Goal: Task Accomplishment & Management: Complete application form

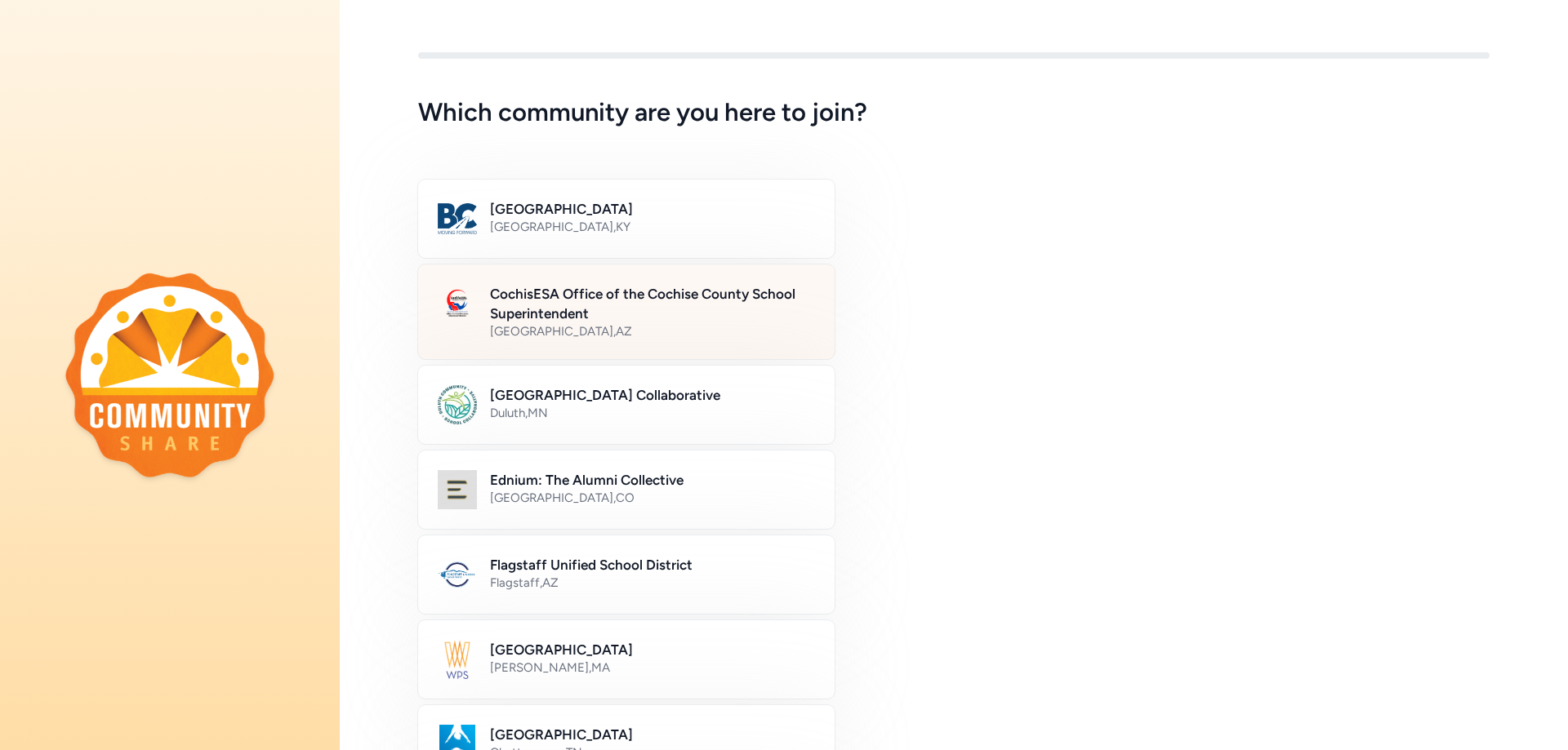
click at [589, 292] on h2 "CochisESA Office of the Cochise County School Superintendent" at bounding box center [652, 304] width 325 height 39
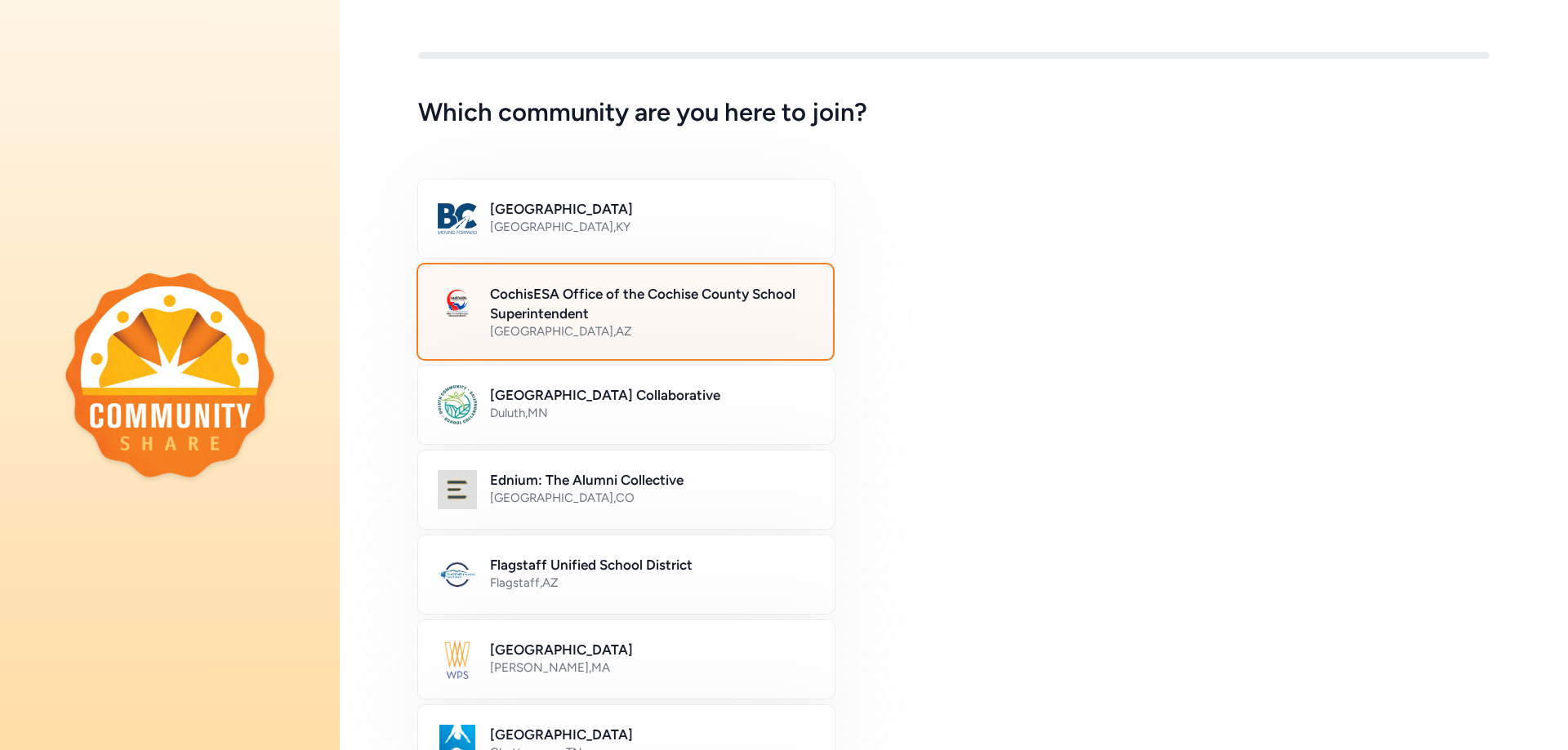
click at [714, 291] on h2 "CochisESA Office of the Cochise County School Superintendent" at bounding box center [651, 304] width 323 height 39
click at [660, 326] on div "[GEOGRAPHIC_DATA] , [GEOGRAPHIC_DATA]" at bounding box center [651, 331] width 323 height 16
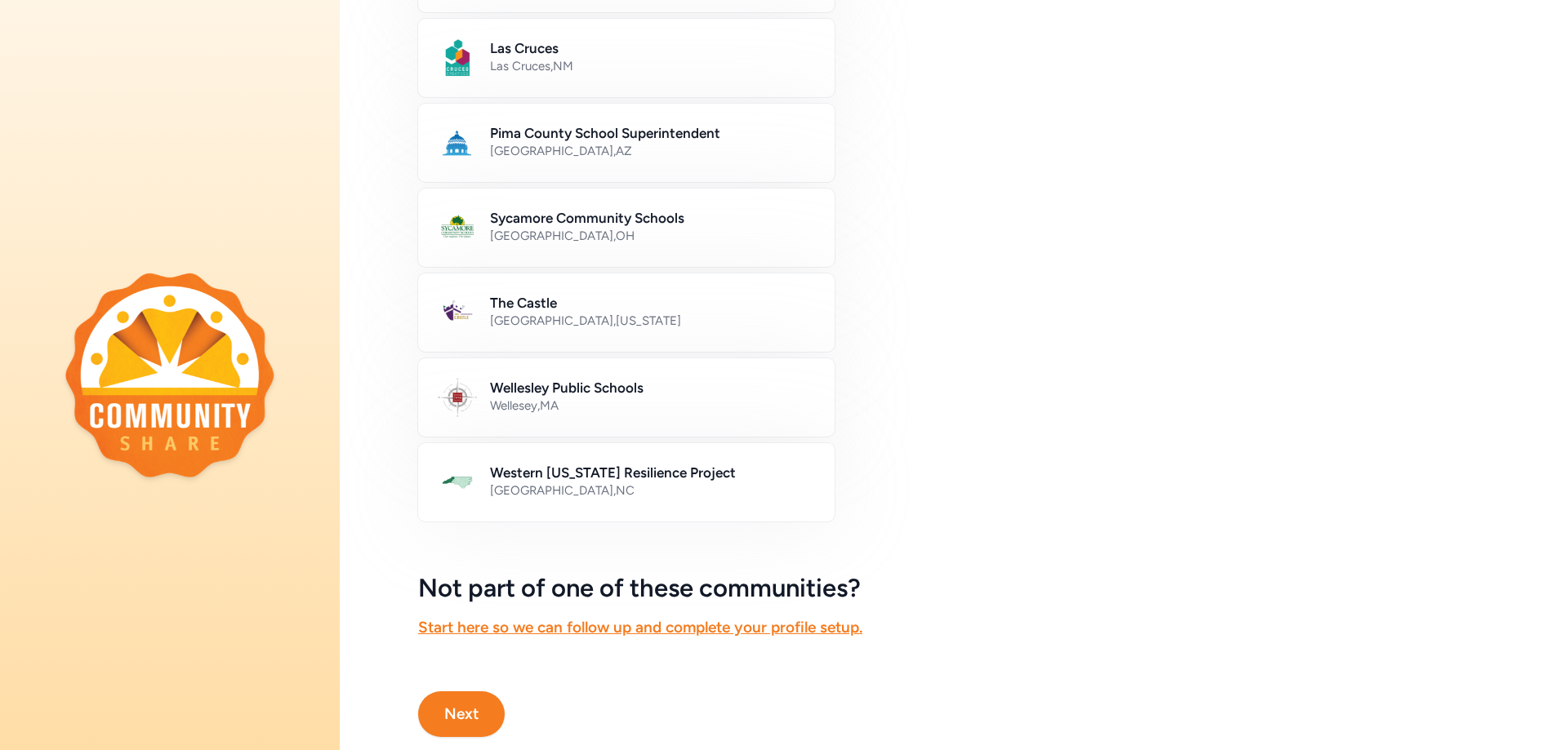
scroll to position [823, 0]
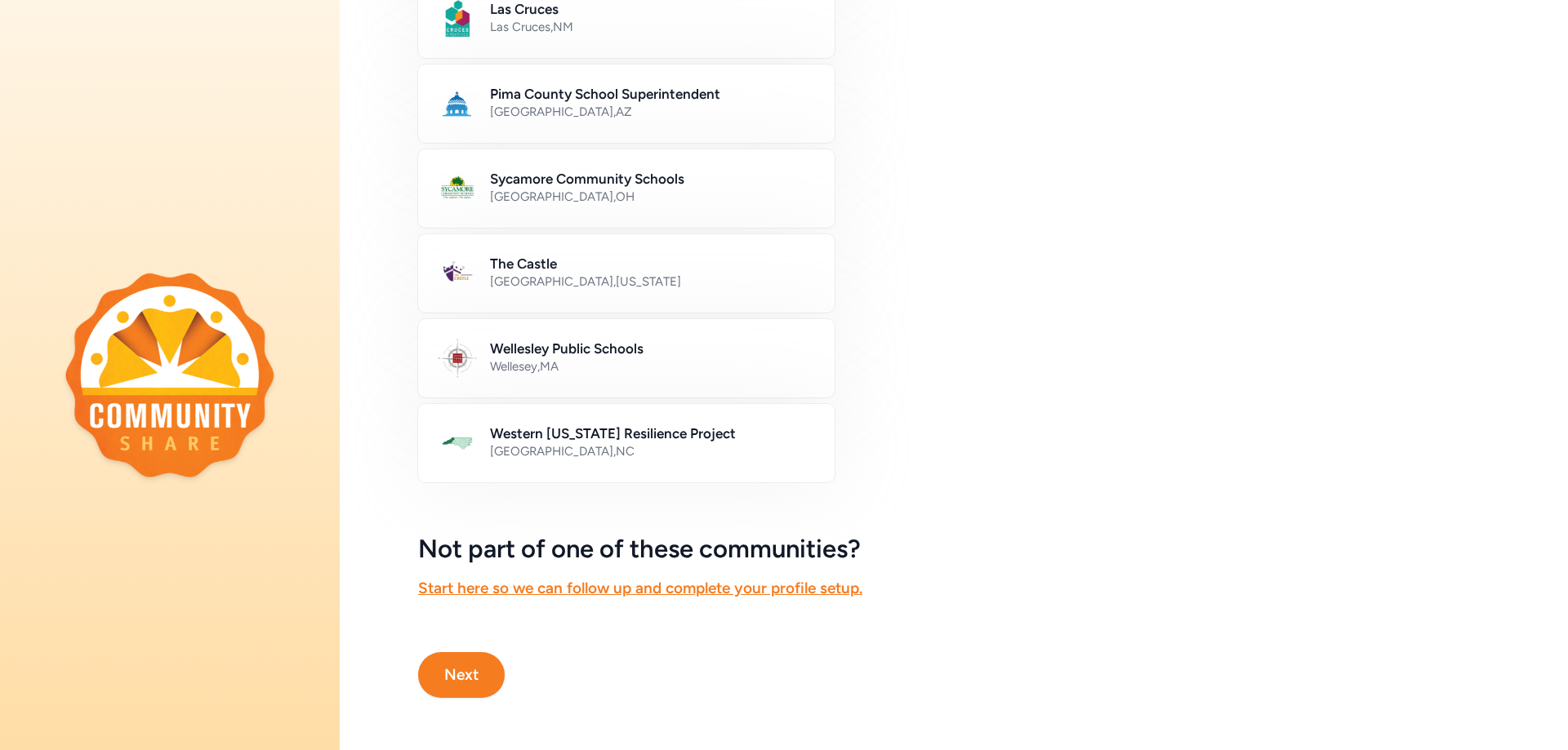
click at [467, 658] on button "Next" at bounding box center [461, 674] width 86 height 46
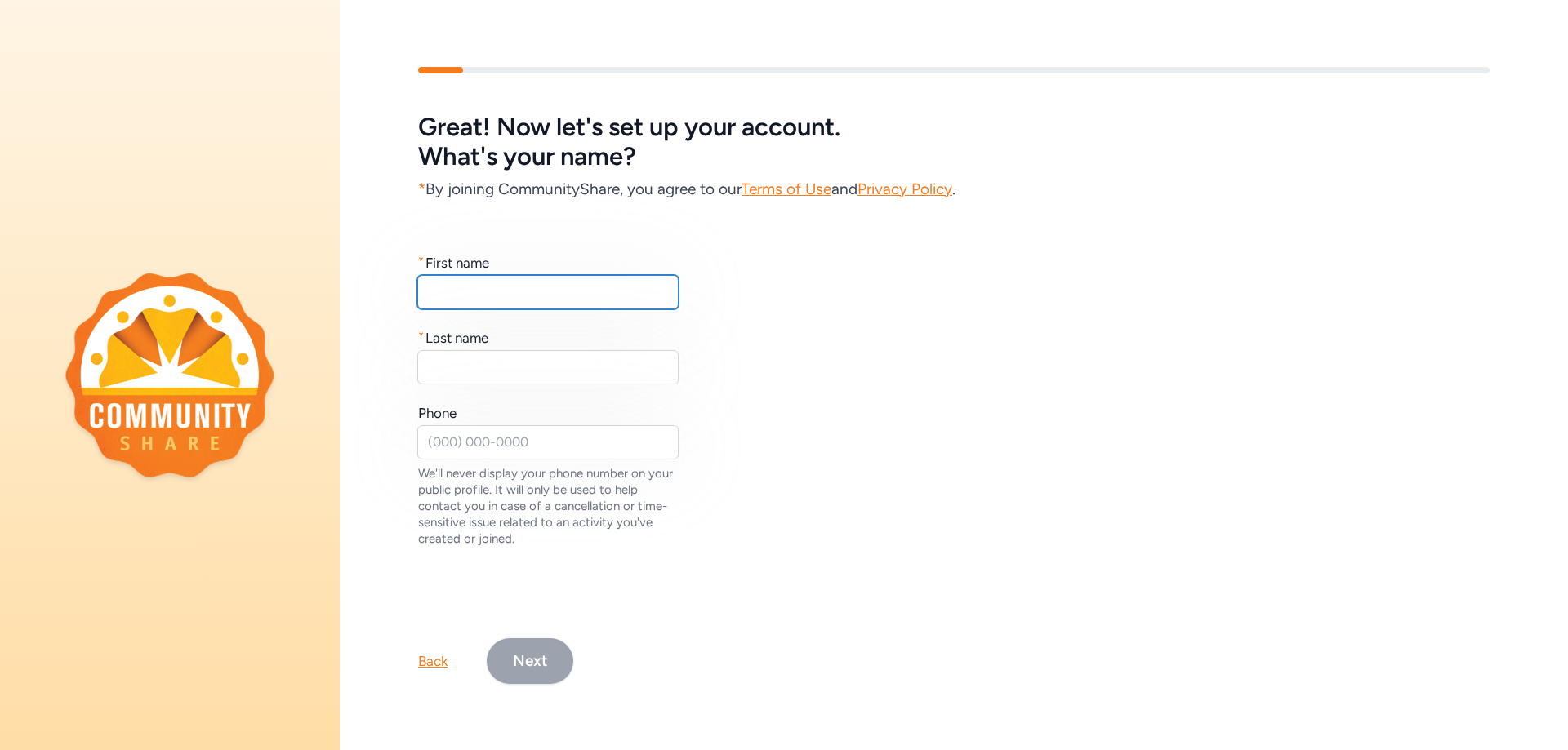
click at [491, 291] on input "text" at bounding box center [547, 292] width 261 height 34
type input "[PERSON_NAME]"
click at [443, 382] on div "* First name [PERSON_NAME] * Last name Phone We'll never display your phone num…" at bounding box center [954, 400] width 1071 height 294
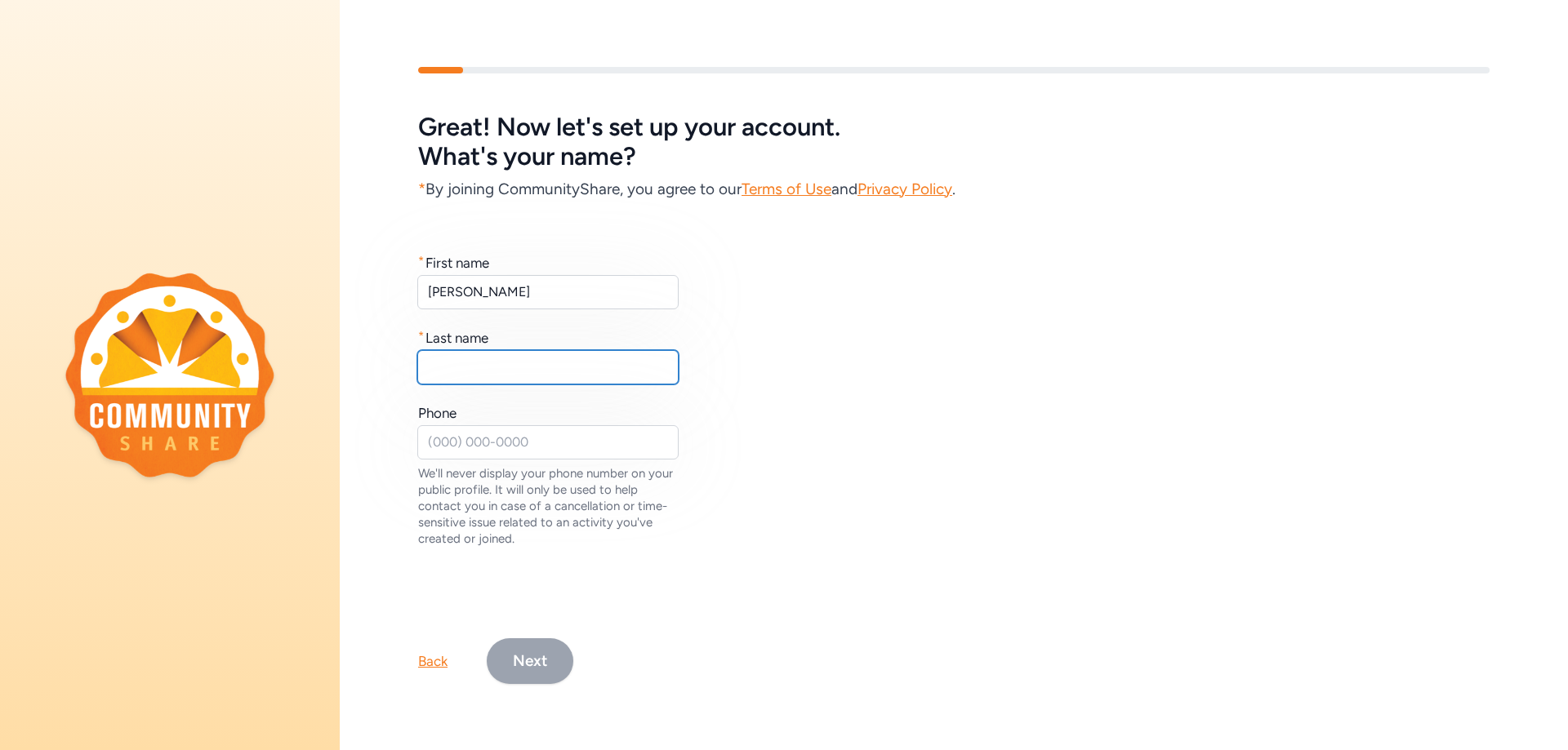
click at [451, 364] on input "text" at bounding box center [547, 367] width 261 height 34
type input "[PERSON_NAME]"
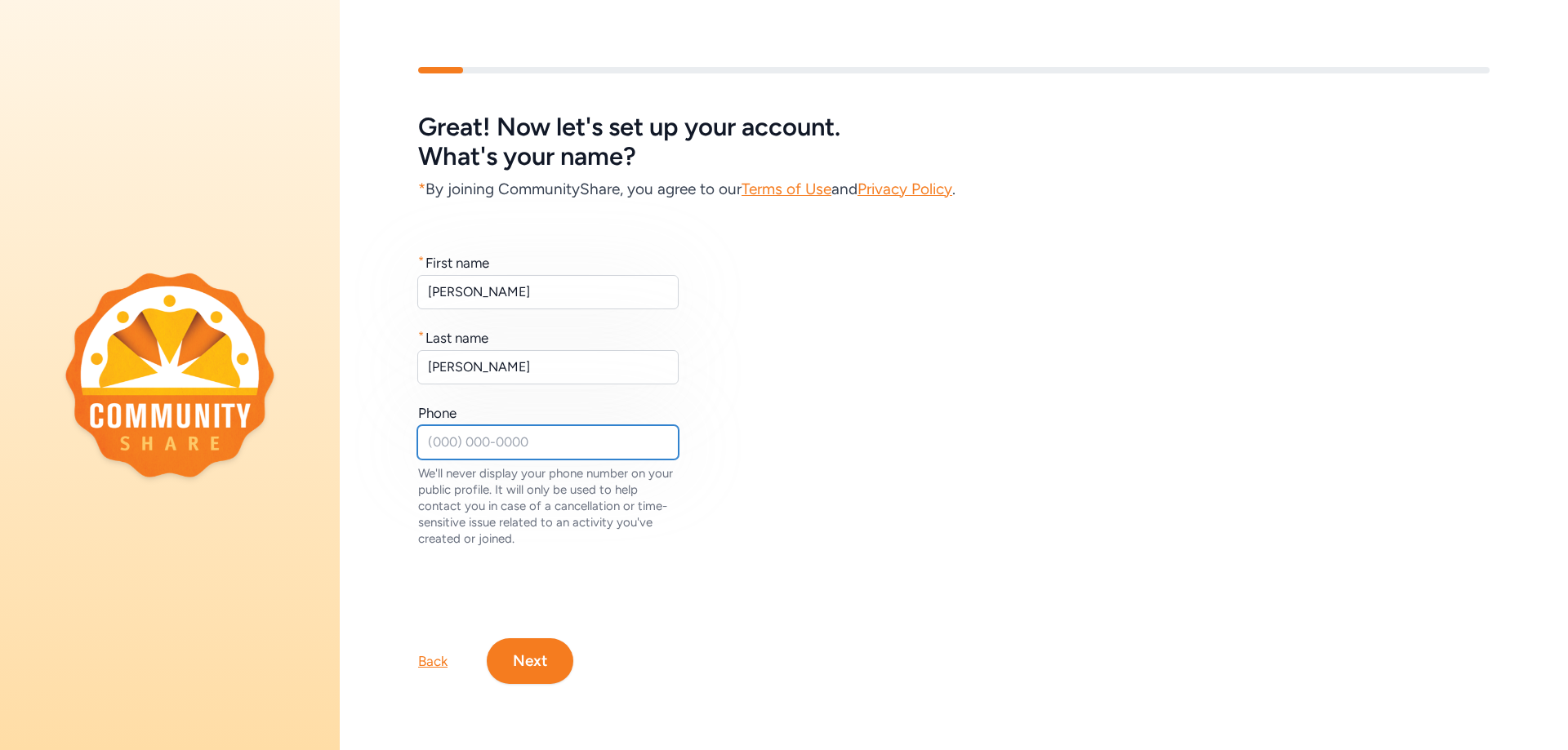
click at [446, 433] on input "text" at bounding box center [547, 441] width 261 height 34
type input "[PHONE_NUMBER]"
click at [559, 661] on button "Next" at bounding box center [530, 661] width 86 height 46
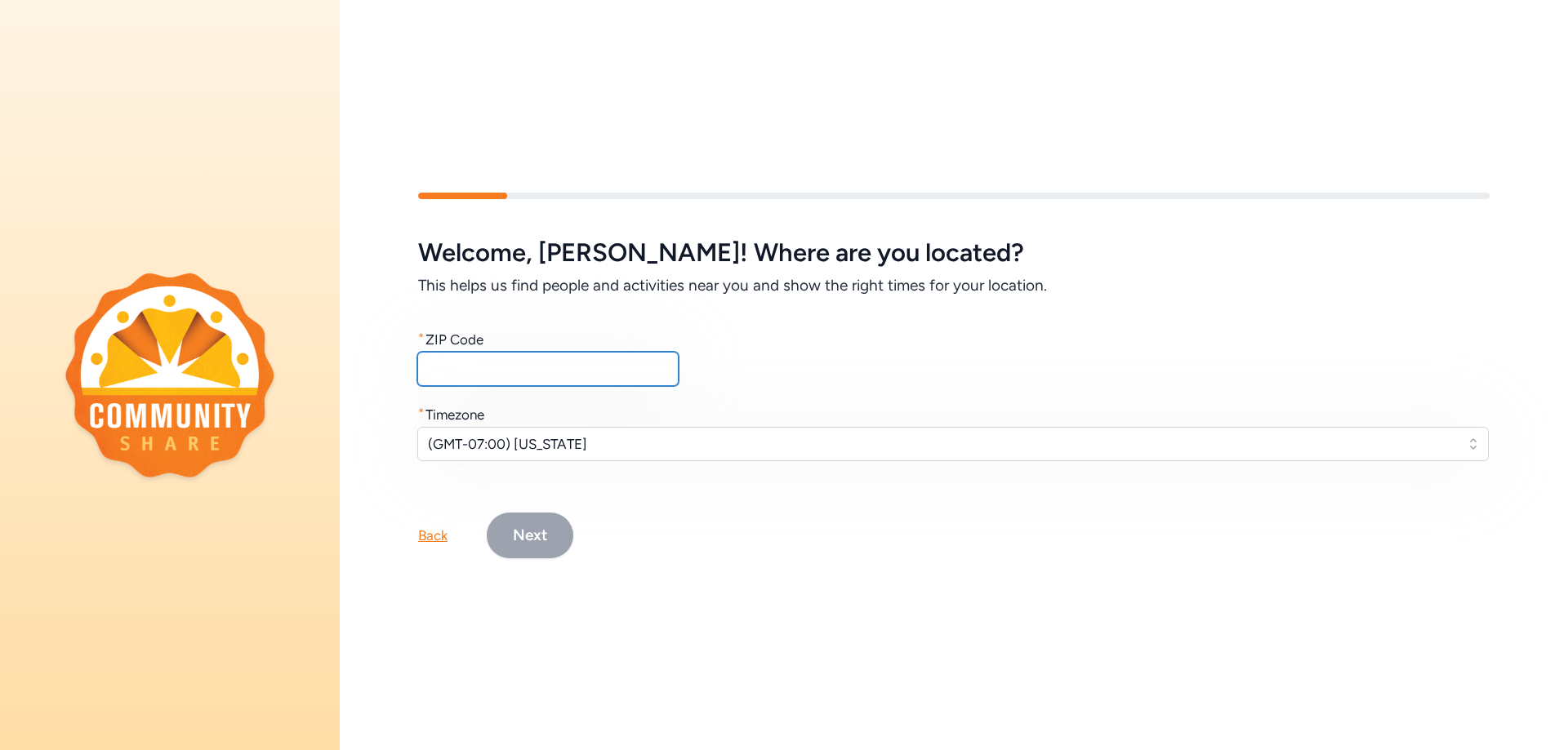
click at [470, 370] on input "text" at bounding box center [547, 369] width 261 height 34
type input "85635"
click at [536, 531] on button "Next" at bounding box center [530, 535] width 86 height 46
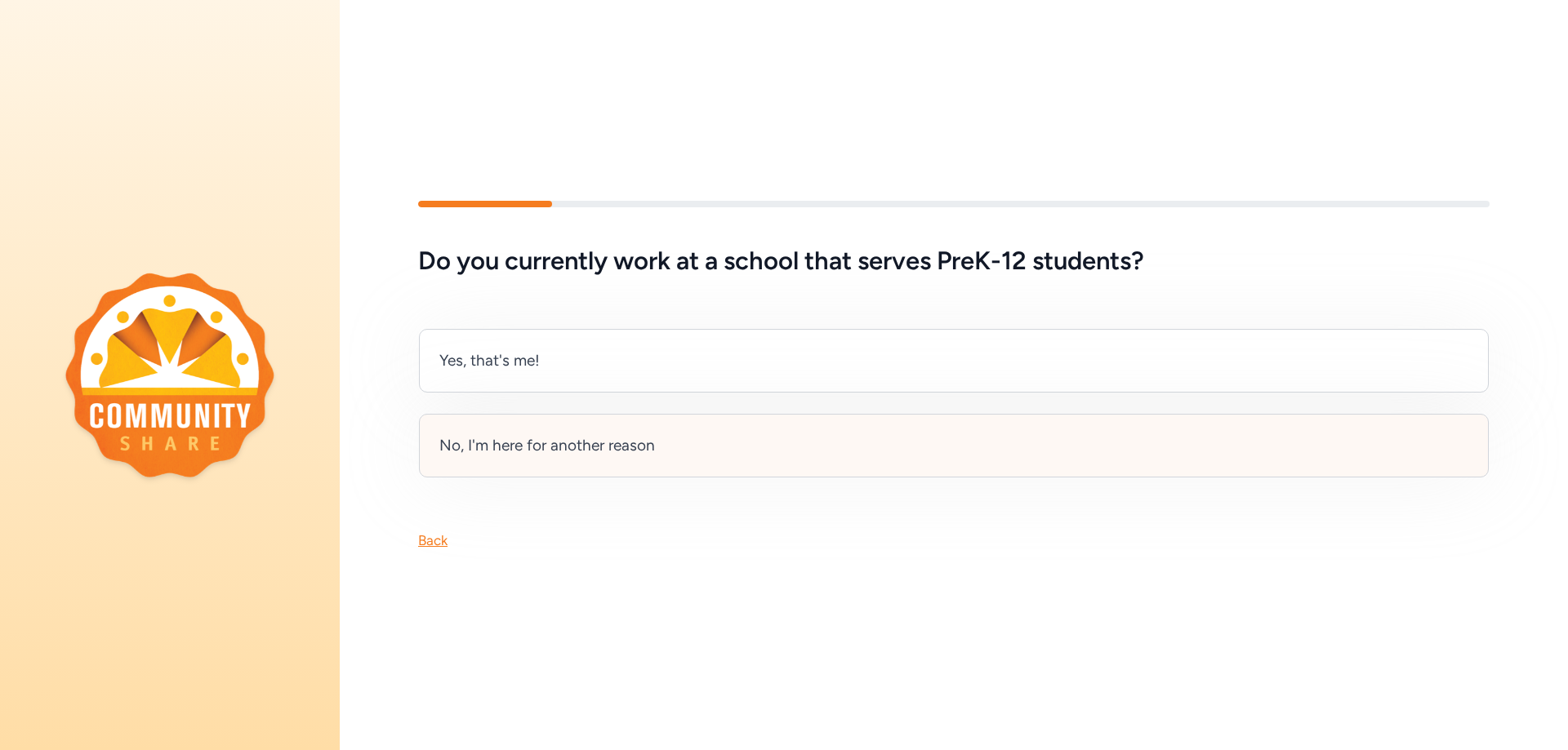
click at [637, 442] on div "No, I'm here for another reason" at bounding box center [547, 446] width 215 height 23
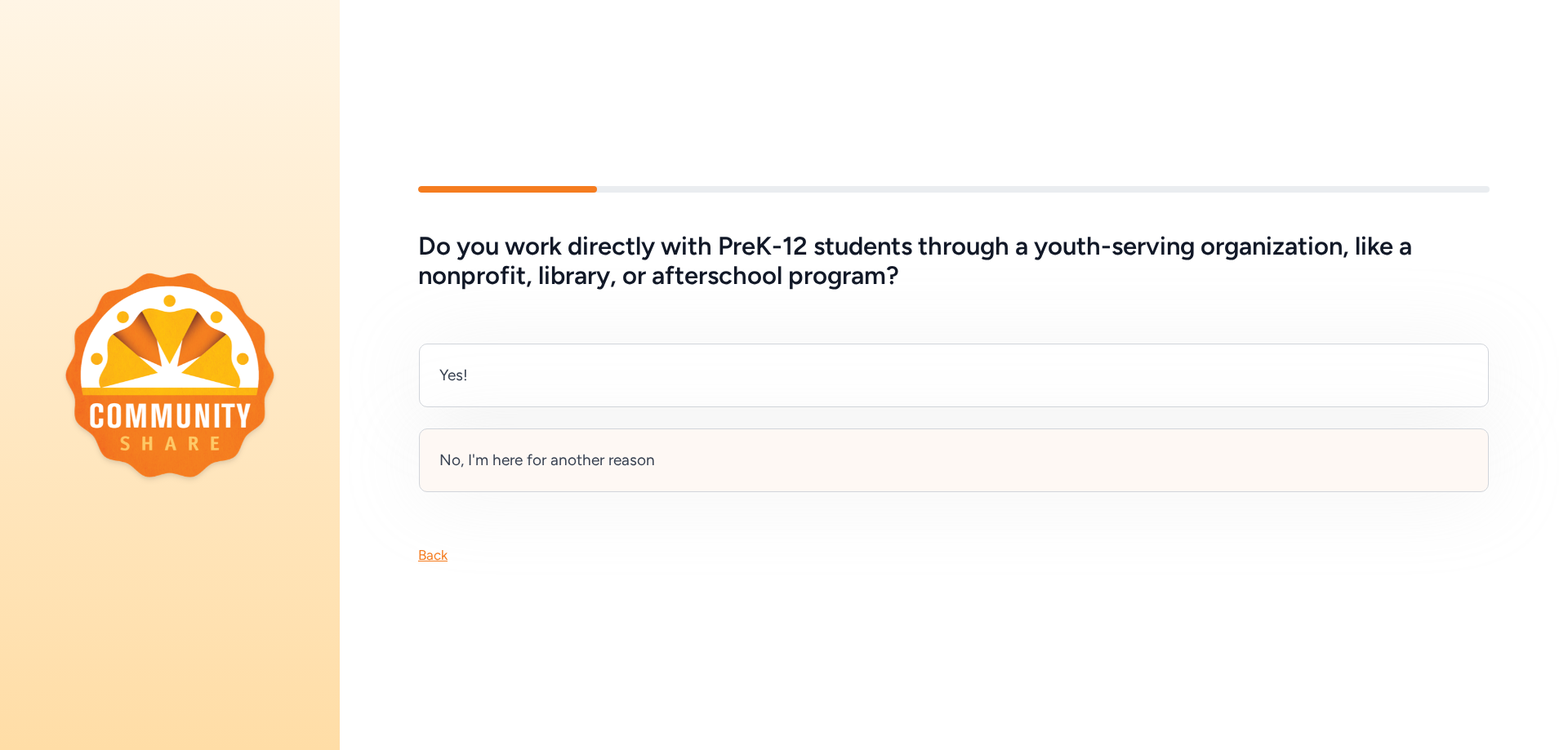
click at [637, 449] on div "No, I'm here for another reason" at bounding box center [547, 461] width 215 height 23
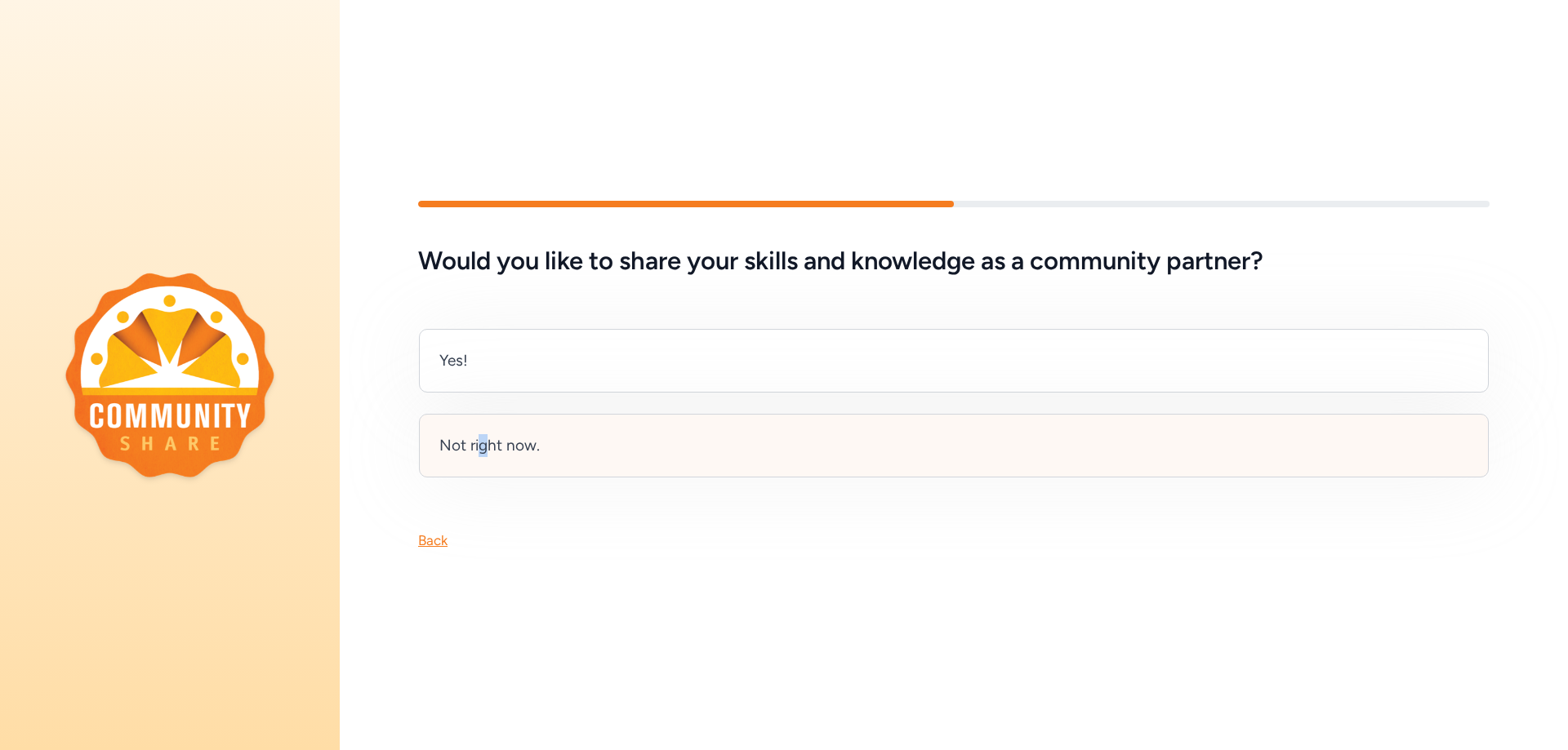
click at [486, 444] on div "Not right now." at bounding box center [490, 446] width 101 height 23
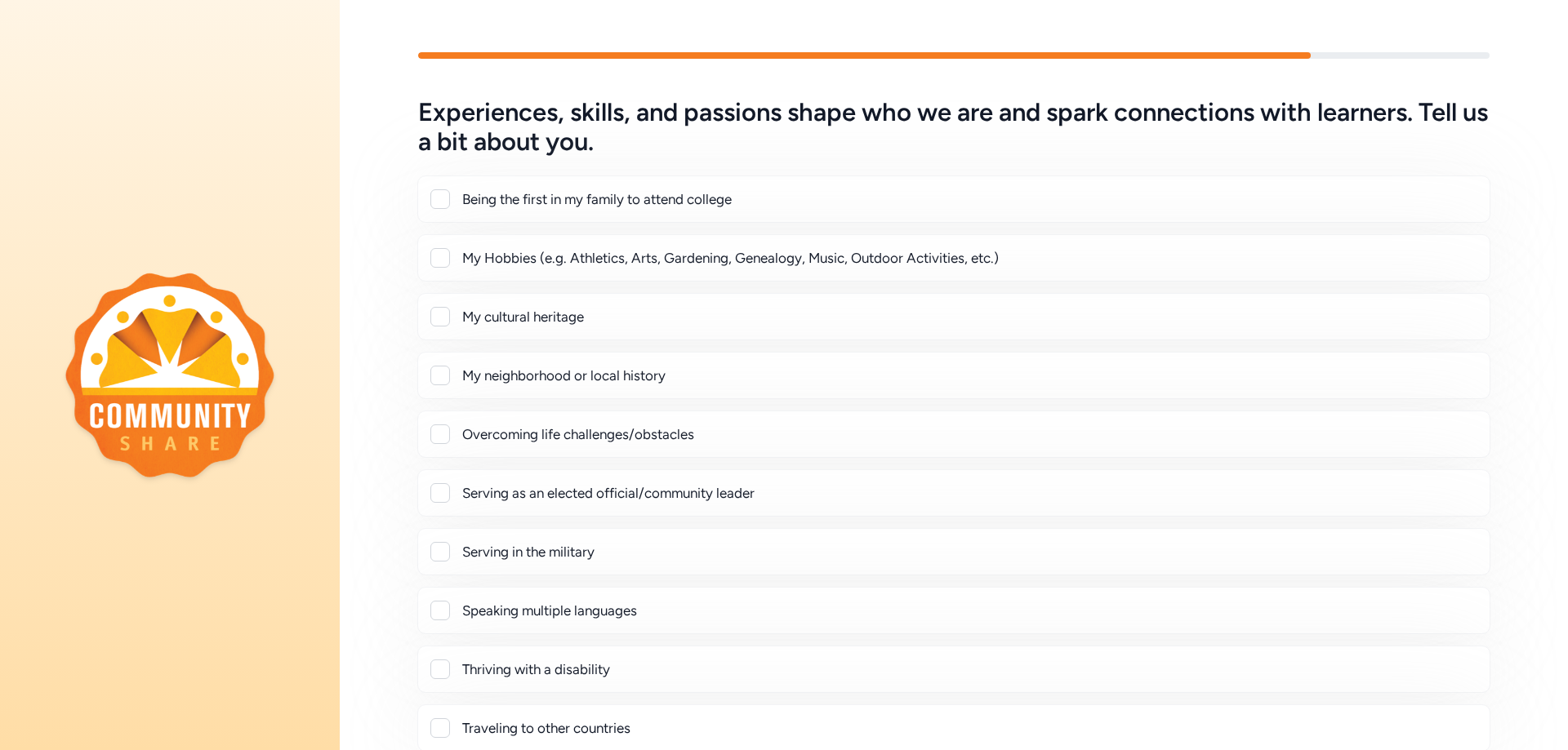
click at [443, 263] on div at bounding box center [440, 258] width 19 height 19
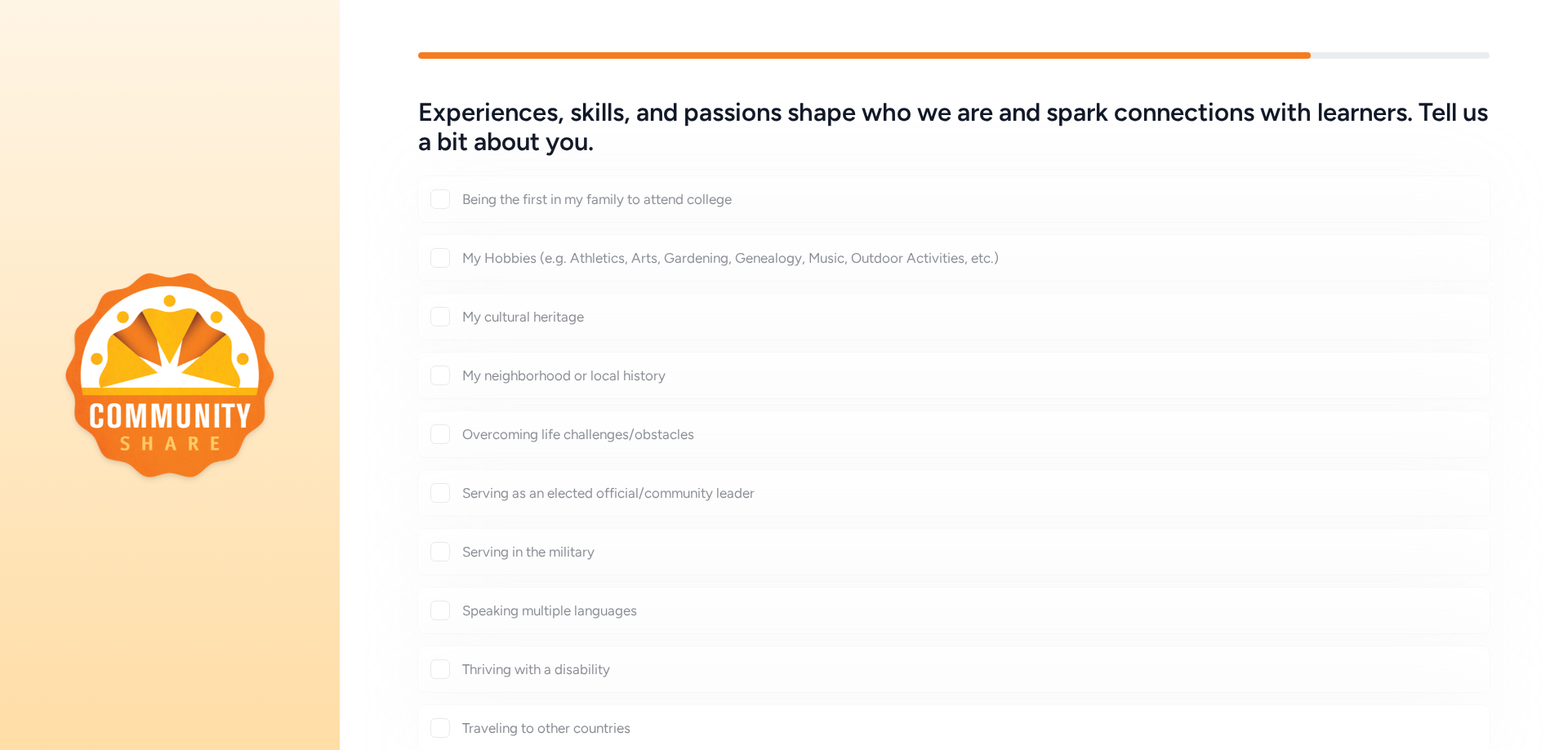
checkbox input "true"
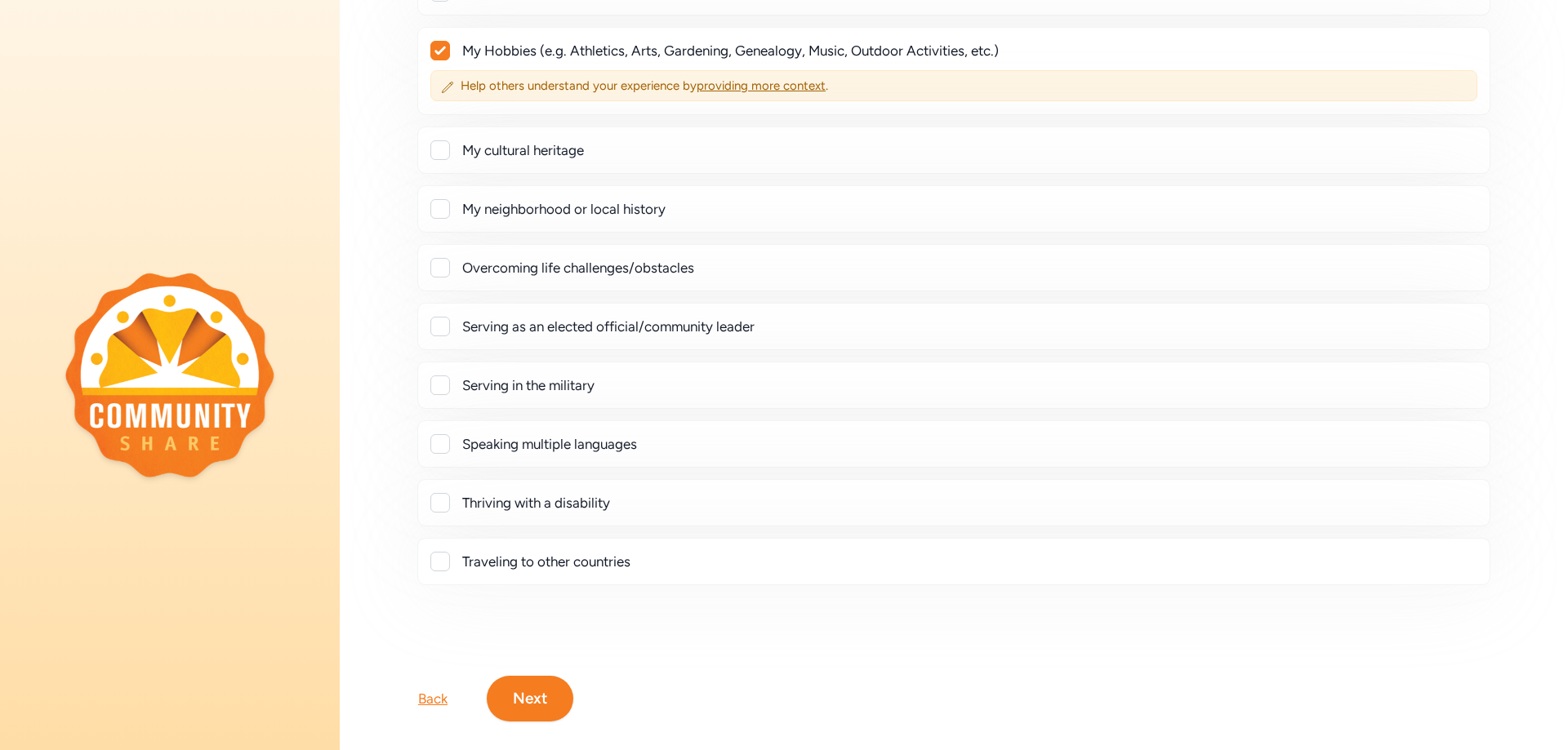
scroll to position [244, 0]
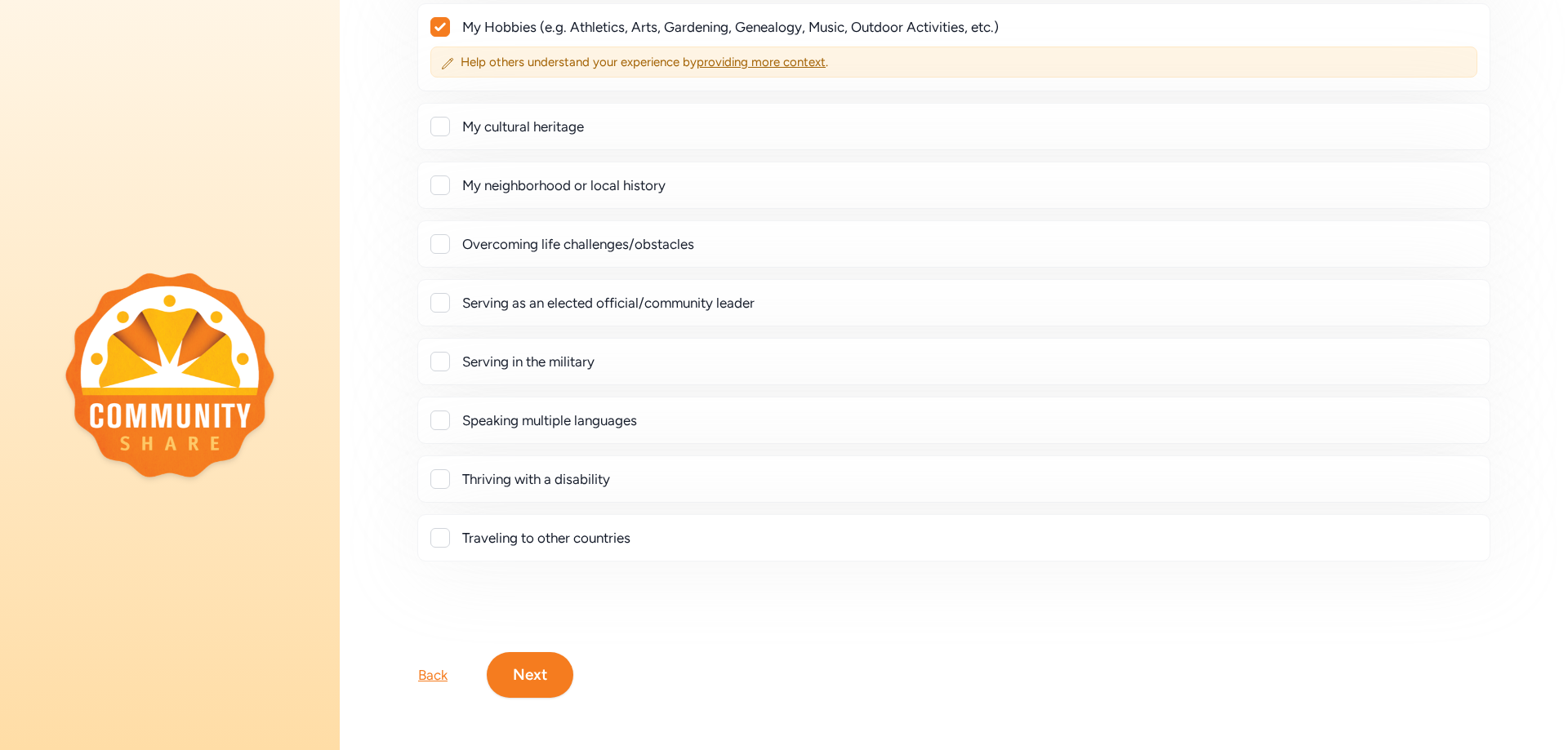
drag, startPoint x: 441, startPoint y: 524, endPoint x: 460, endPoint y: 539, distance: 24.2
click at [441, 528] on div at bounding box center [440, 538] width 19 height 19
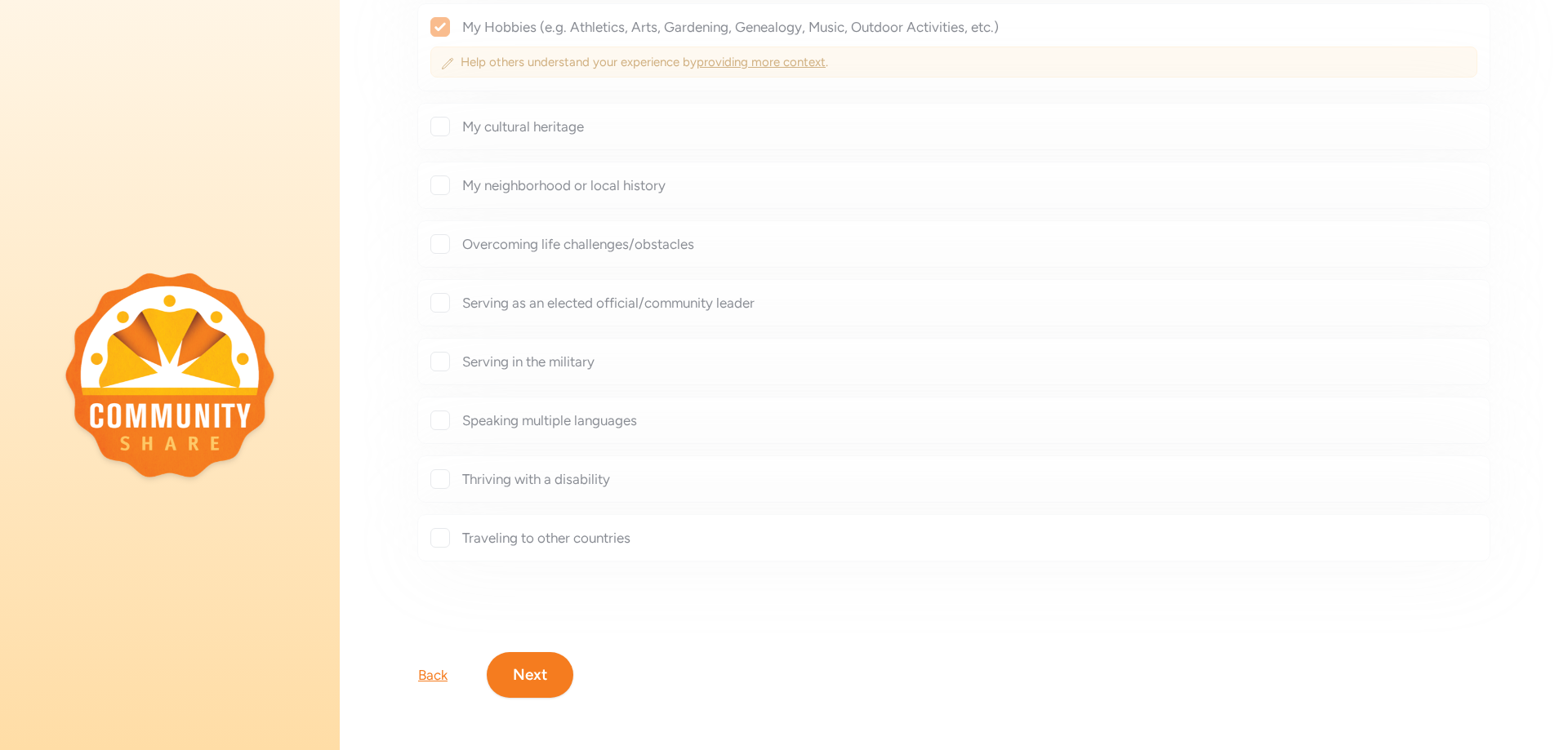
checkbox input "true"
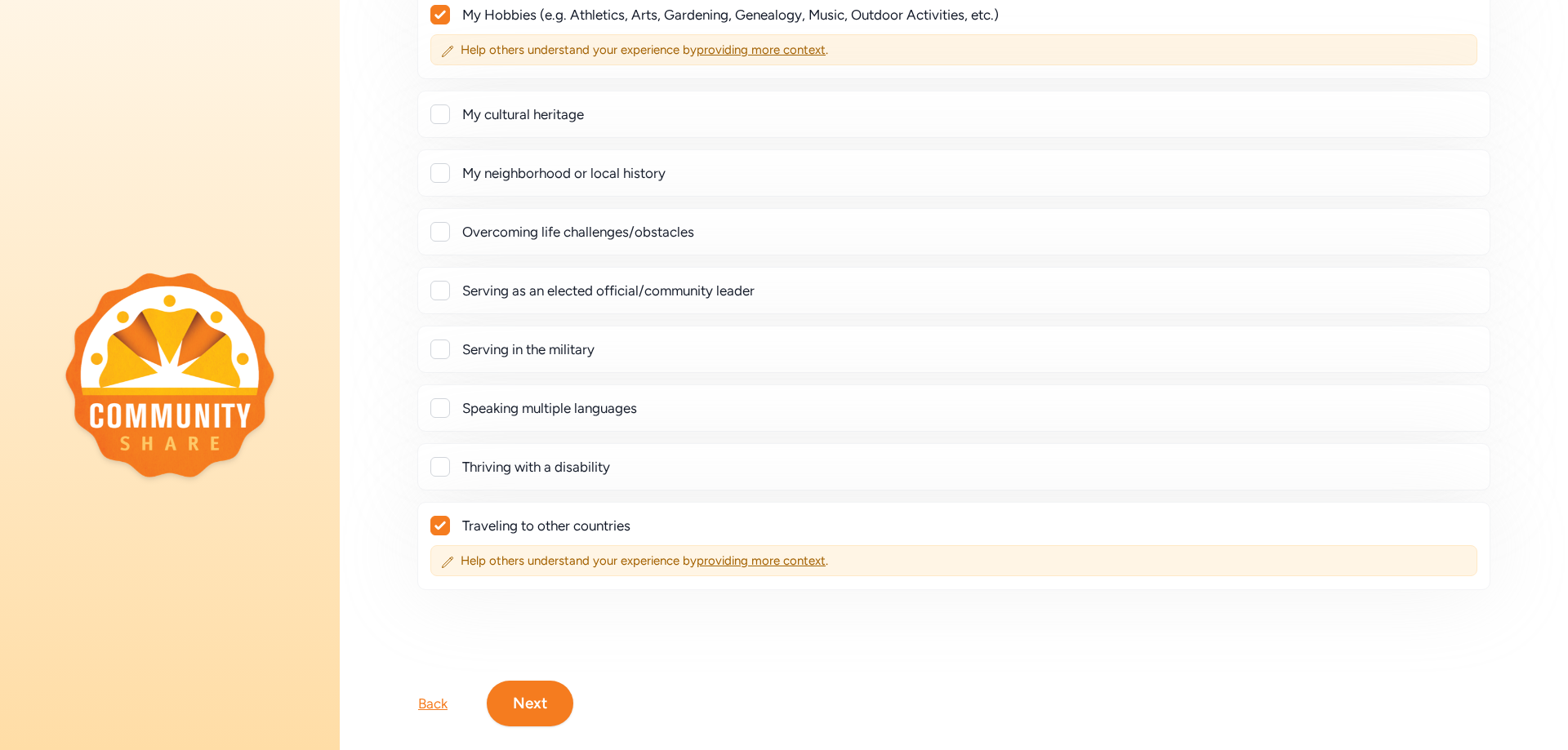
click at [535, 706] on button "Next" at bounding box center [530, 703] width 86 height 46
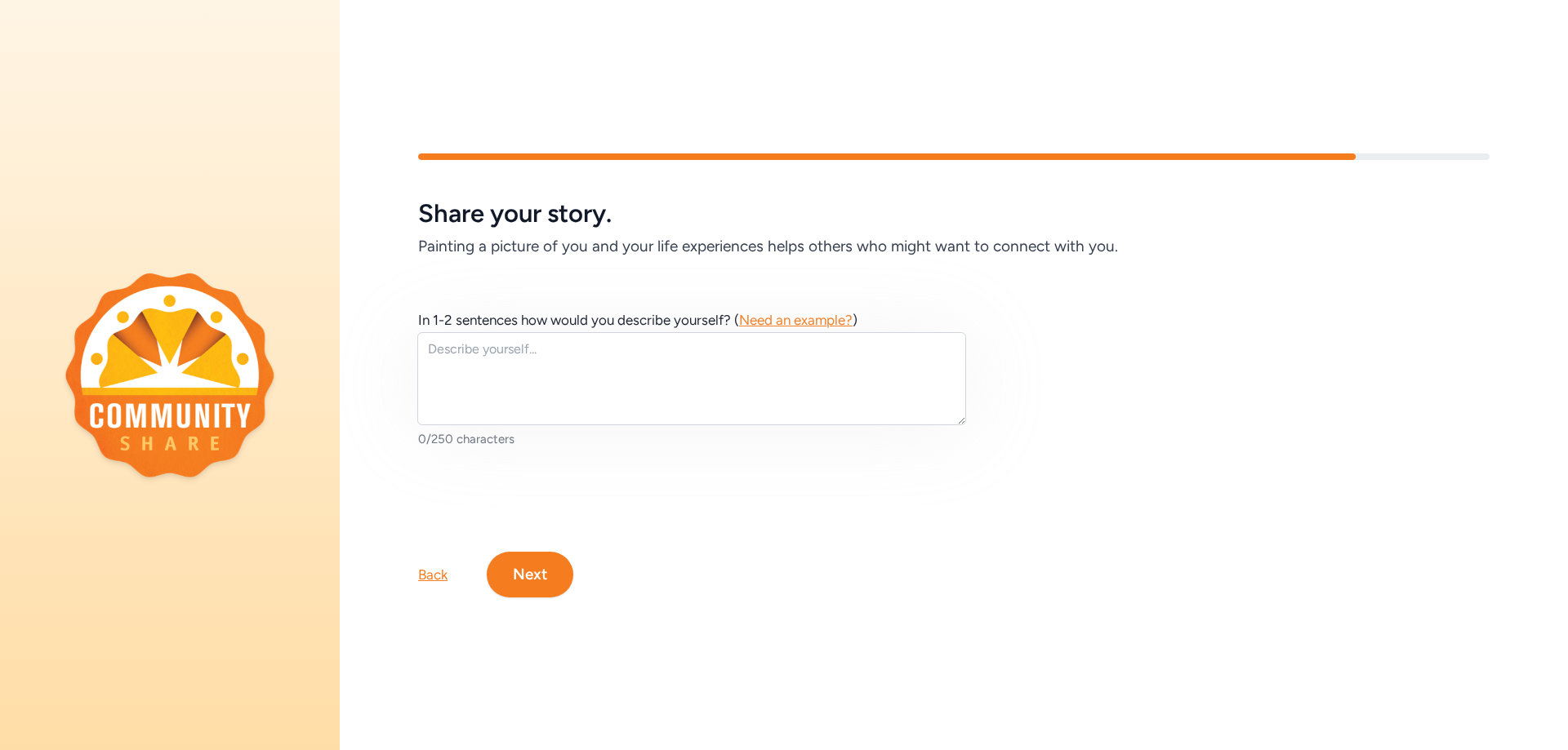
click at [522, 583] on button "Next" at bounding box center [530, 574] width 86 height 46
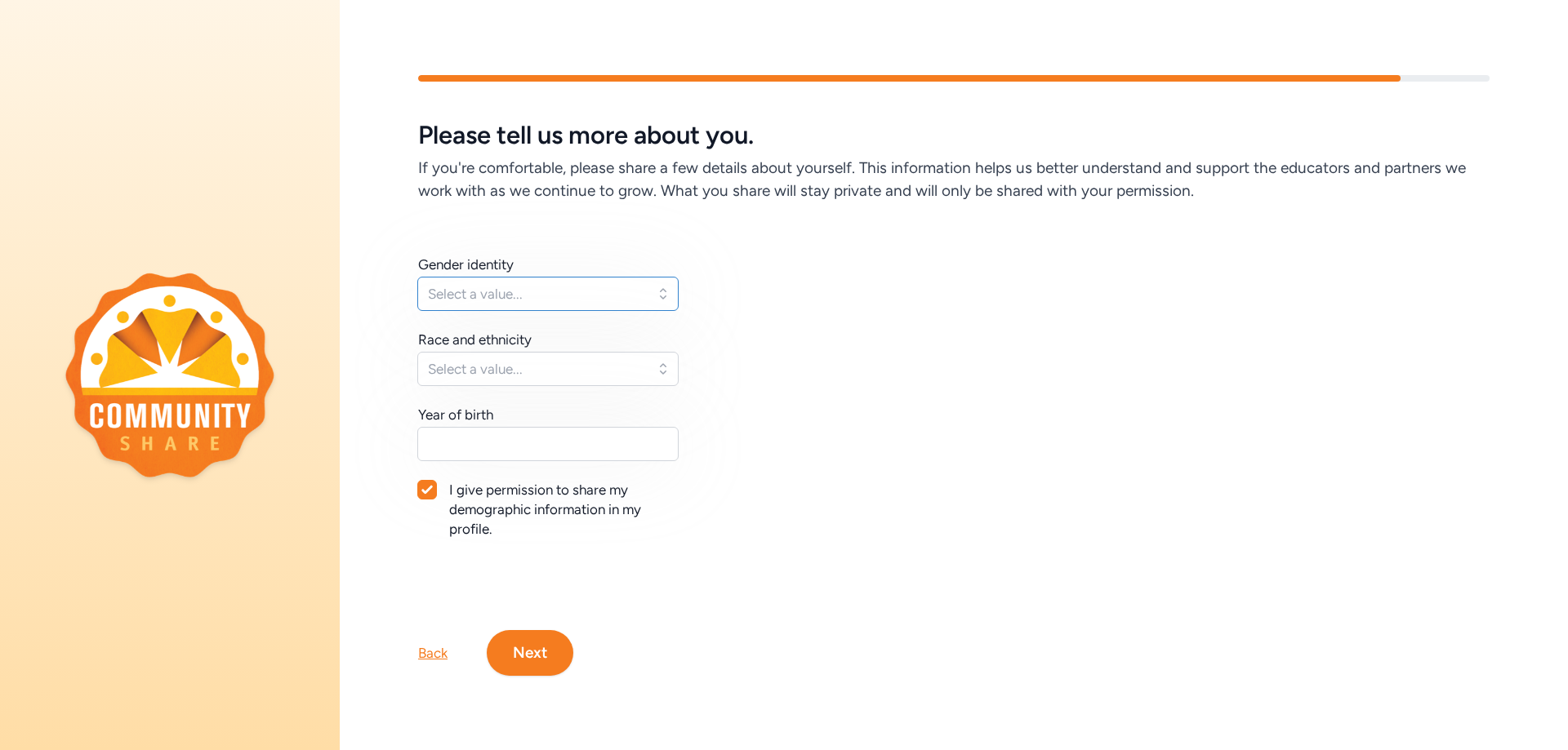
click at [662, 290] on button "Select a value..." at bounding box center [547, 293] width 261 height 34
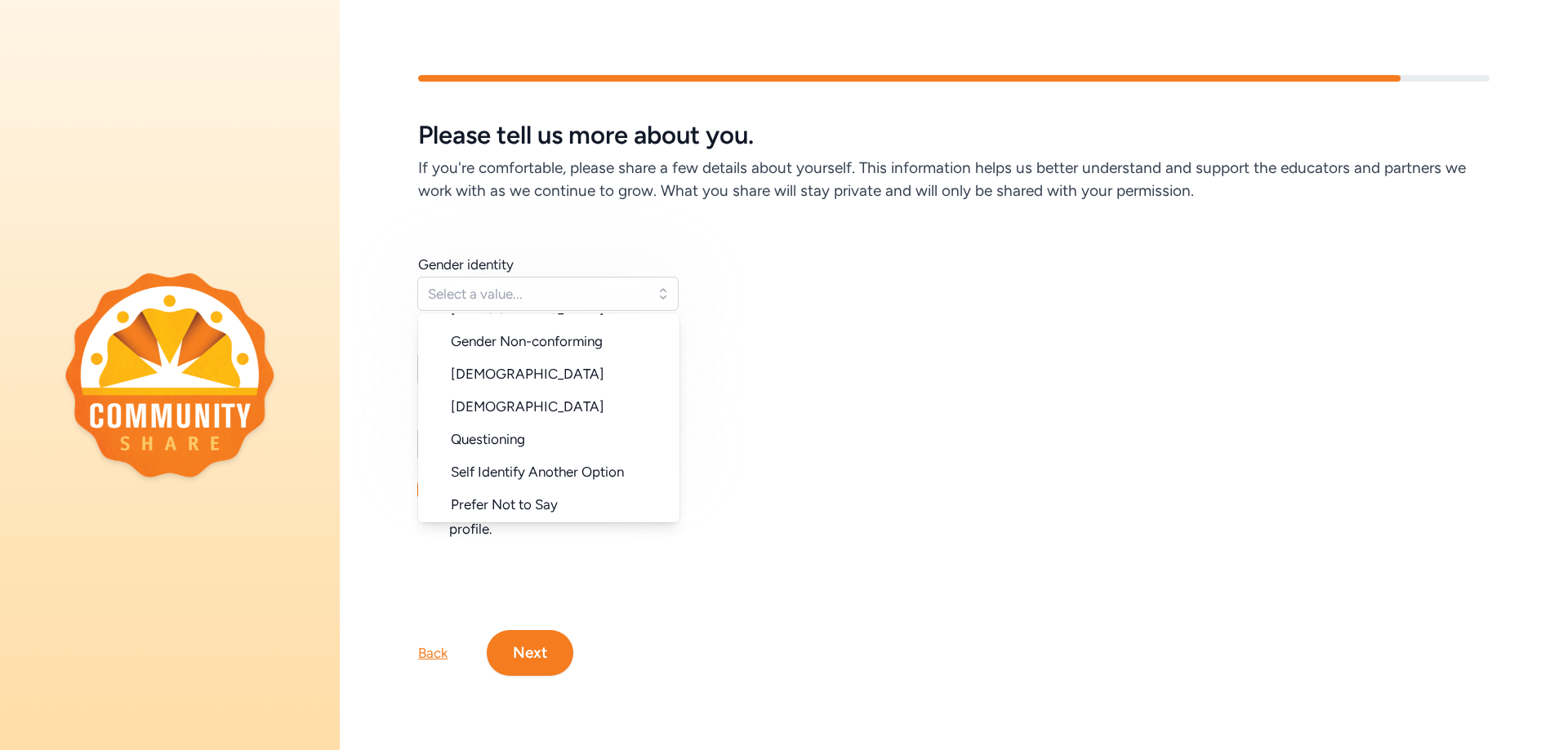
scroll to position [157, 0]
click at [543, 496] on span "Prefer Not to Say" at bounding box center [505, 503] width 107 height 16
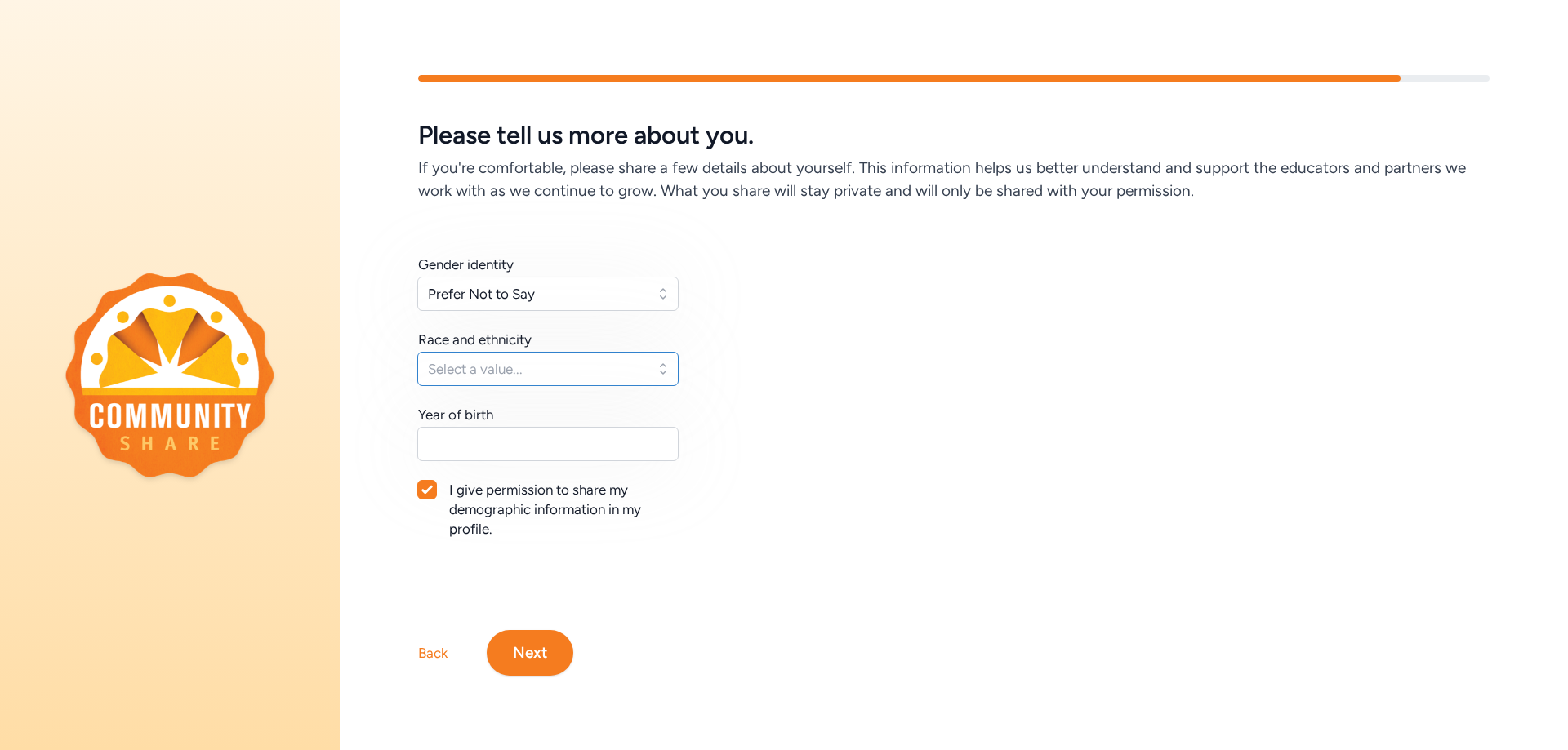
click at [664, 364] on button "Select a value..." at bounding box center [547, 369] width 261 height 34
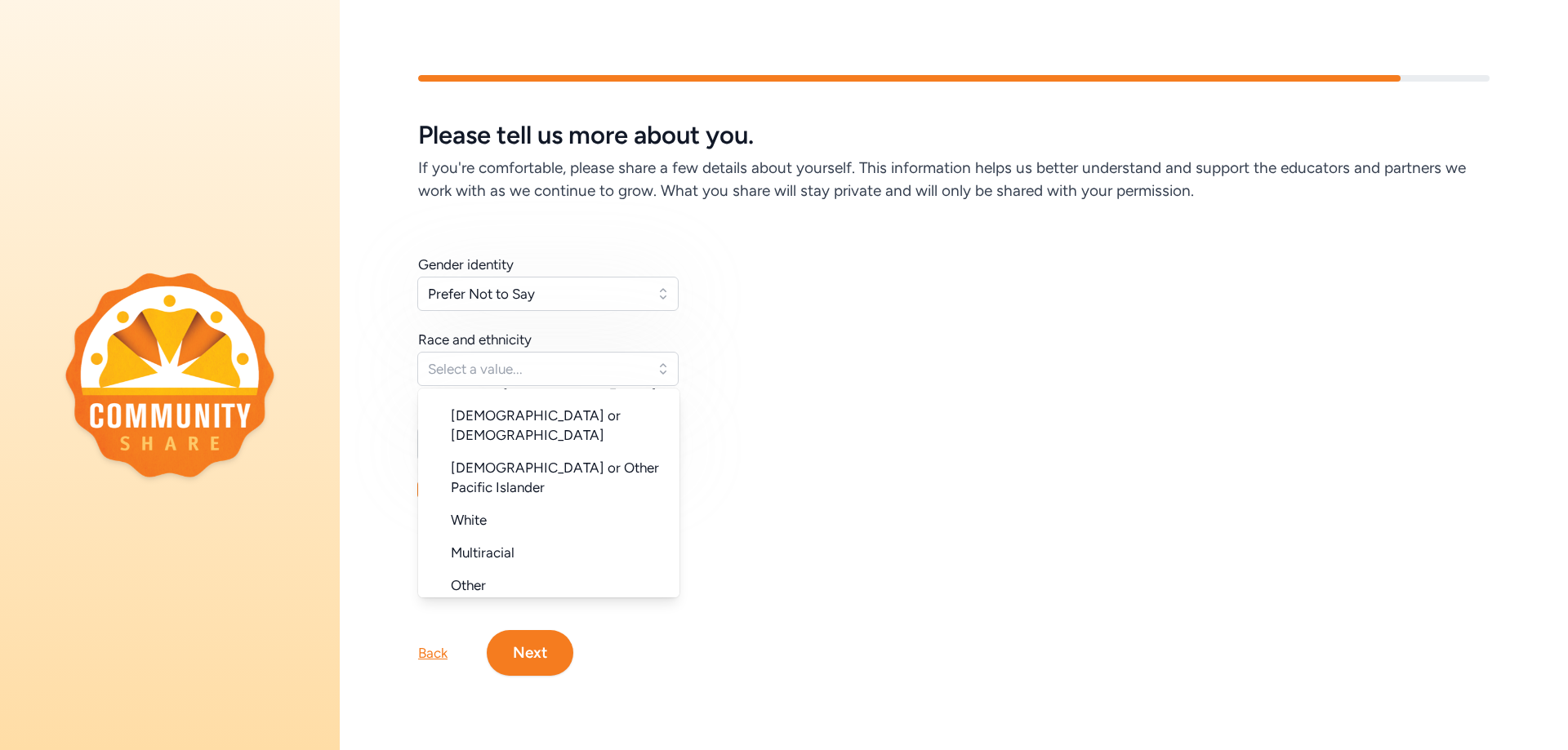
scroll to position [163, 0]
click at [508, 609] on span "Prefer Not to Say" at bounding box center [505, 617] width 107 height 16
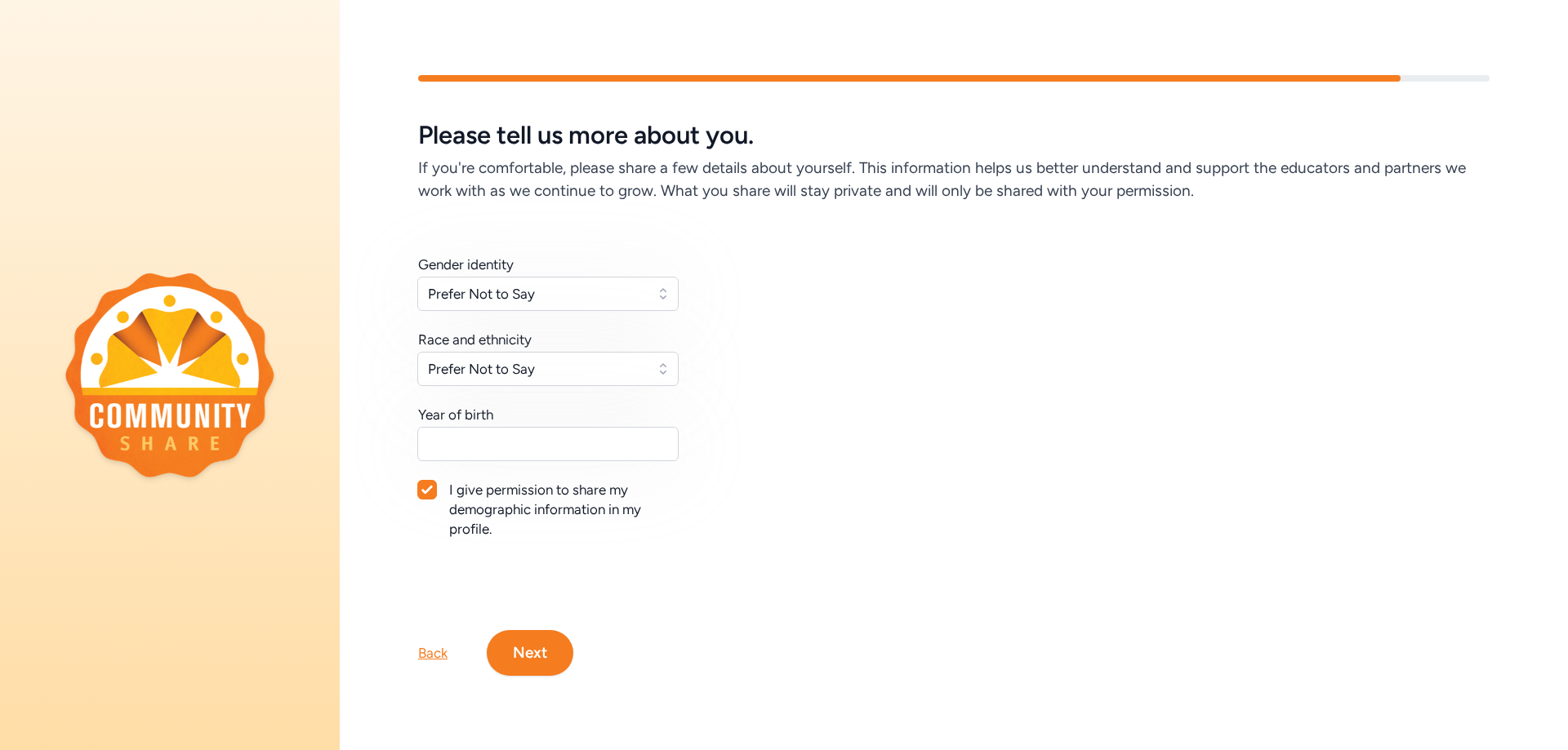
click at [508, 637] on button "Next" at bounding box center [530, 653] width 86 height 46
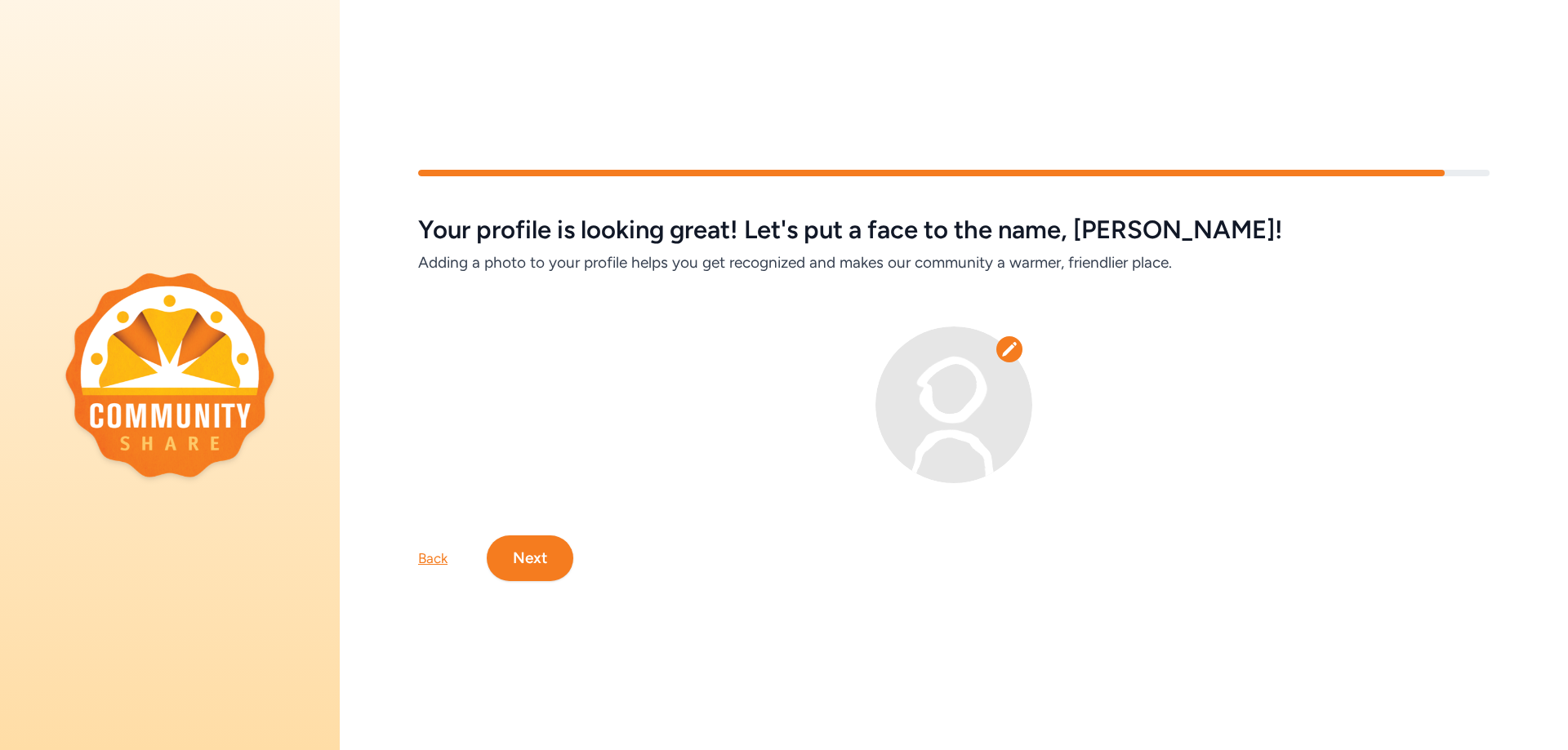
click at [550, 548] on button "Next" at bounding box center [530, 558] width 86 height 46
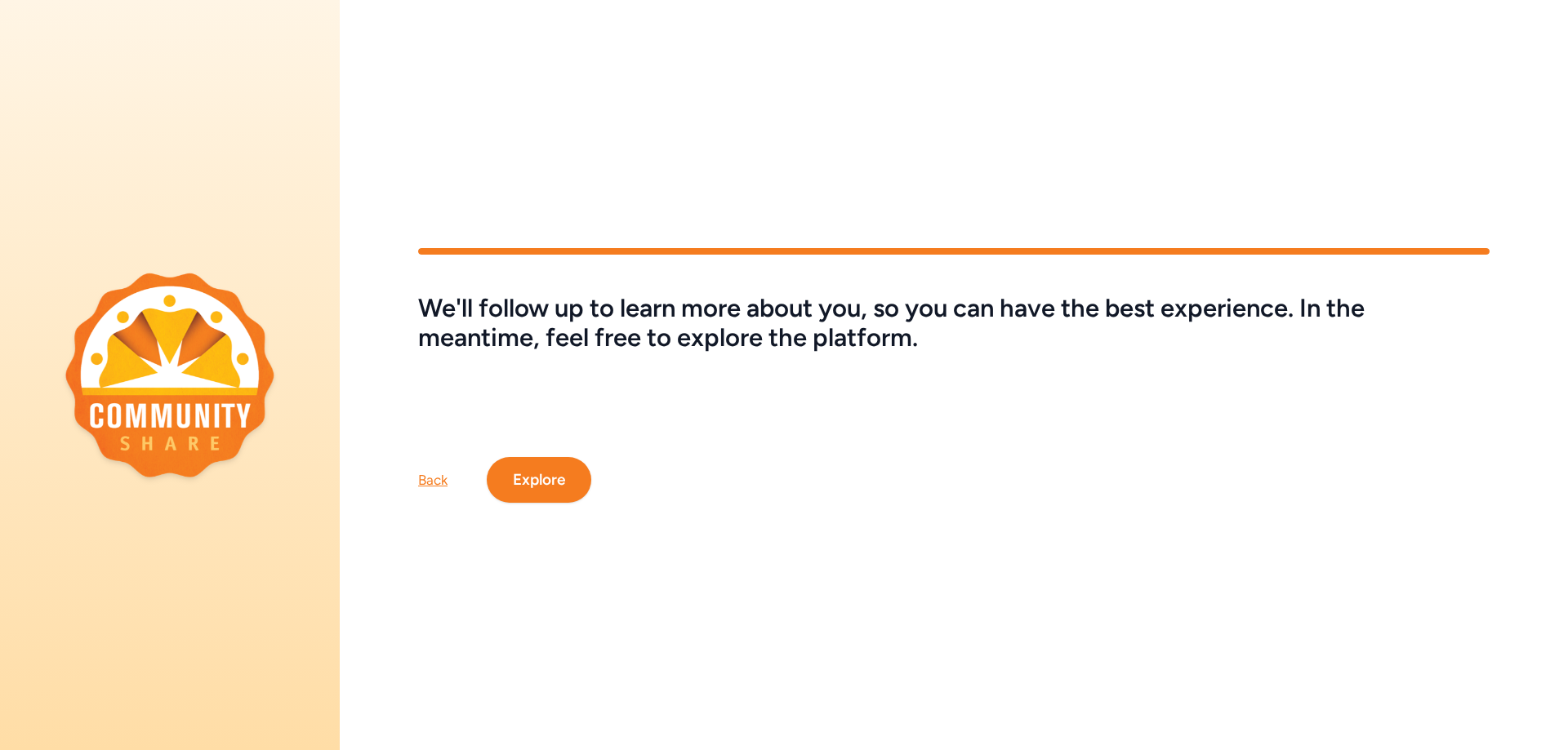
click at [526, 480] on button "Explore" at bounding box center [539, 479] width 105 height 46
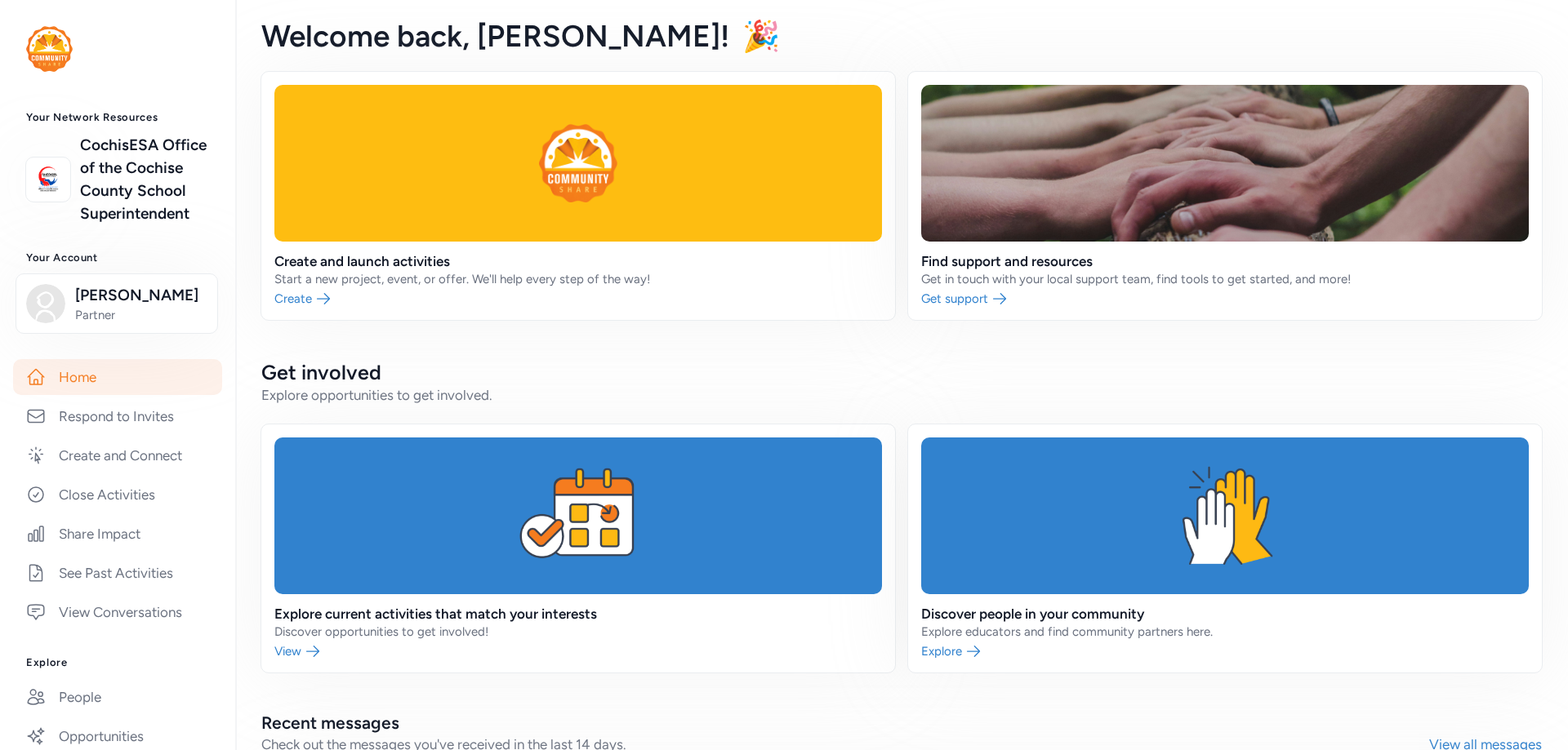
click at [948, 297] on link at bounding box center [1225, 196] width 634 height 248
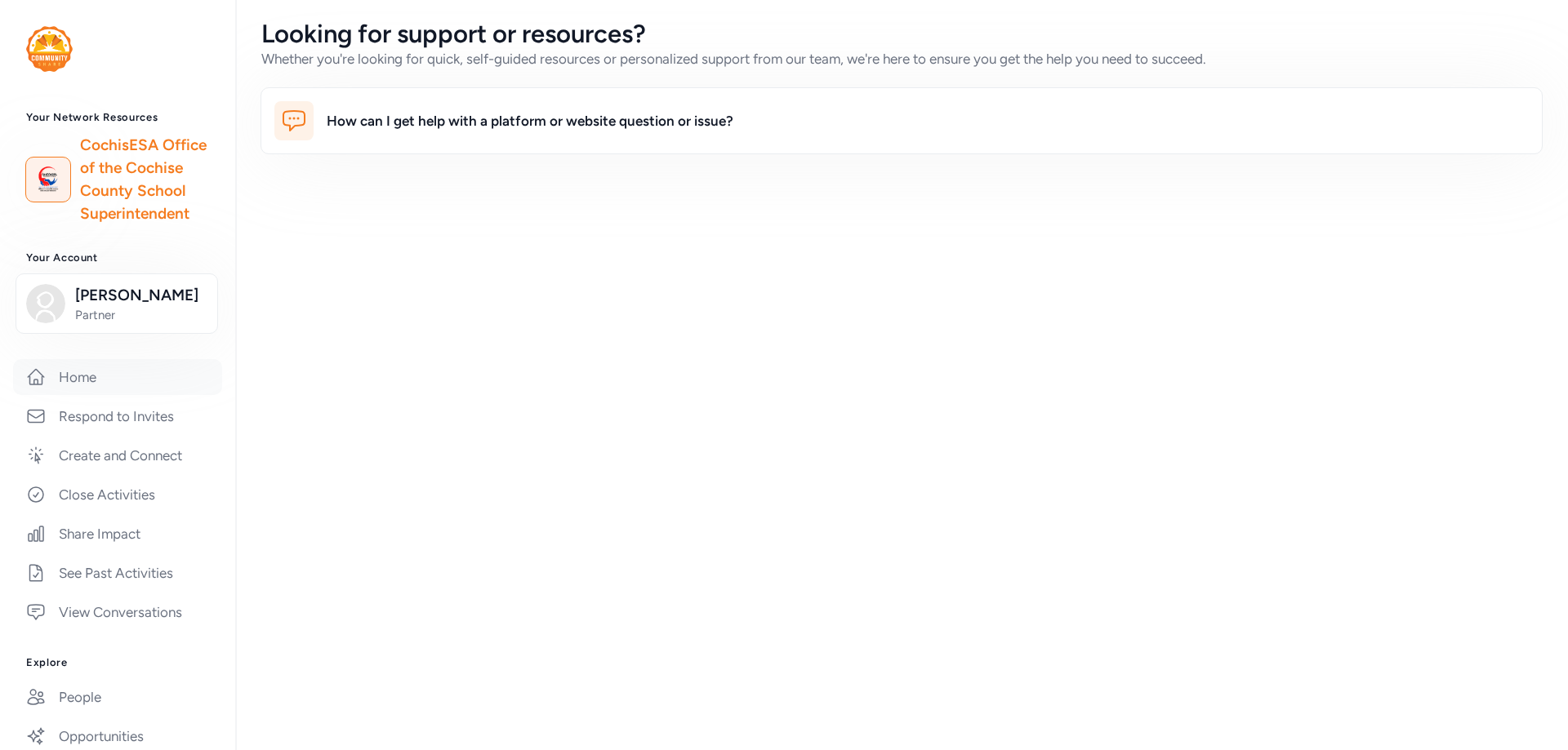
click at [95, 395] on link "Home" at bounding box center [116, 376] width 209 height 36
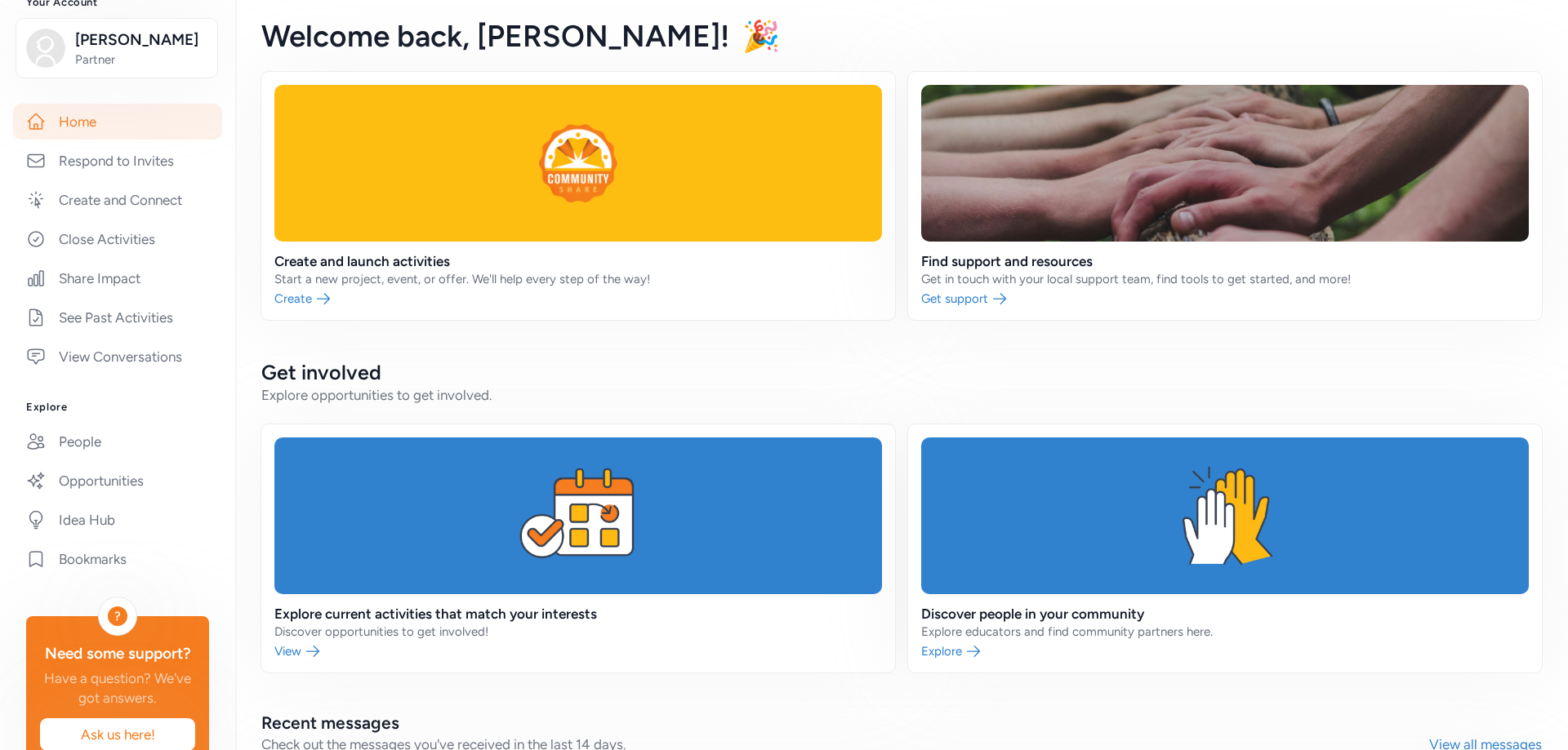
scroll to position [342, 0]
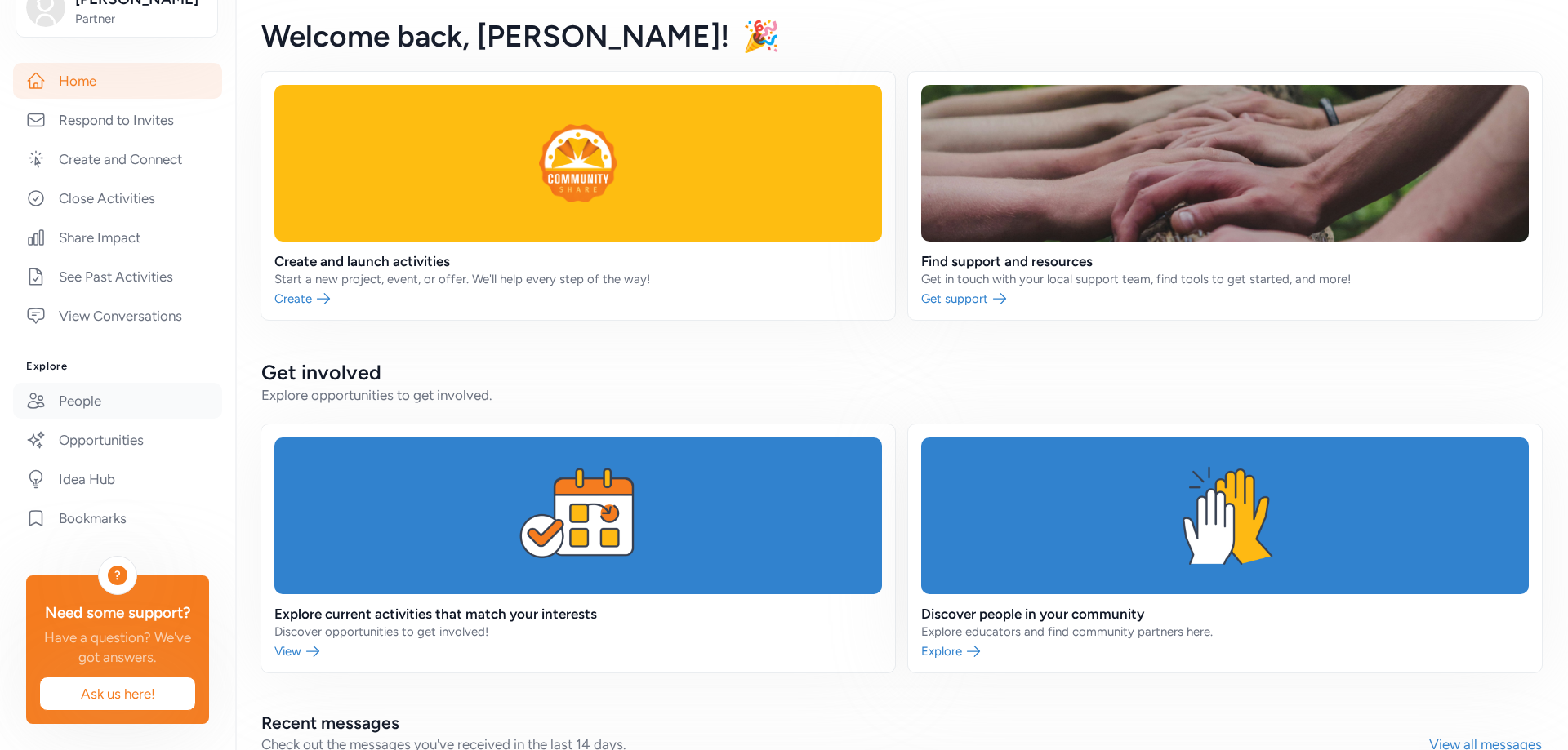
click at [97, 383] on link "People" at bounding box center [116, 401] width 209 height 36
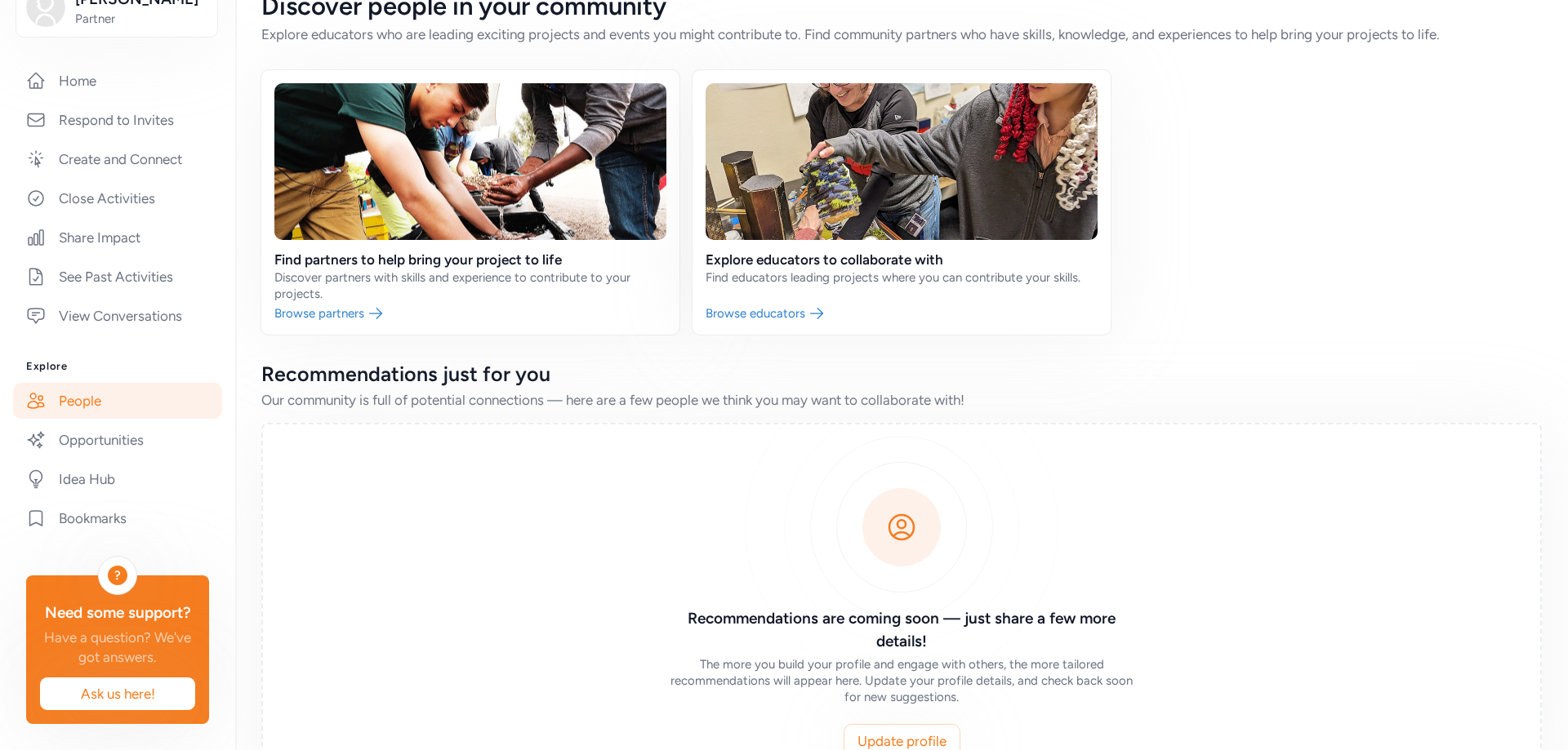
scroll to position [18, 0]
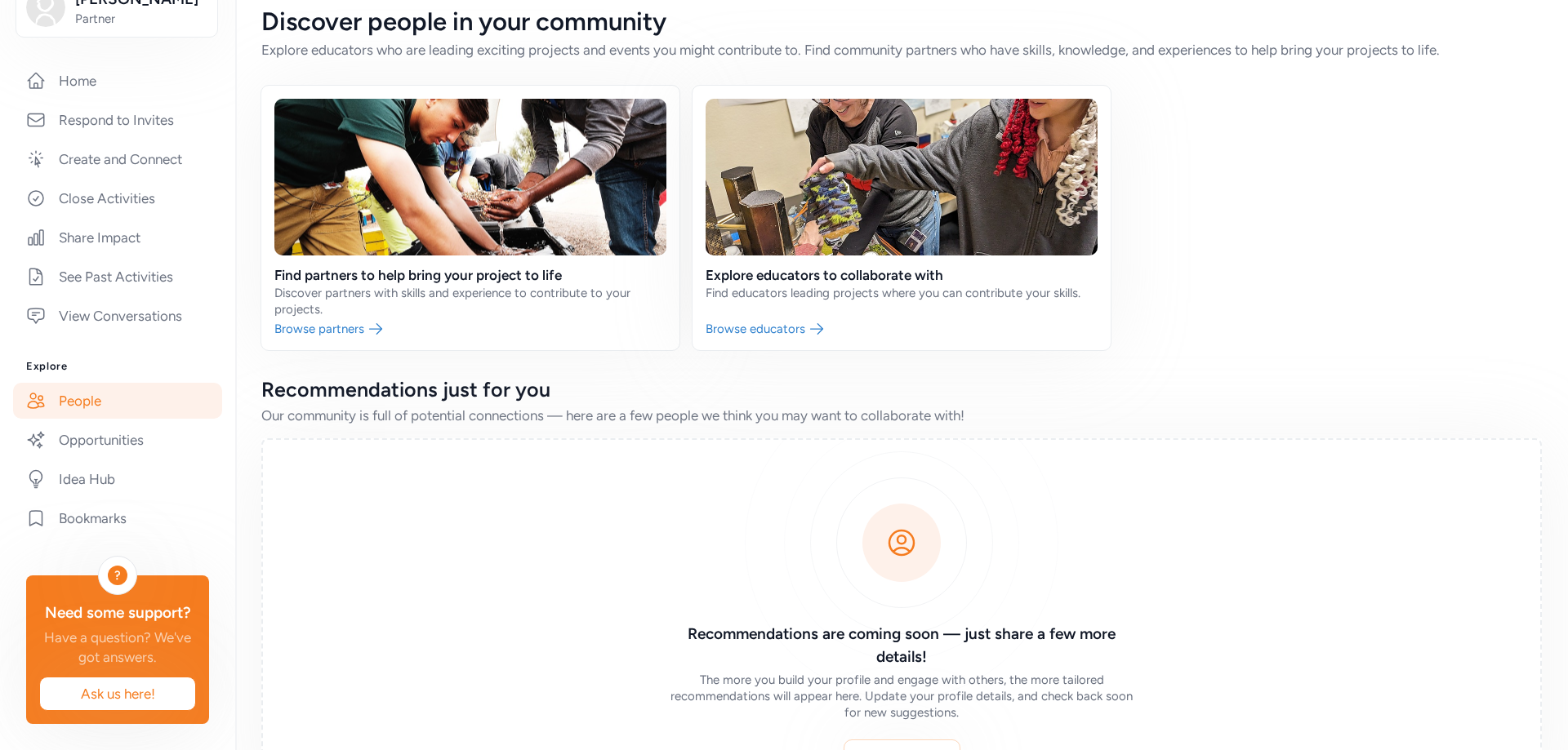
click at [323, 332] on link at bounding box center [470, 217] width 418 height 265
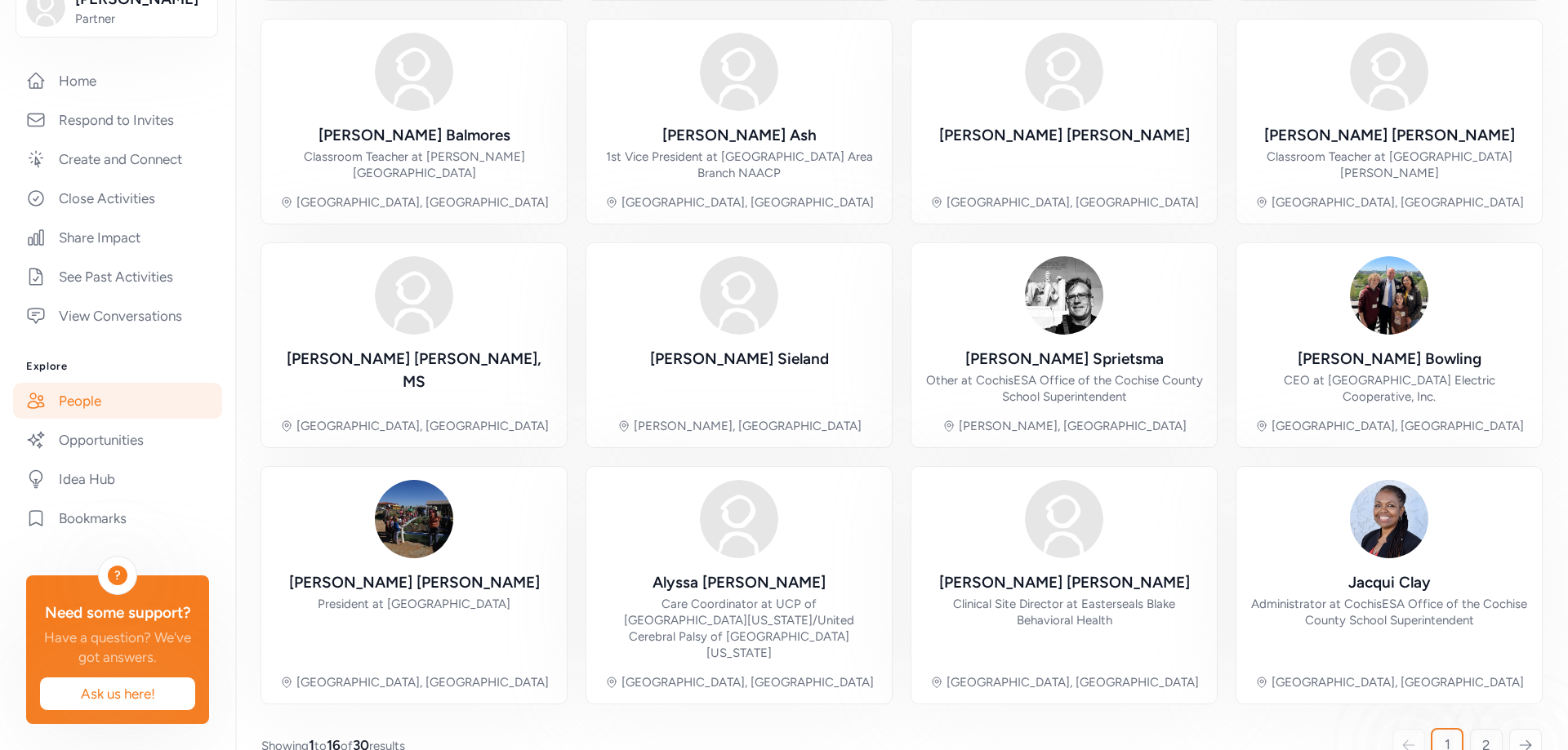
scroll to position [387, 0]
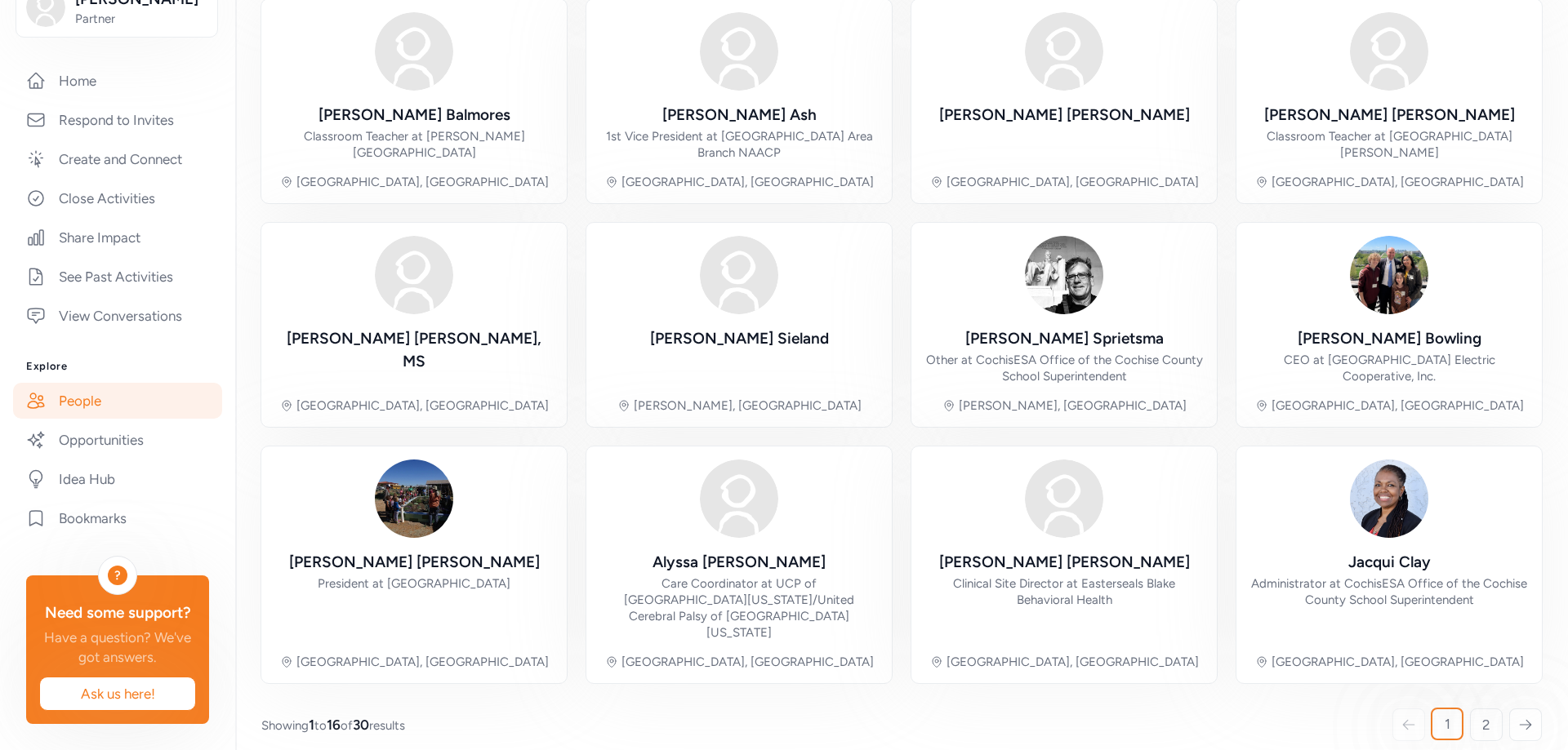
click at [1518, 717] on icon at bounding box center [1524, 725] width 15 height 16
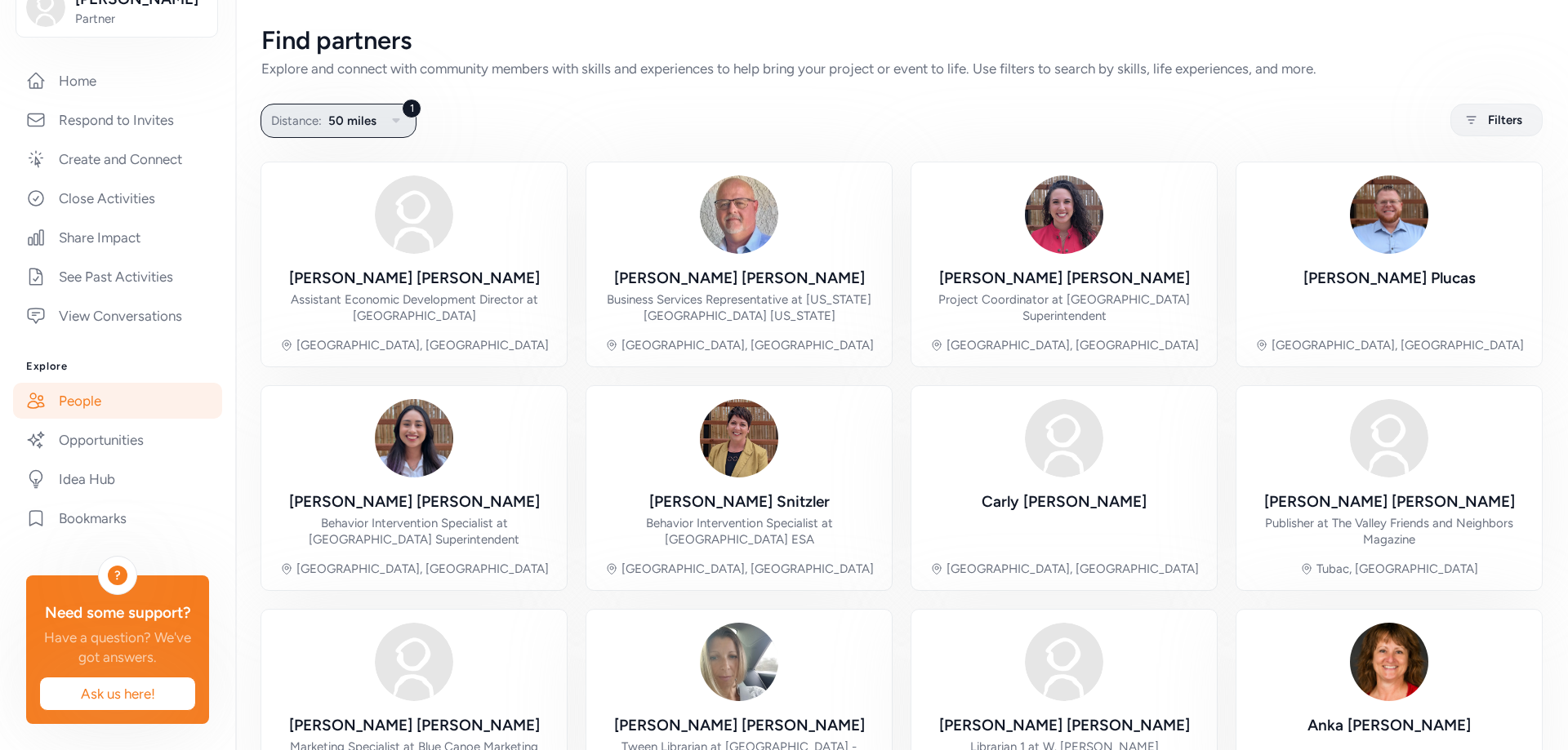
click at [395, 119] on icon "button" at bounding box center [396, 120] width 8 height 5
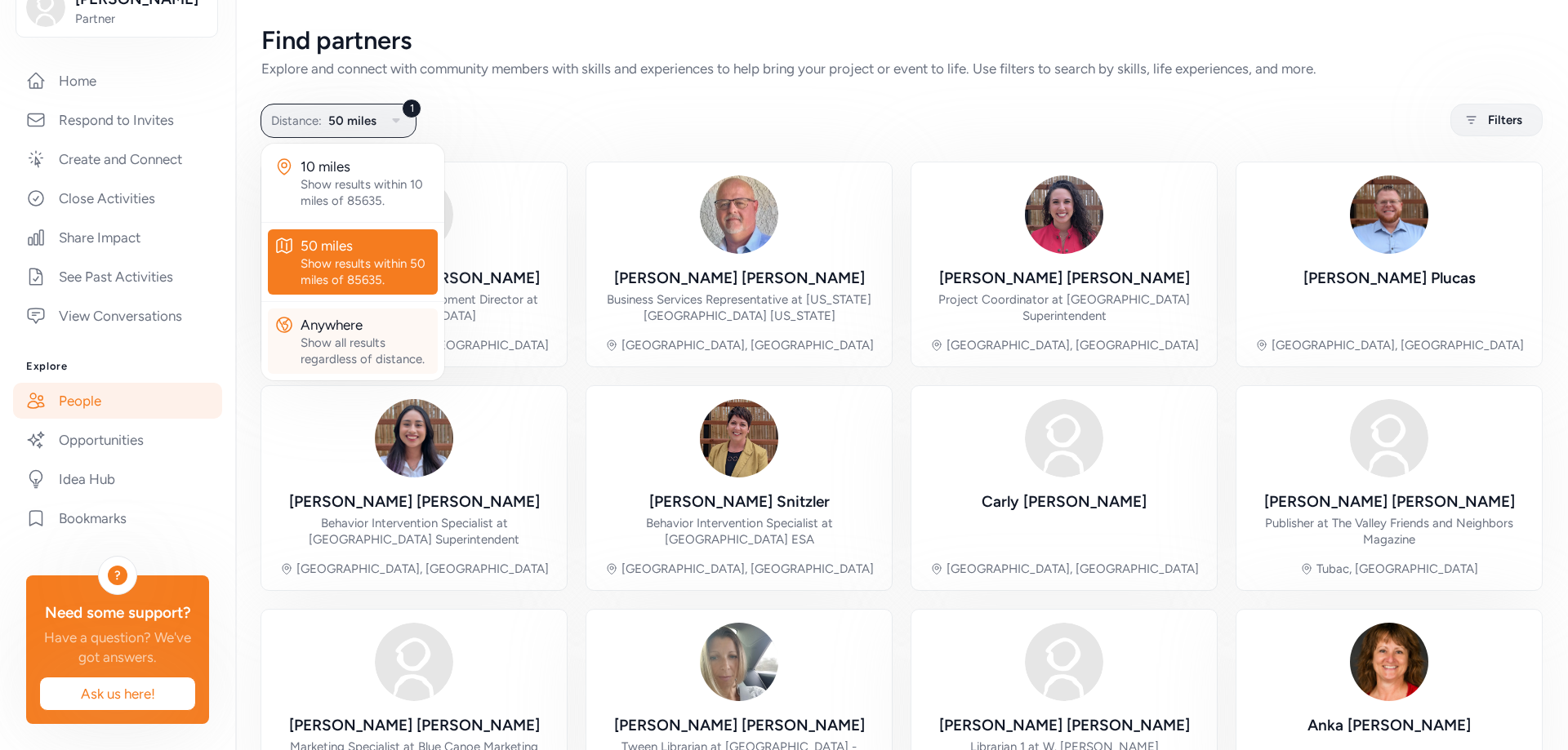
click at [331, 327] on div "Anywhere" at bounding box center [366, 325] width 131 height 19
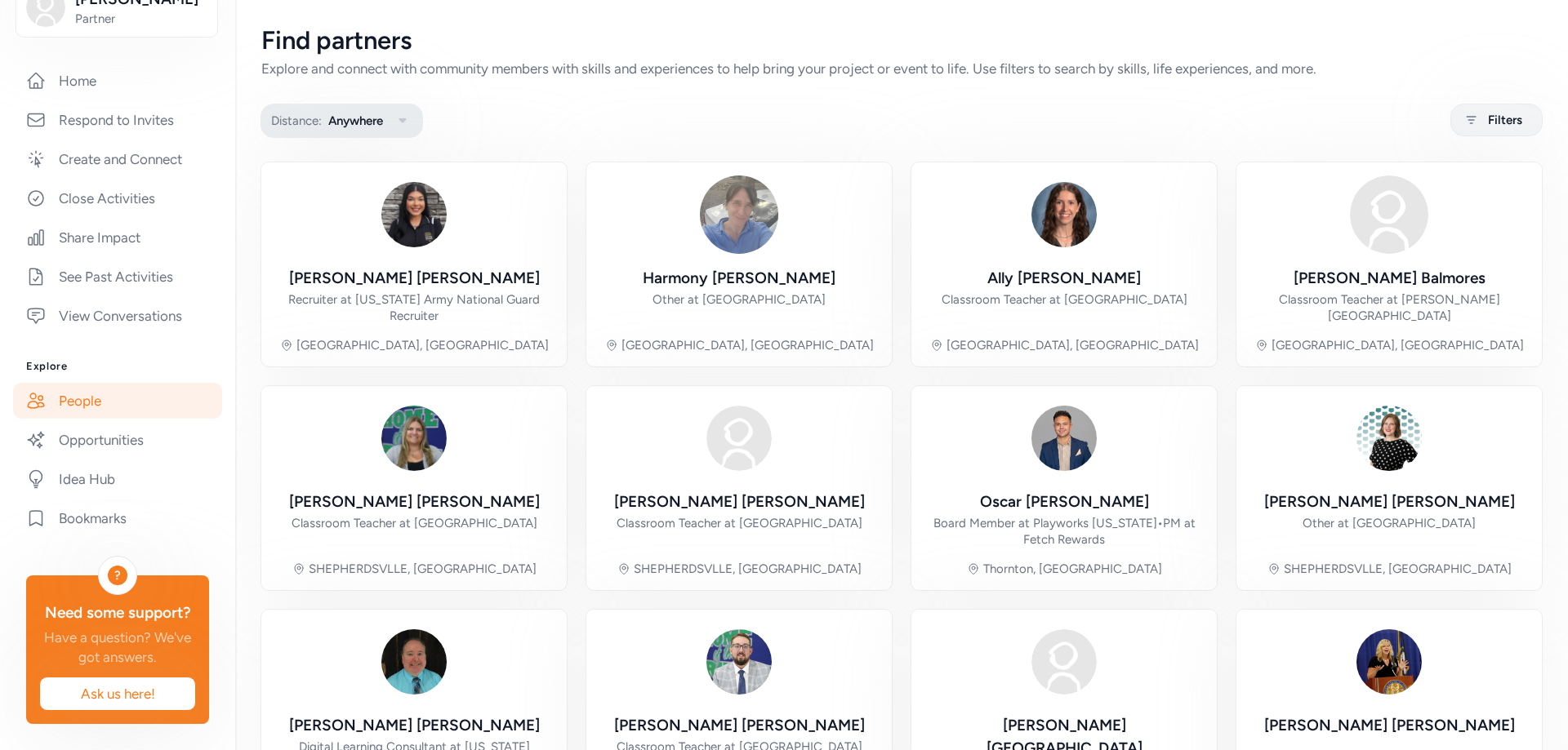
click at [402, 117] on icon "button" at bounding box center [403, 120] width 19 height 19
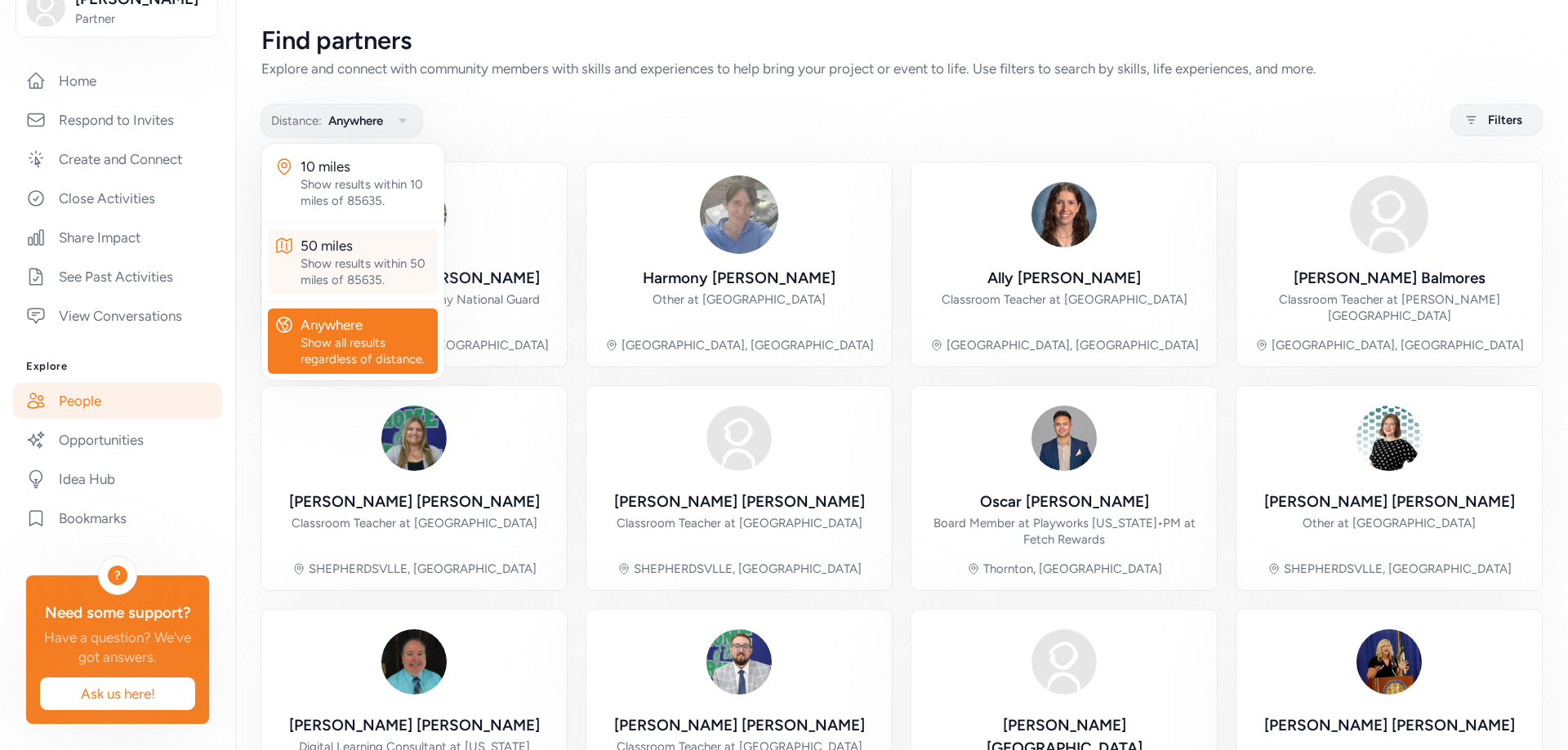
click at [335, 265] on div "Show results within 50 miles of 85635." at bounding box center [366, 272] width 131 height 33
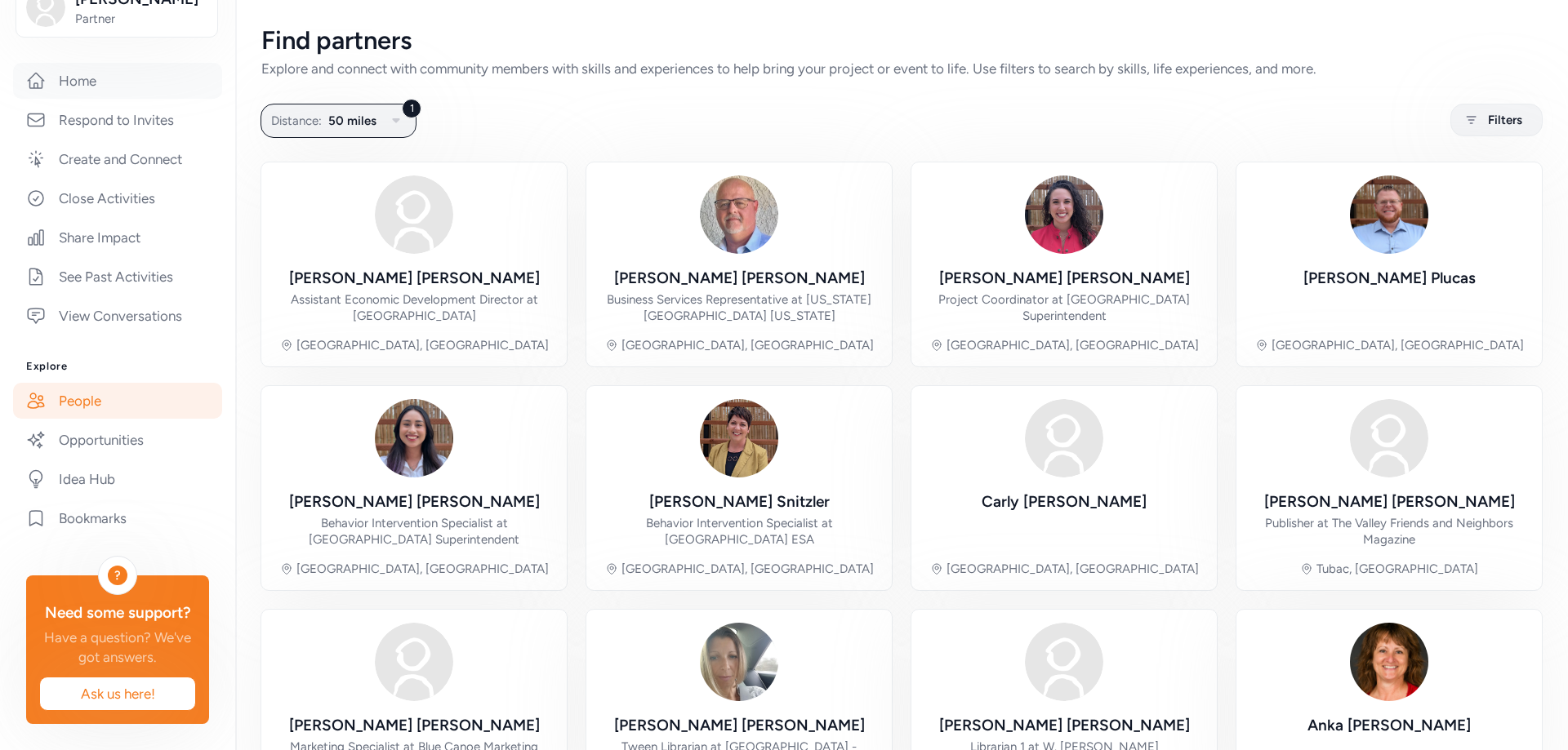
click at [80, 63] on link "Home" at bounding box center [116, 81] width 209 height 36
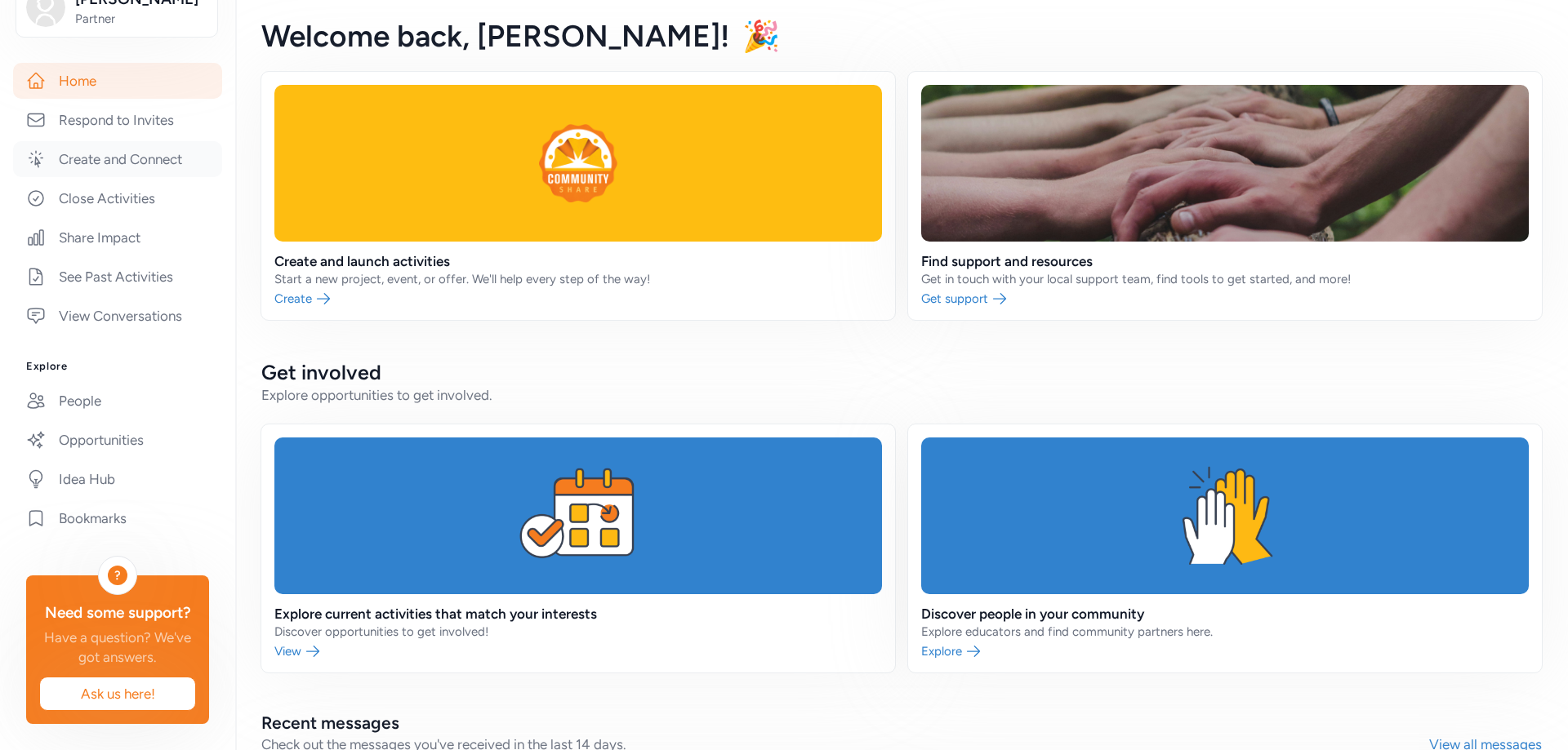
click at [124, 142] on link "Create and Connect" at bounding box center [116, 159] width 209 height 36
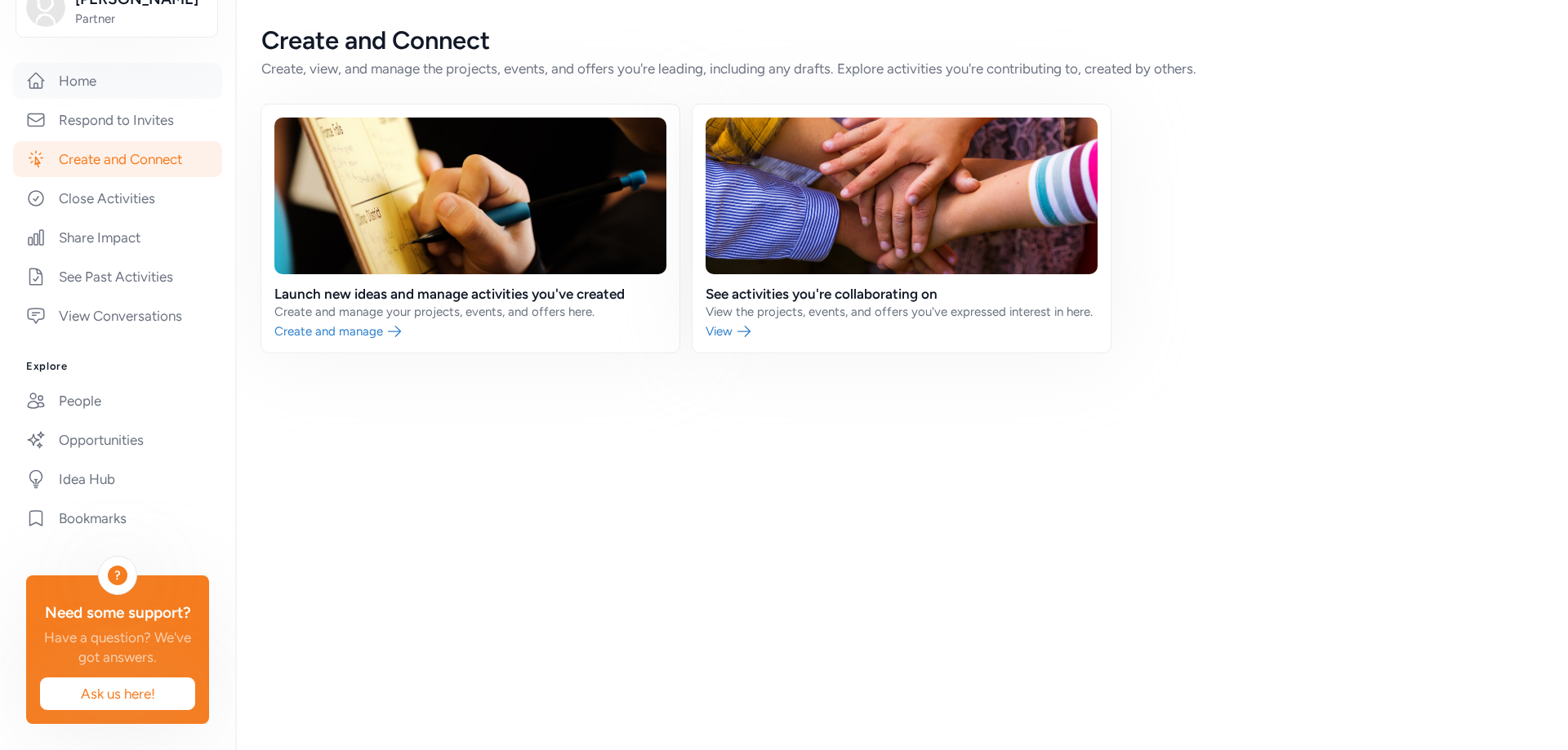
click at [74, 63] on link "Home" at bounding box center [116, 81] width 209 height 36
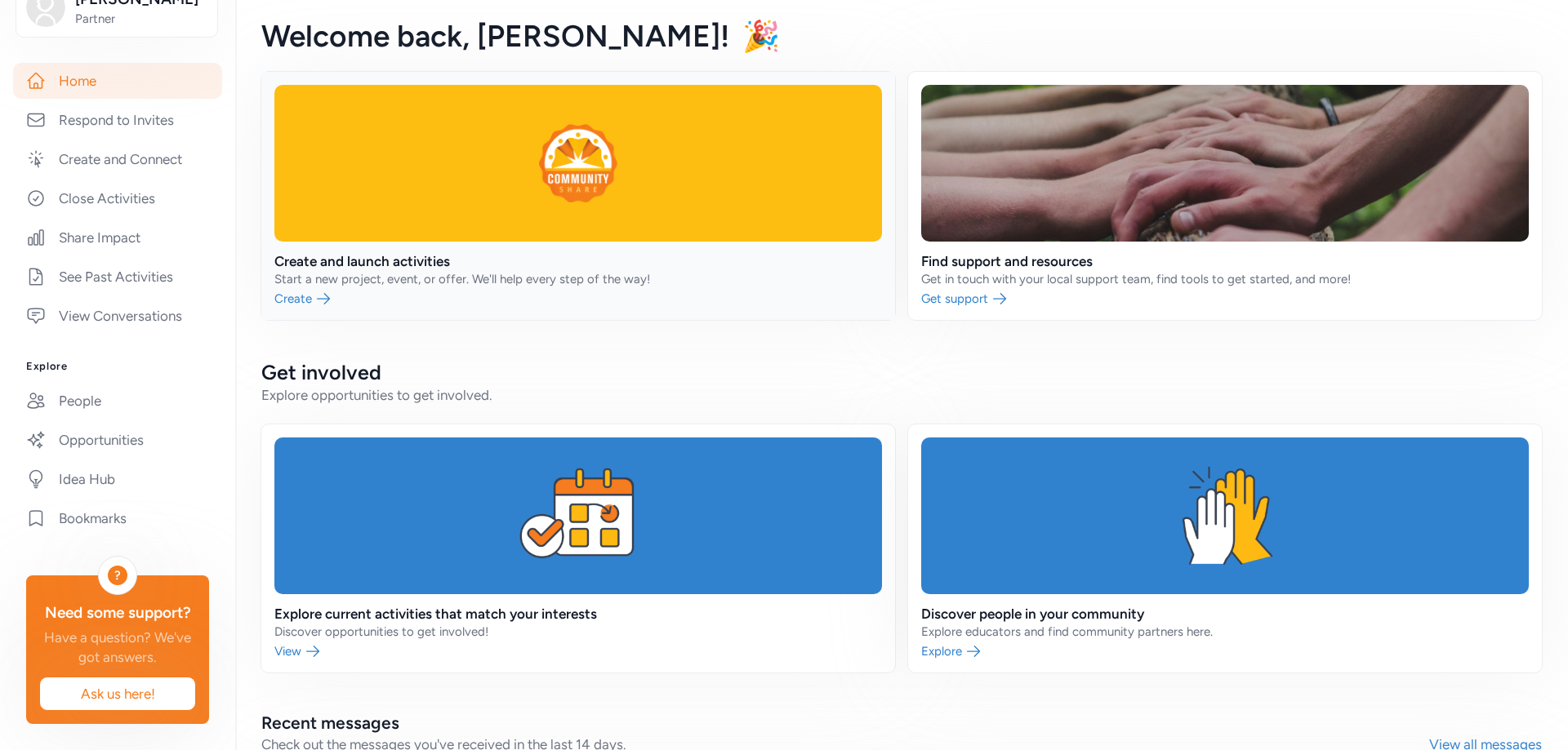
click at [297, 296] on link at bounding box center [577, 196] width 634 height 248
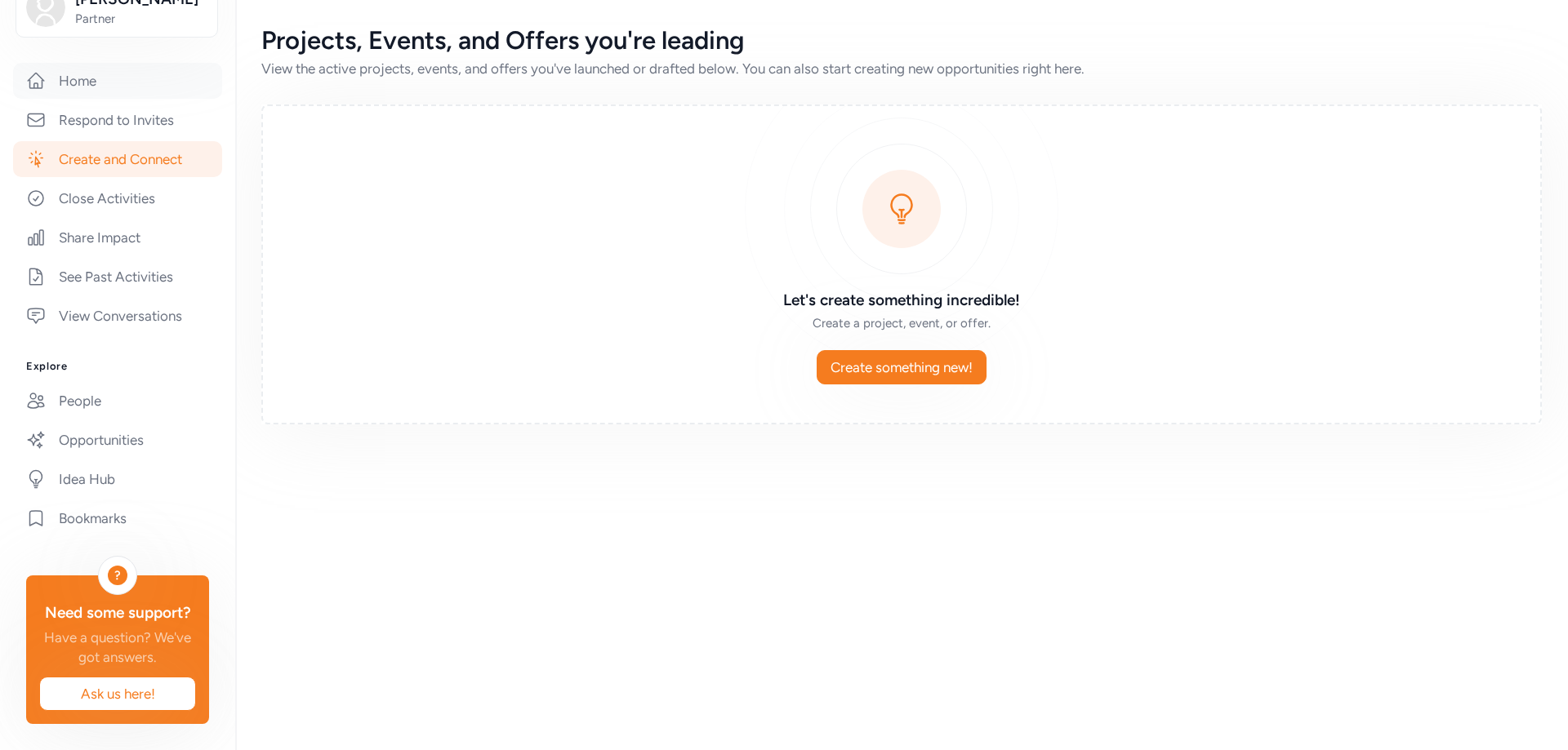
drag, startPoint x: 36, startPoint y: 0, endPoint x: 69, endPoint y: 55, distance: 64.1
click at [69, 63] on link "Home" at bounding box center [116, 81] width 209 height 36
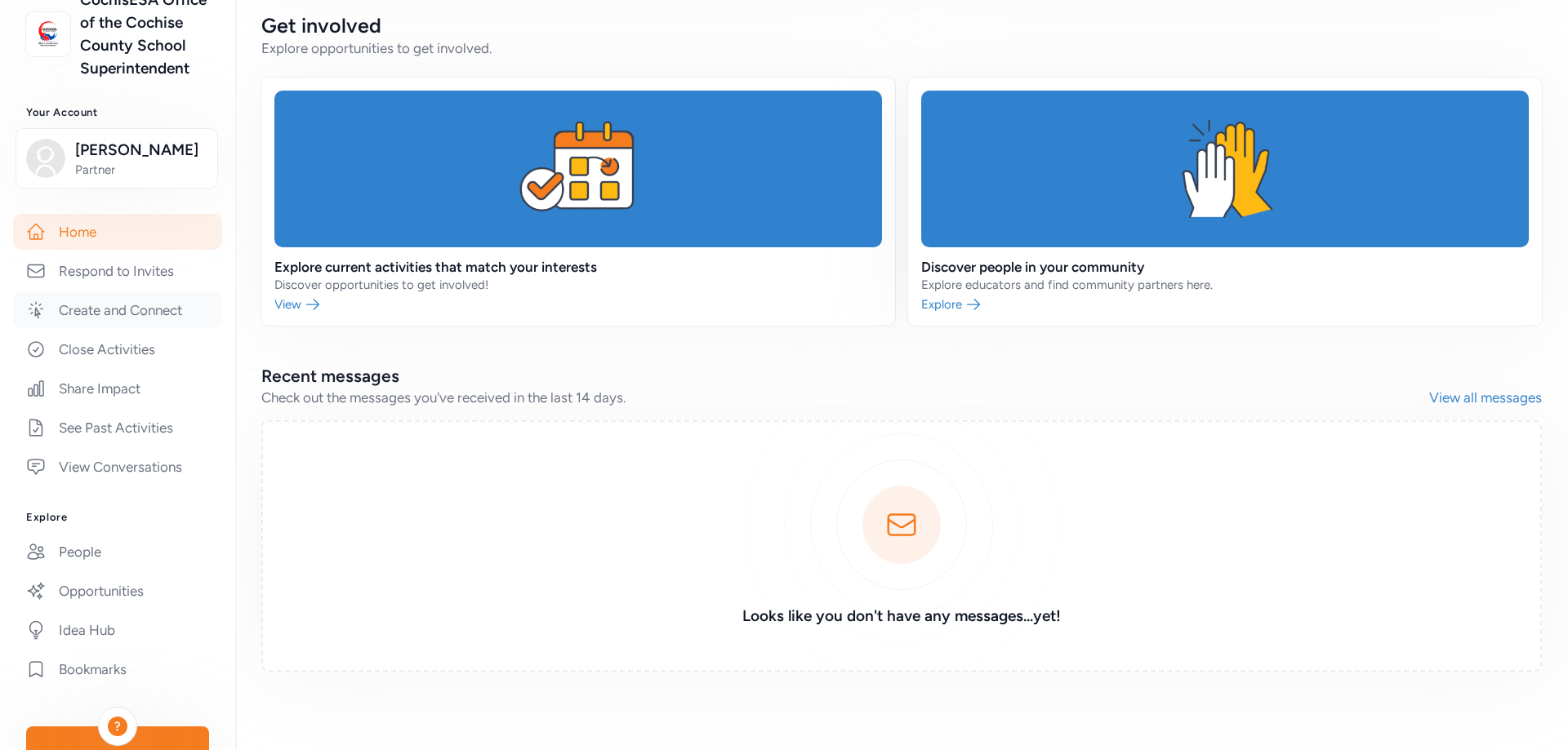
scroll to position [144, 0]
click at [147, 330] on link "Create and Connect" at bounding box center [116, 311] width 209 height 36
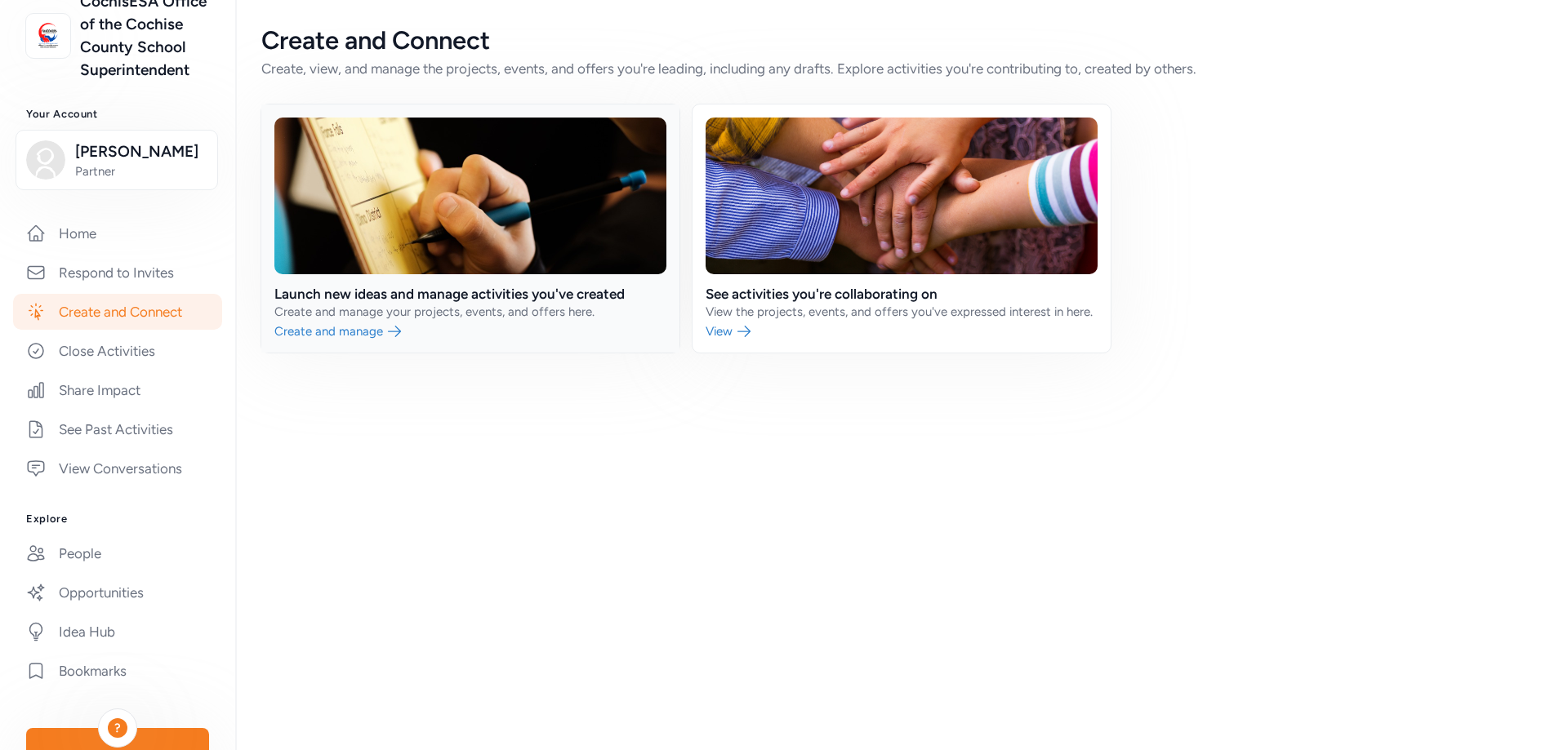
click at [363, 330] on link at bounding box center [470, 229] width 418 height 248
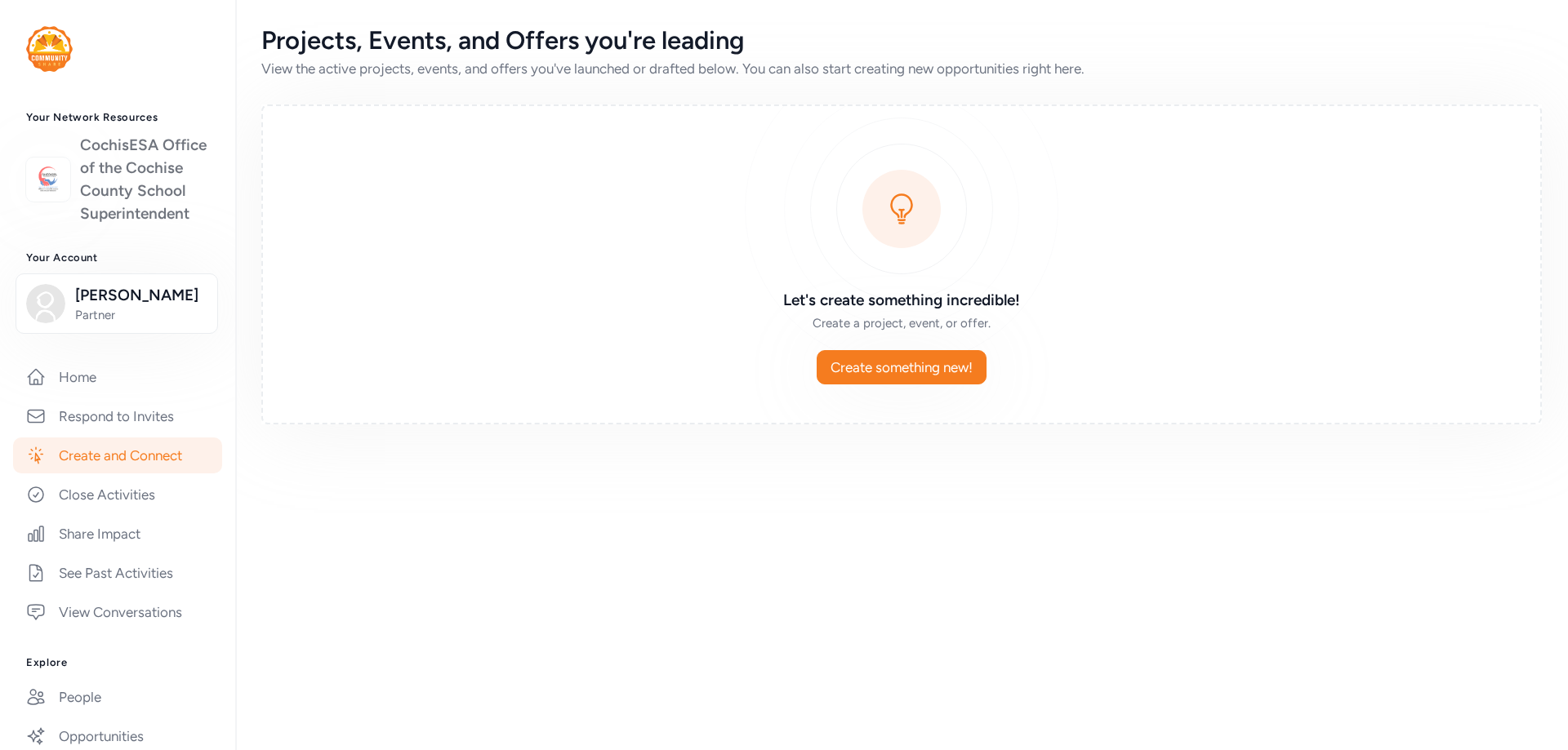
click at [103, 141] on link "CochisESA Office of the Cochise County School Superintendent" at bounding box center [144, 179] width 129 height 91
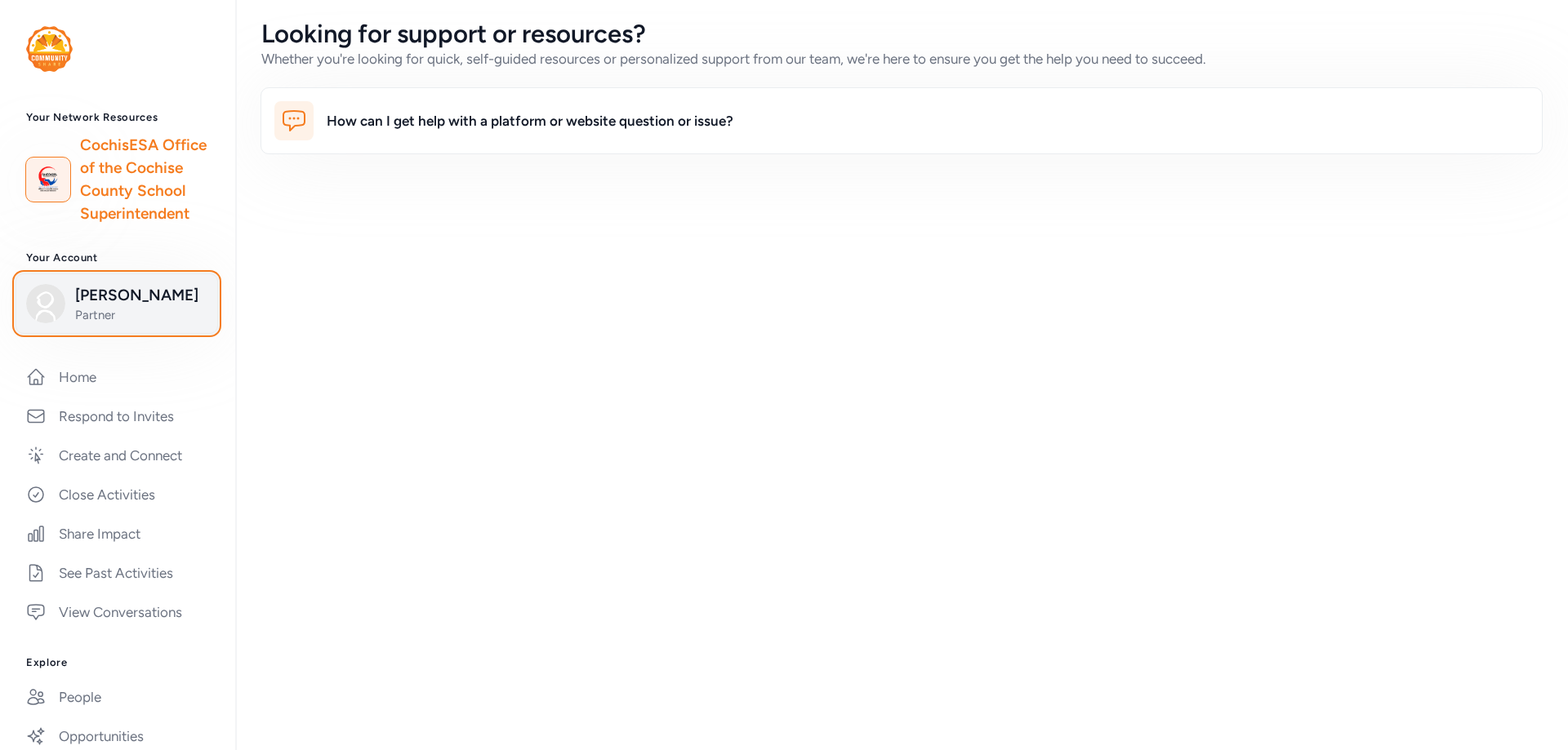
click at [152, 307] on span "[PERSON_NAME]" at bounding box center [141, 296] width 132 height 23
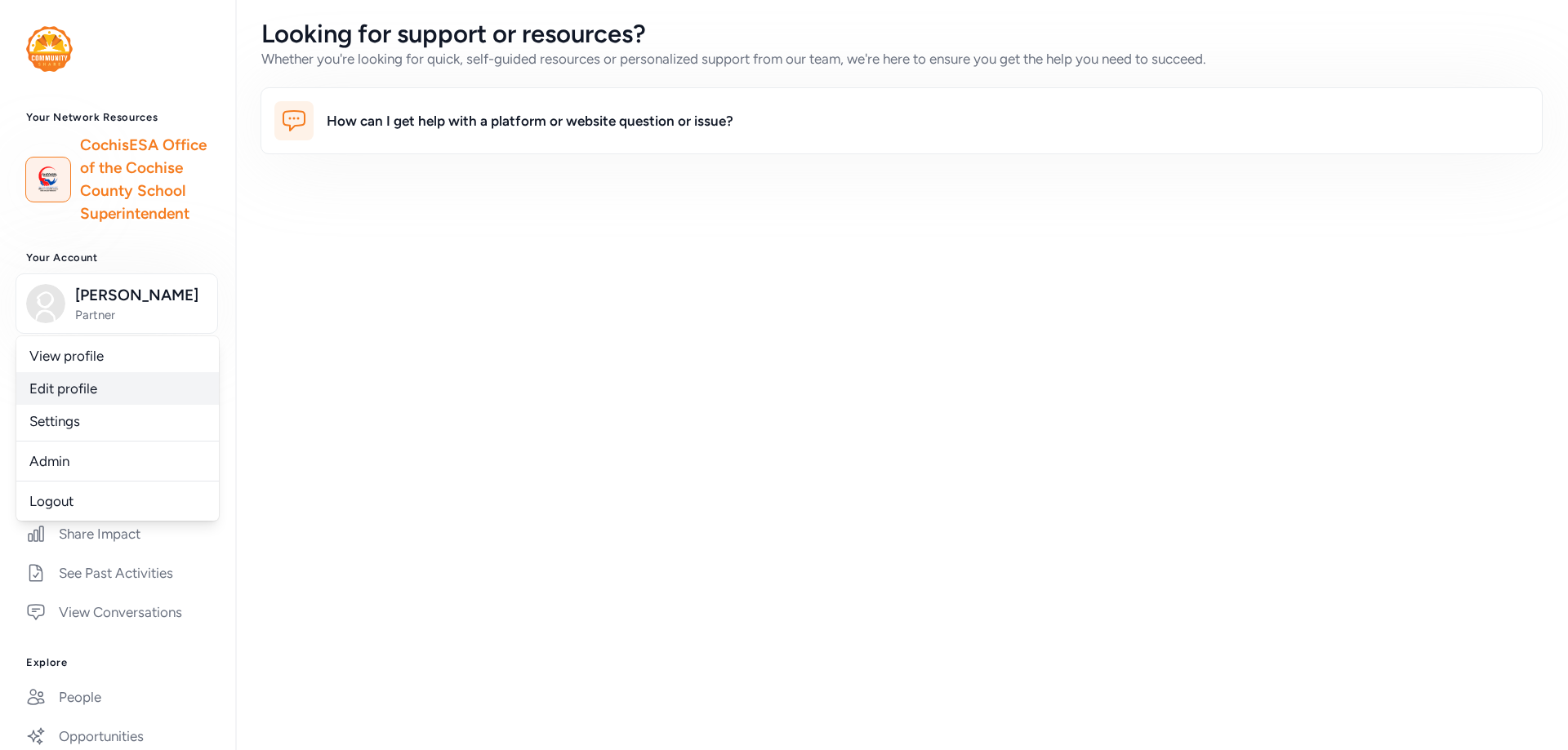
click at [80, 405] on link "Edit profile" at bounding box center [117, 389] width 203 height 33
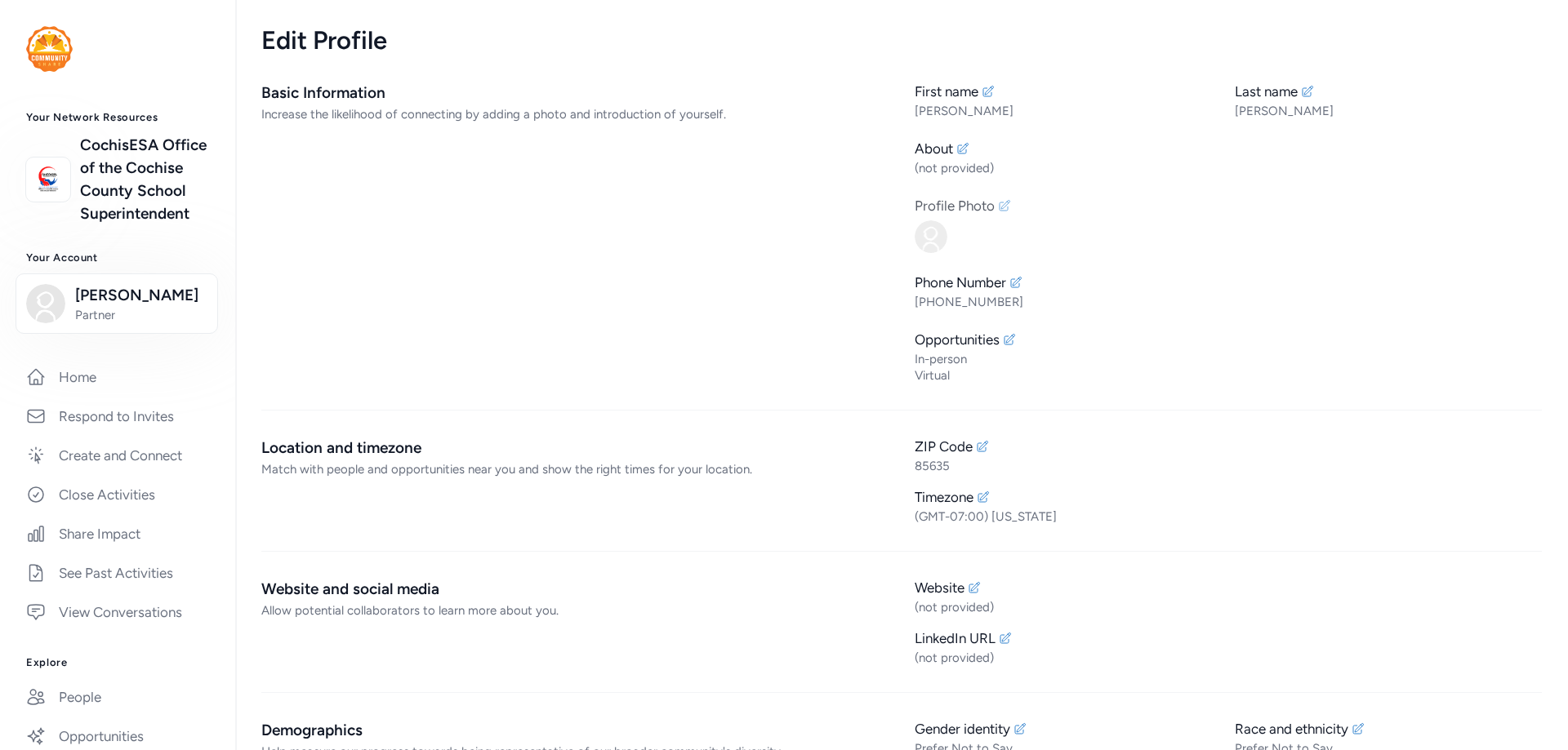
click at [940, 205] on div "Profile Photo" at bounding box center [955, 206] width 80 height 19
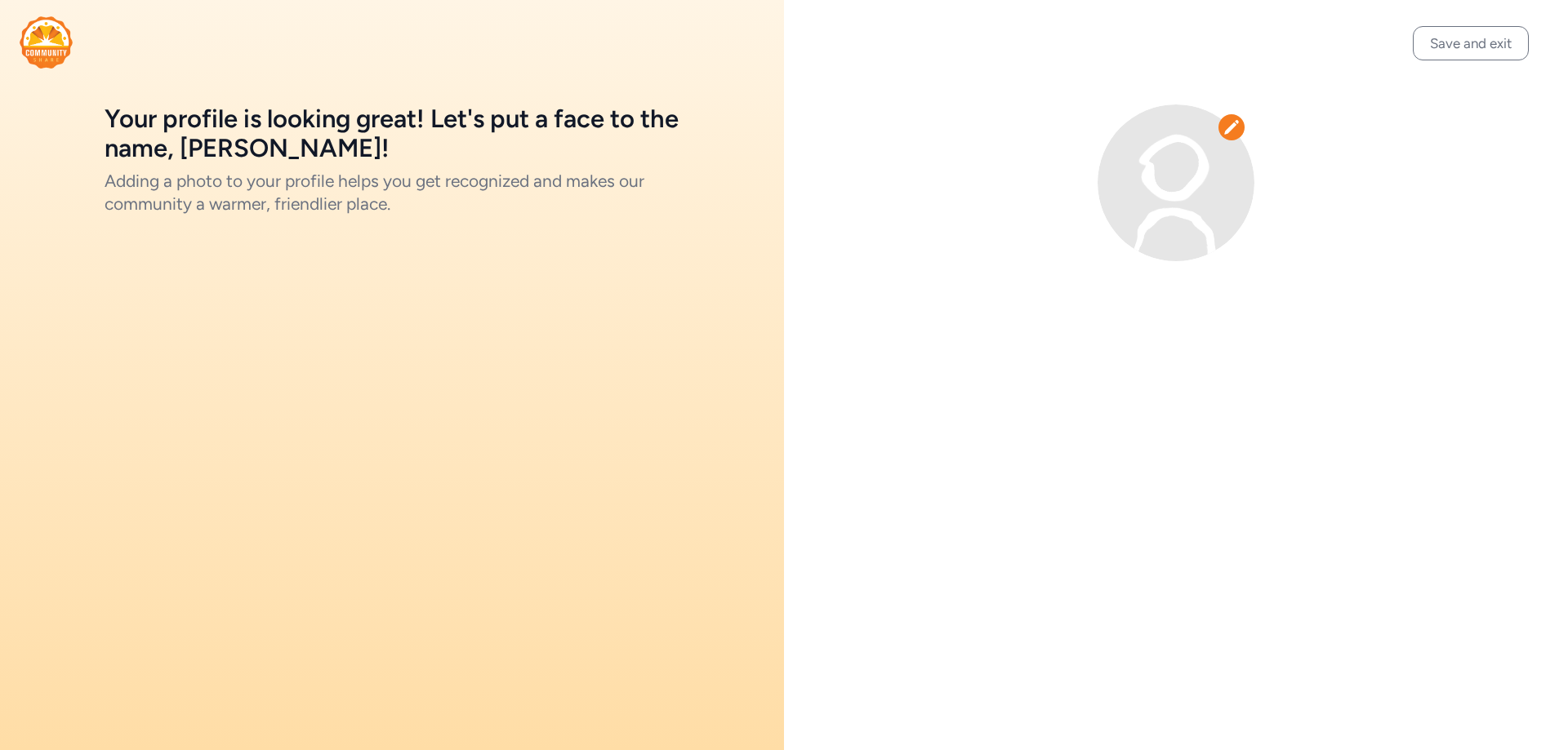
click at [1231, 127] on icon at bounding box center [1230, 127] width 15 height 14
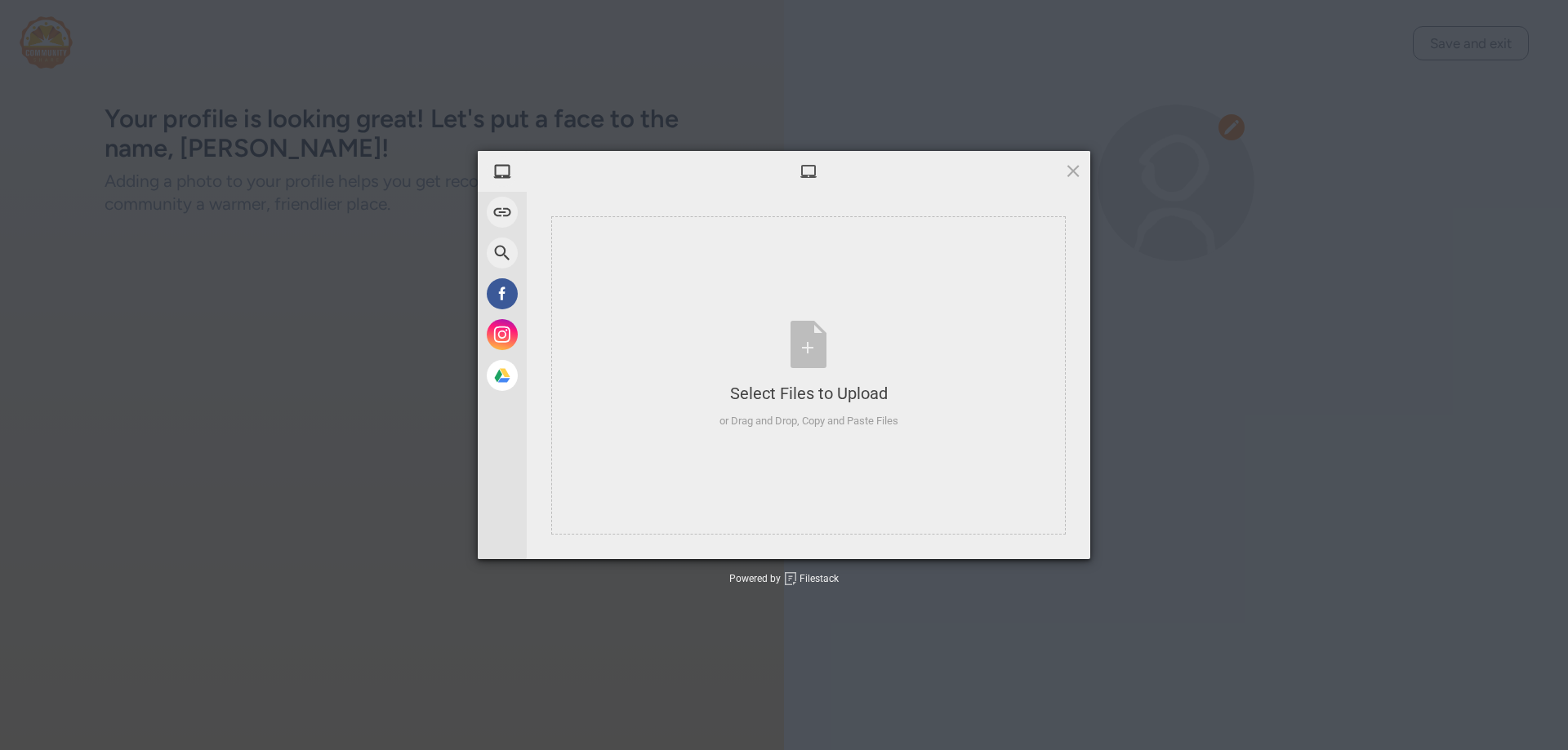
click at [1231, 127] on div "My Device Link (URL) Web Search Facebook Instagram Google Drive Select Files to…" at bounding box center [784, 375] width 1568 height 750
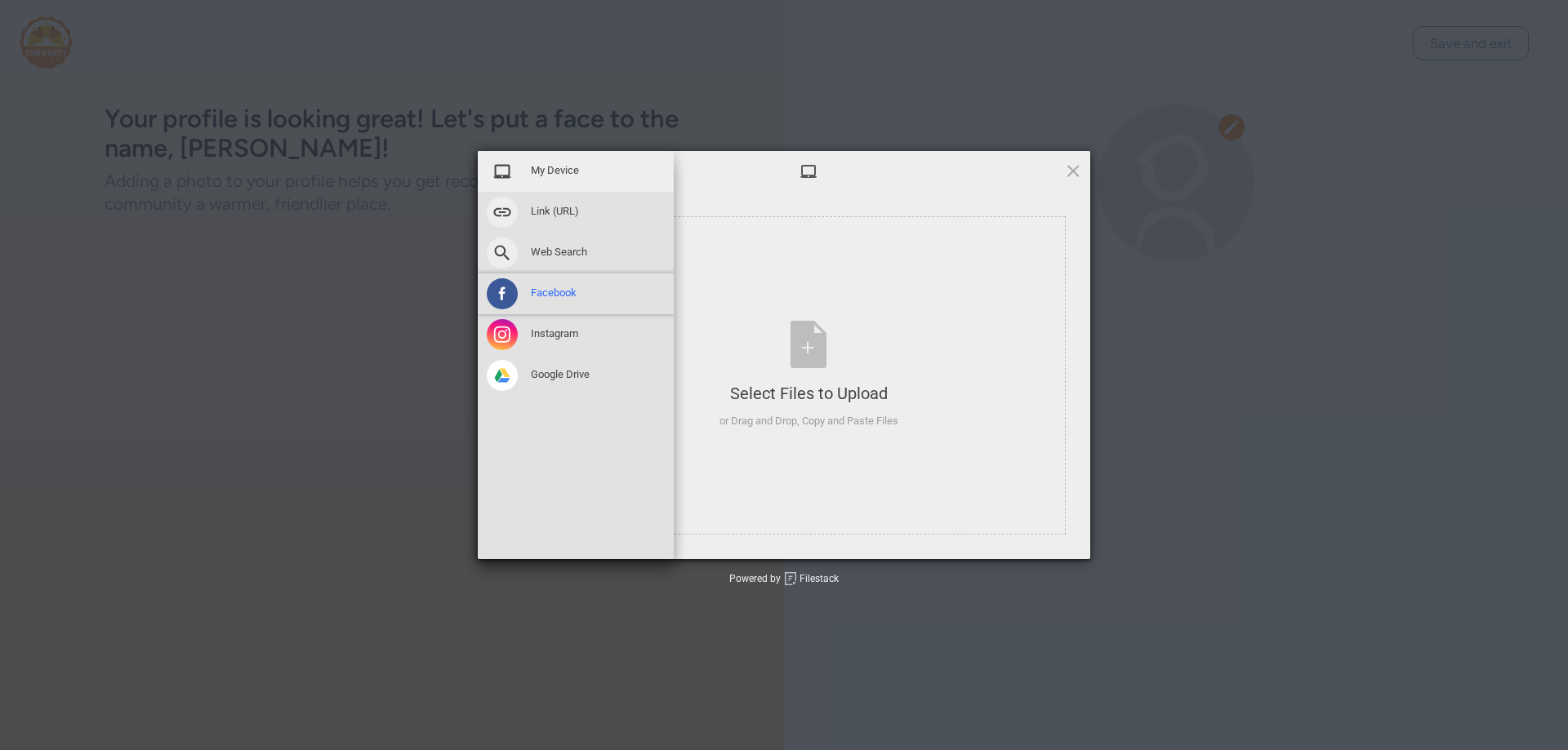
click at [565, 290] on span "Facebook" at bounding box center [553, 293] width 46 height 15
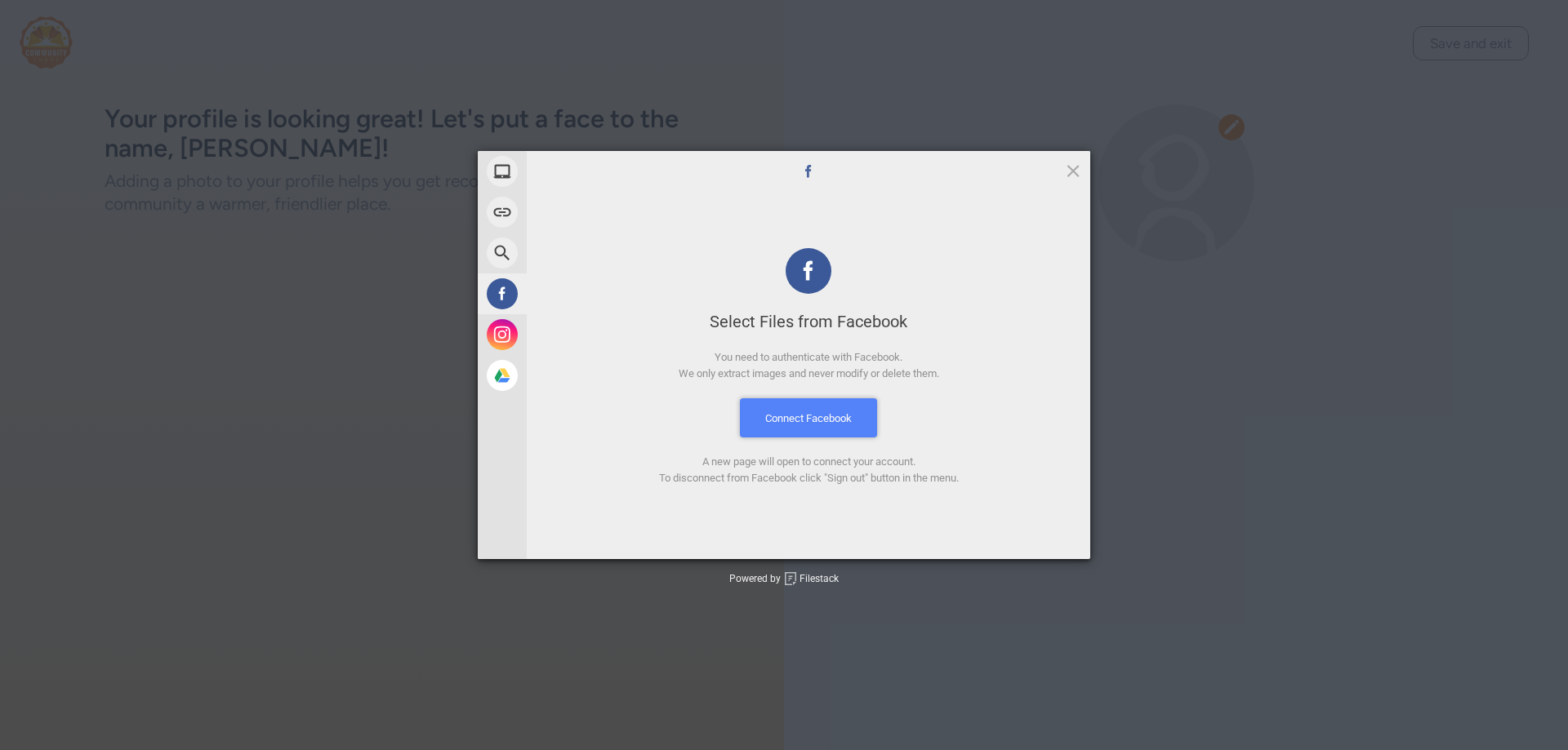
click at [825, 423] on button "Connect Facebook" at bounding box center [807, 418] width 137 height 39
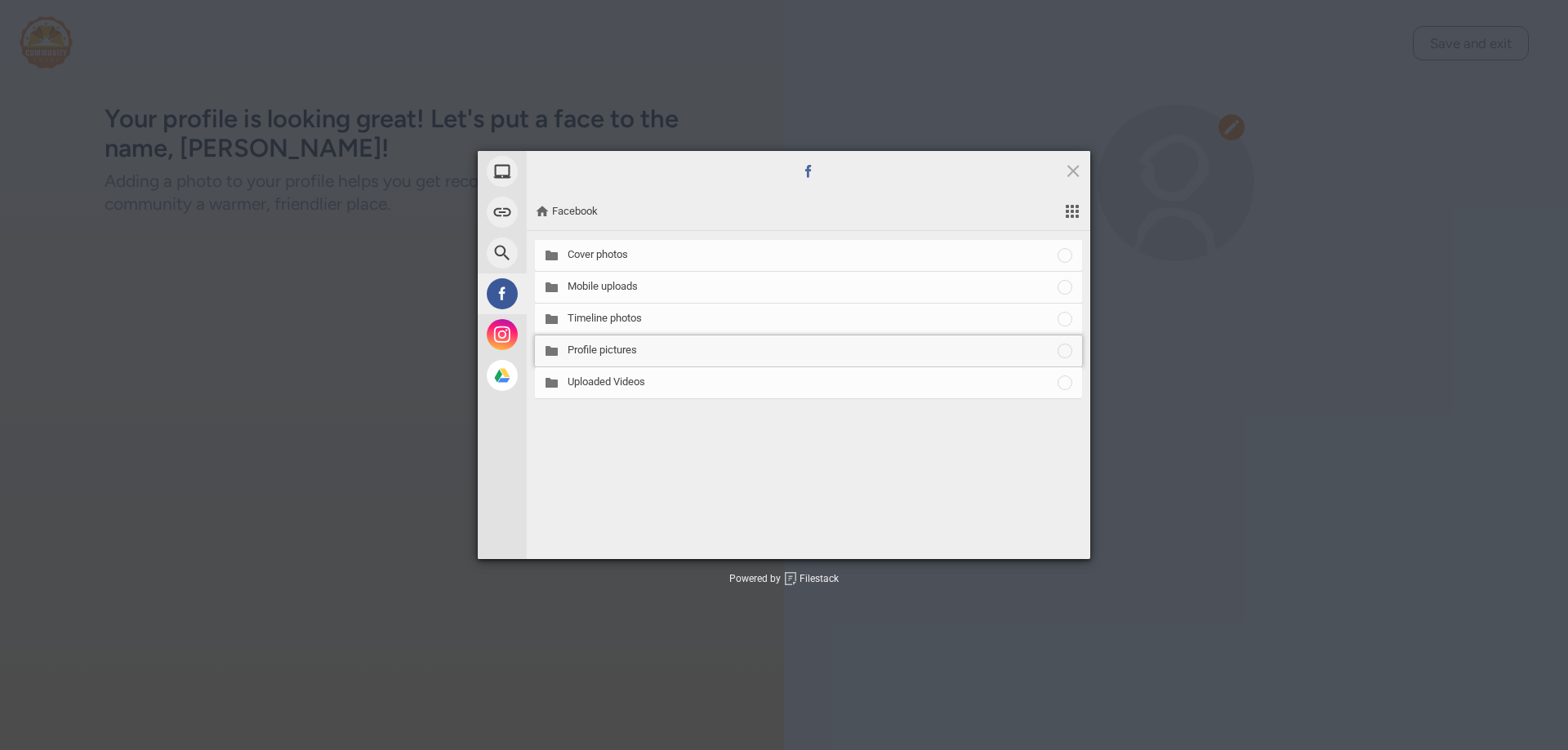
click at [606, 347] on span "Profile pictures" at bounding box center [811, 349] width 488 height 15
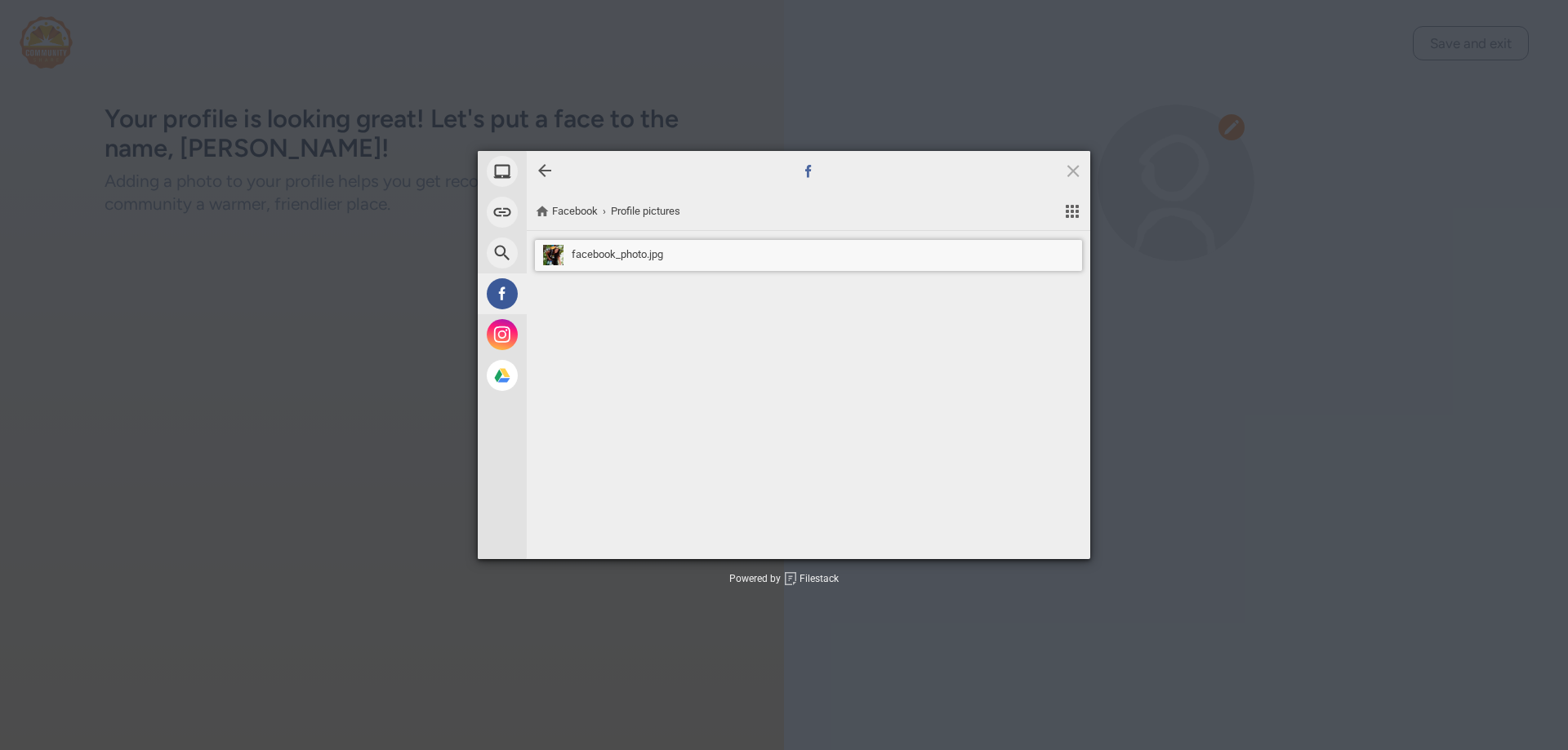
click at [625, 255] on span "facebook_photo.jpg" at bounding box center [617, 254] width 91 height 15
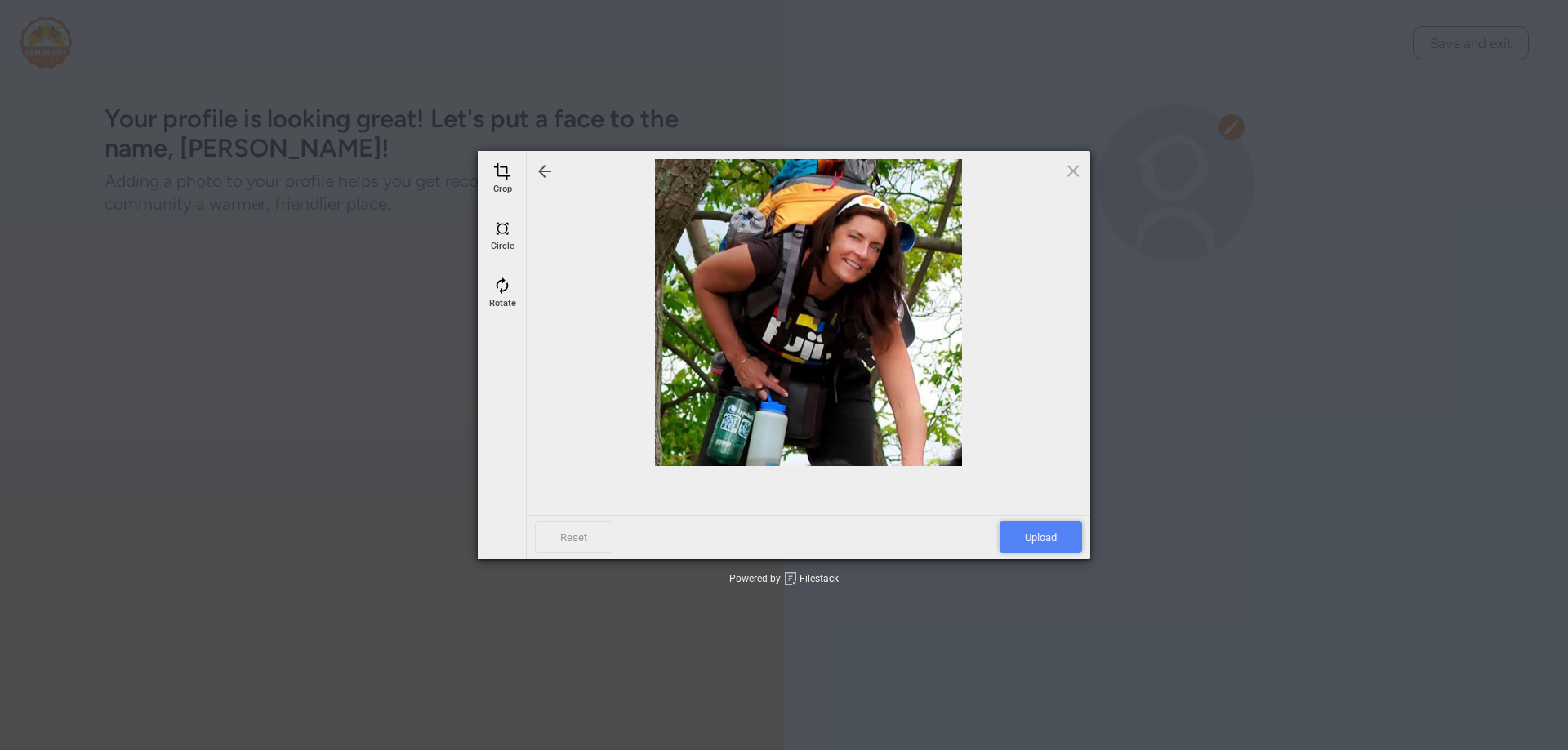
click at [1033, 533] on span "Upload" at bounding box center [1040, 538] width 82 height 31
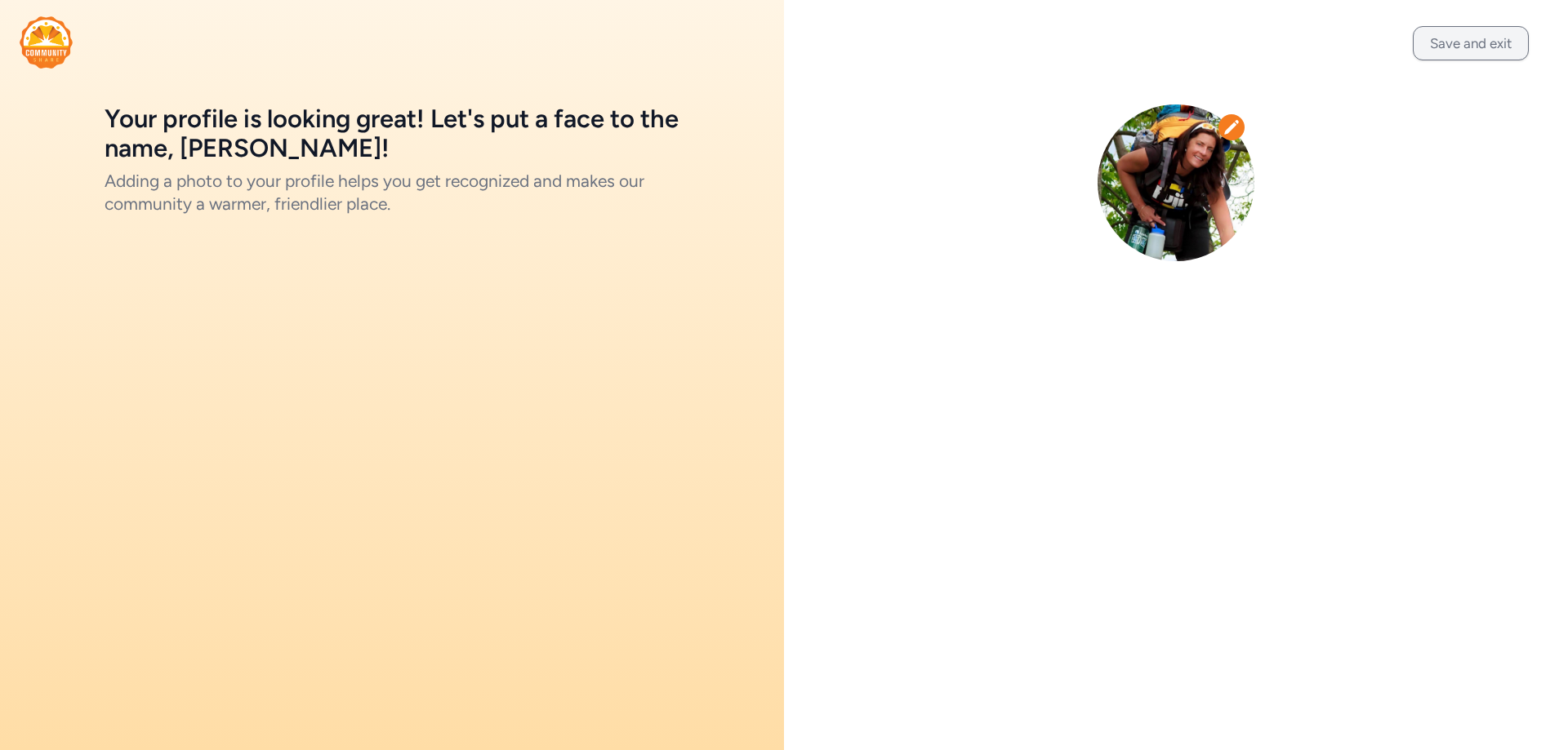
click at [1493, 47] on button "Save and exit" at bounding box center [1471, 43] width 116 height 34
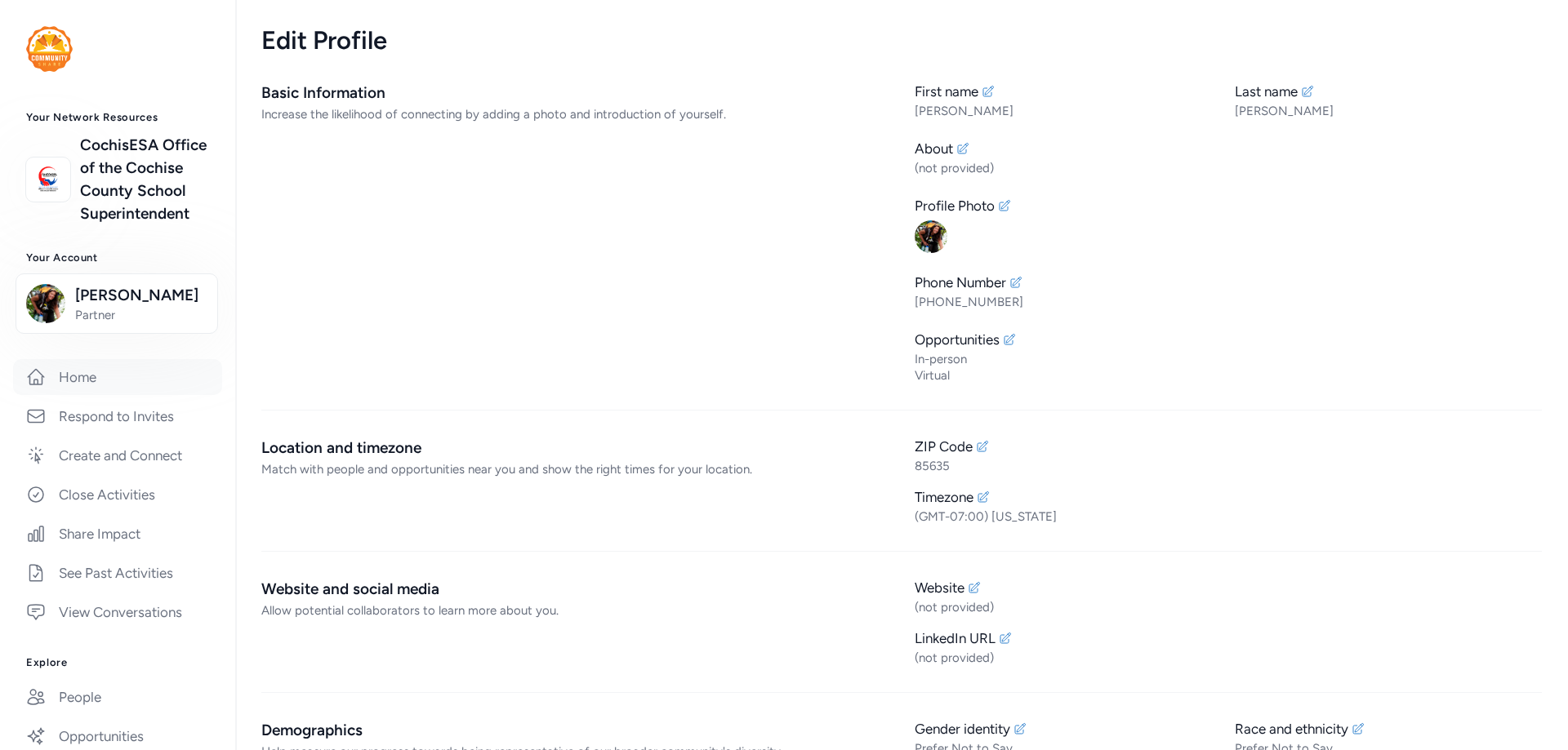
click at [72, 395] on link "Home" at bounding box center [116, 376] width 209 height 36
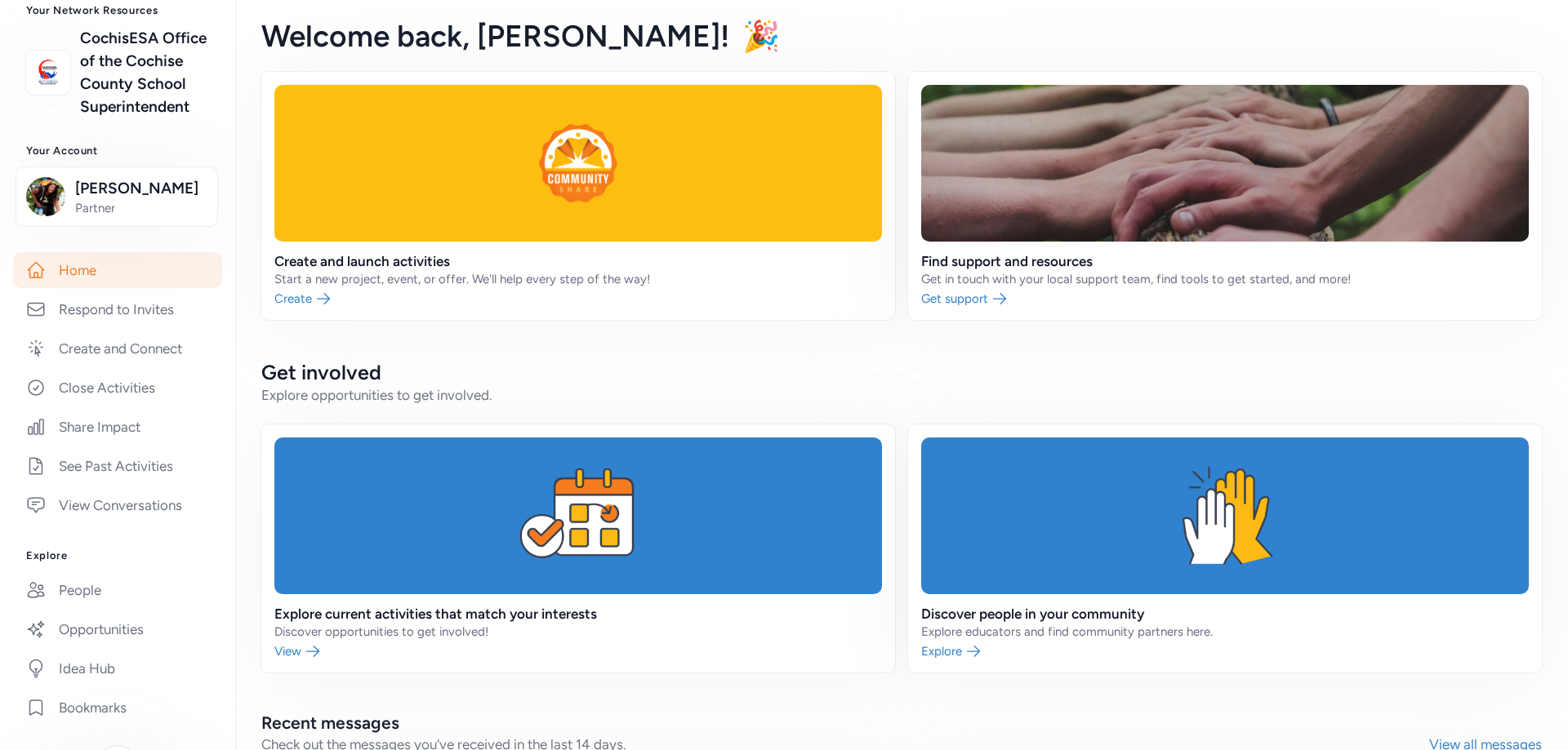
scroll to position [121, 0]
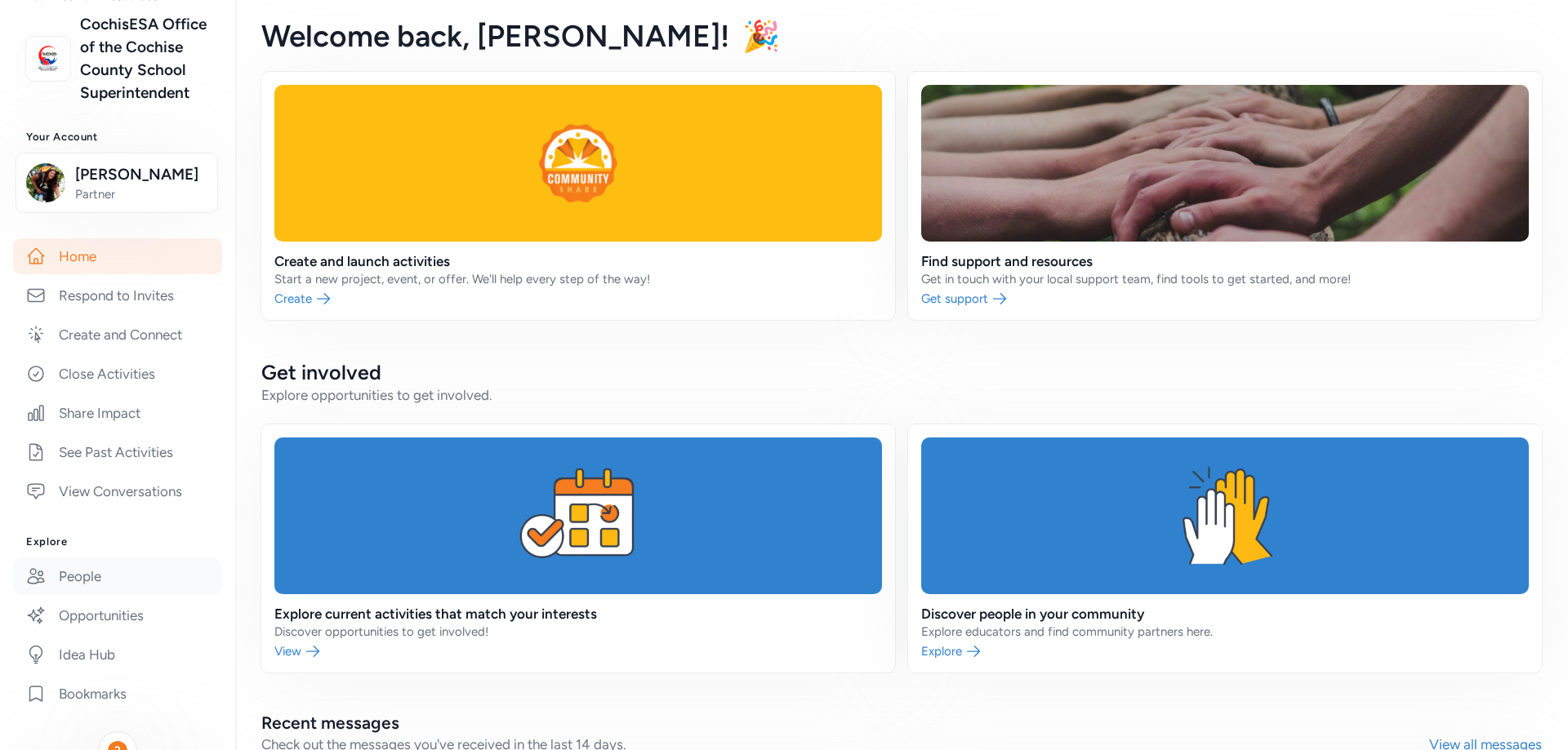
click at [95, 595] on link "People" at bounding box center [116, 576] width 209 height 36
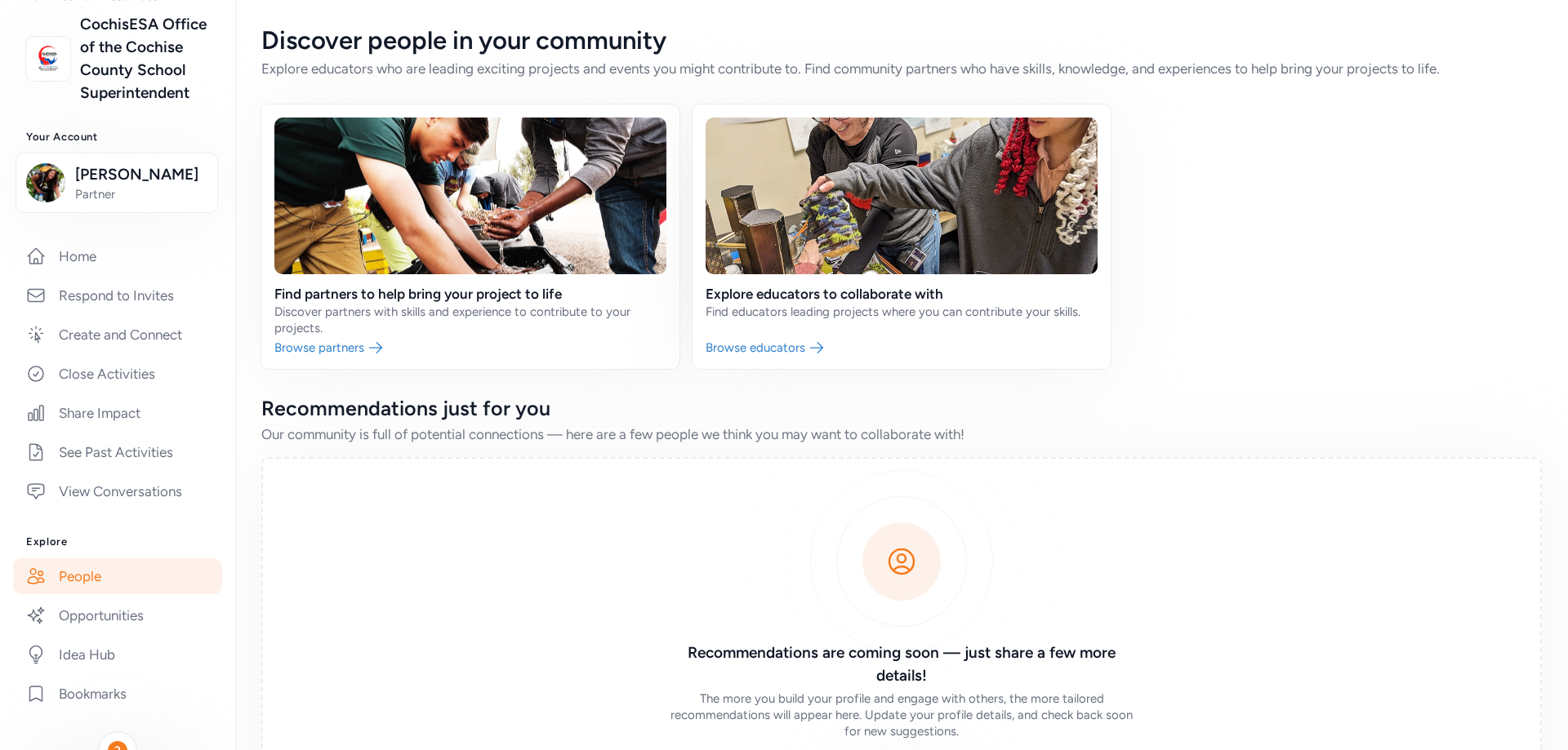
click at [748, 347] on link at bounding box center [901, 237] width 418 height 265
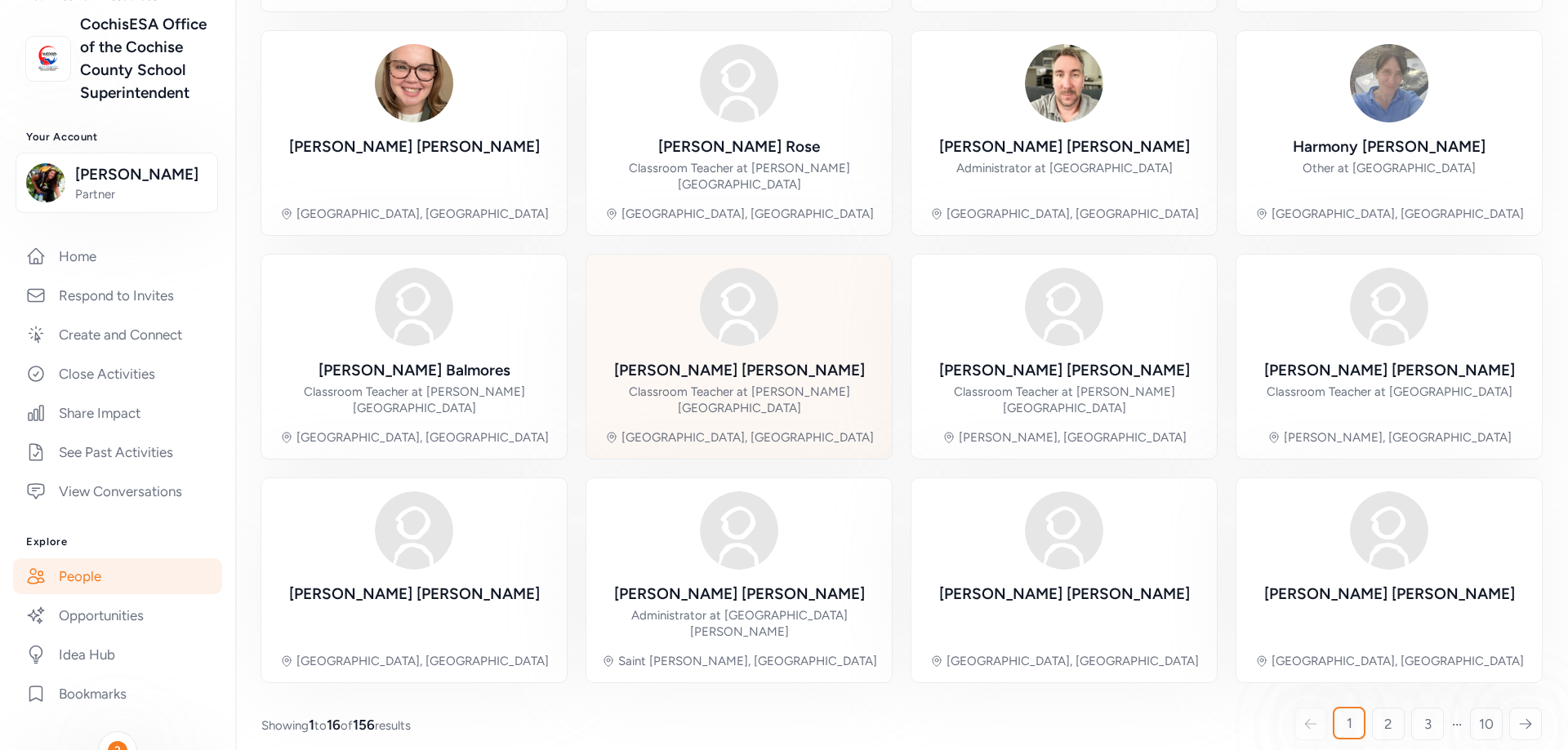
scroll to position [356, 0]
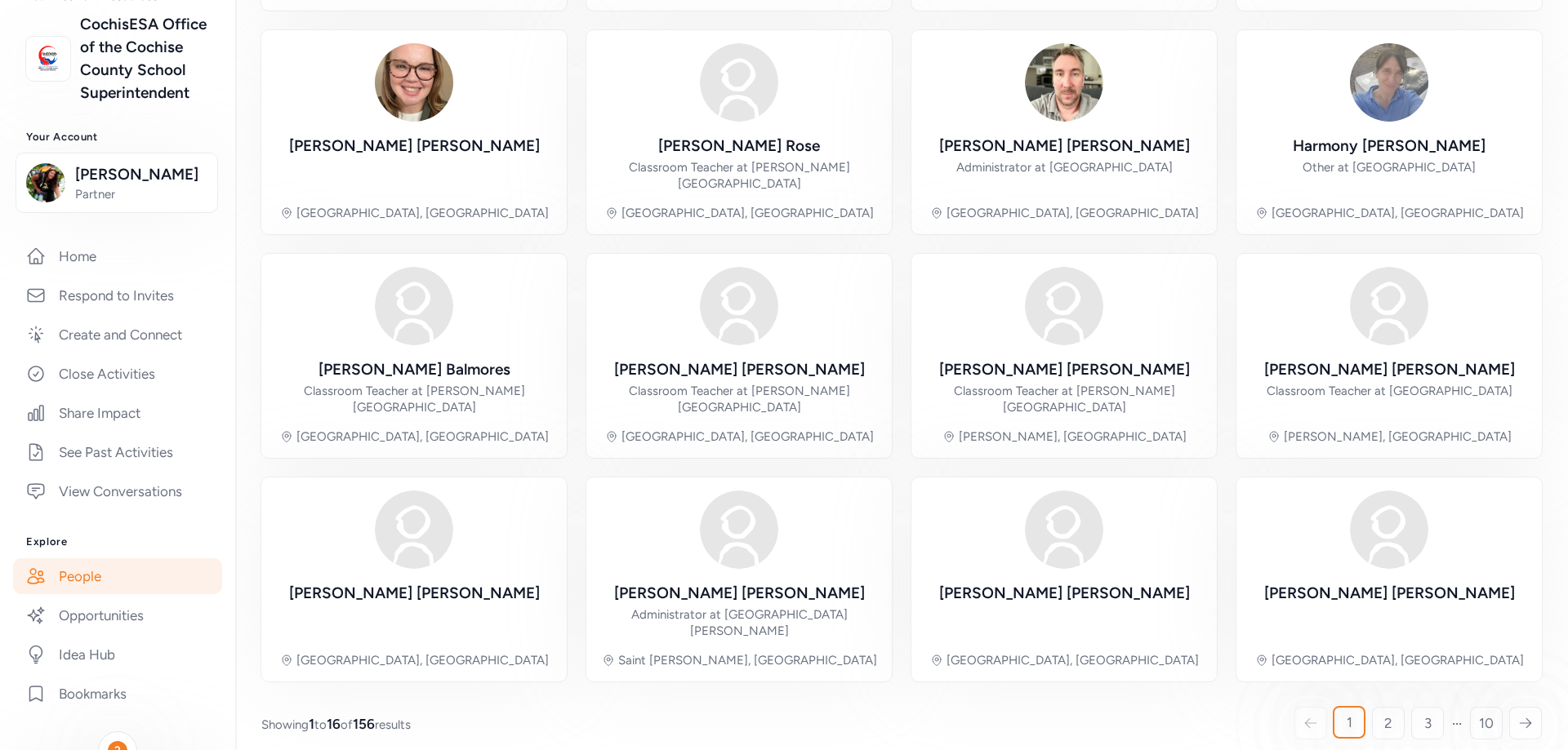
click at [1518, 715] on icon at bounding box center [1524, 723] width 15 height 16
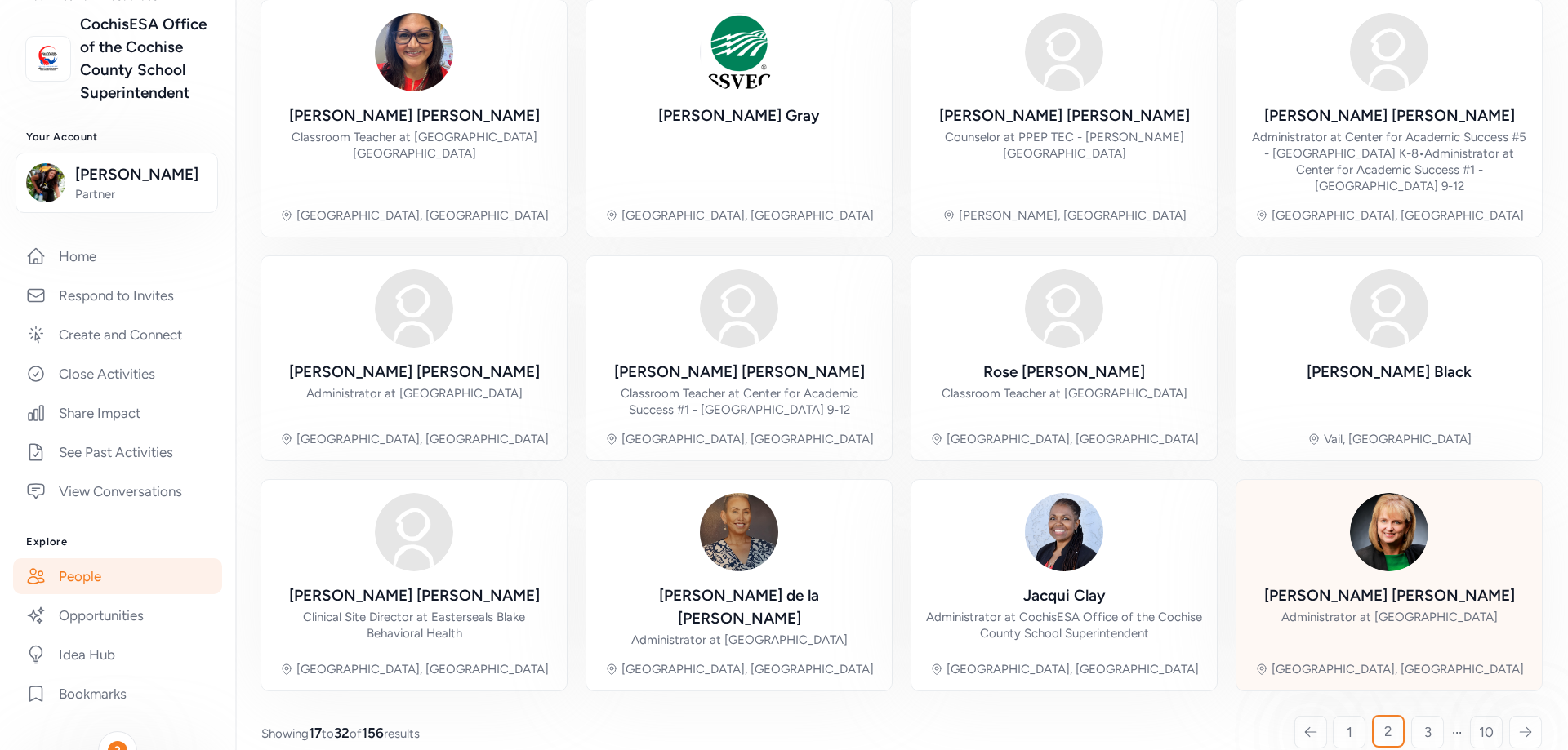
scroll to position [389, 0]
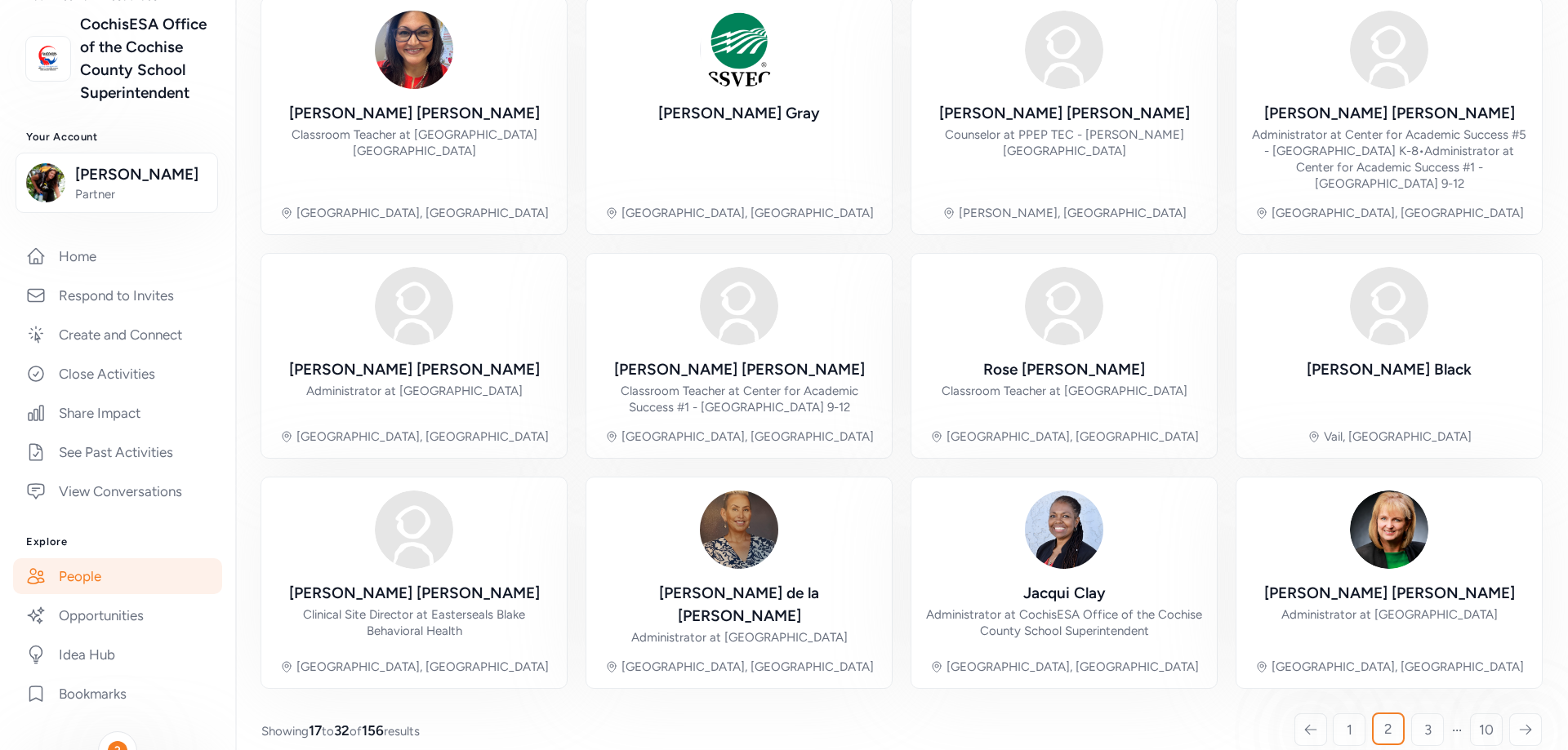
click at [1518, 722] on icon at bounding box center [1524, 730] width 15 height 16
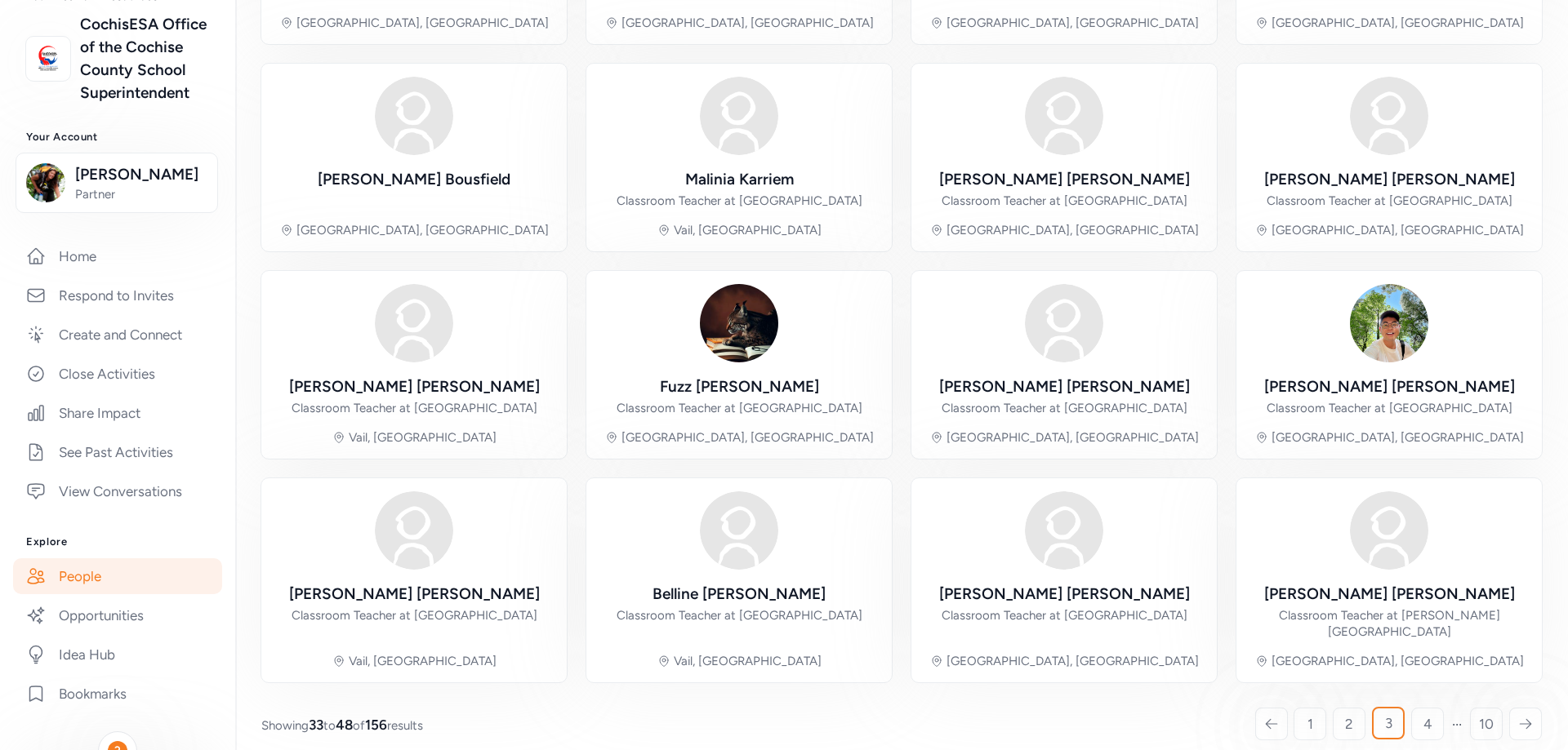
scroll to position [373, 0]
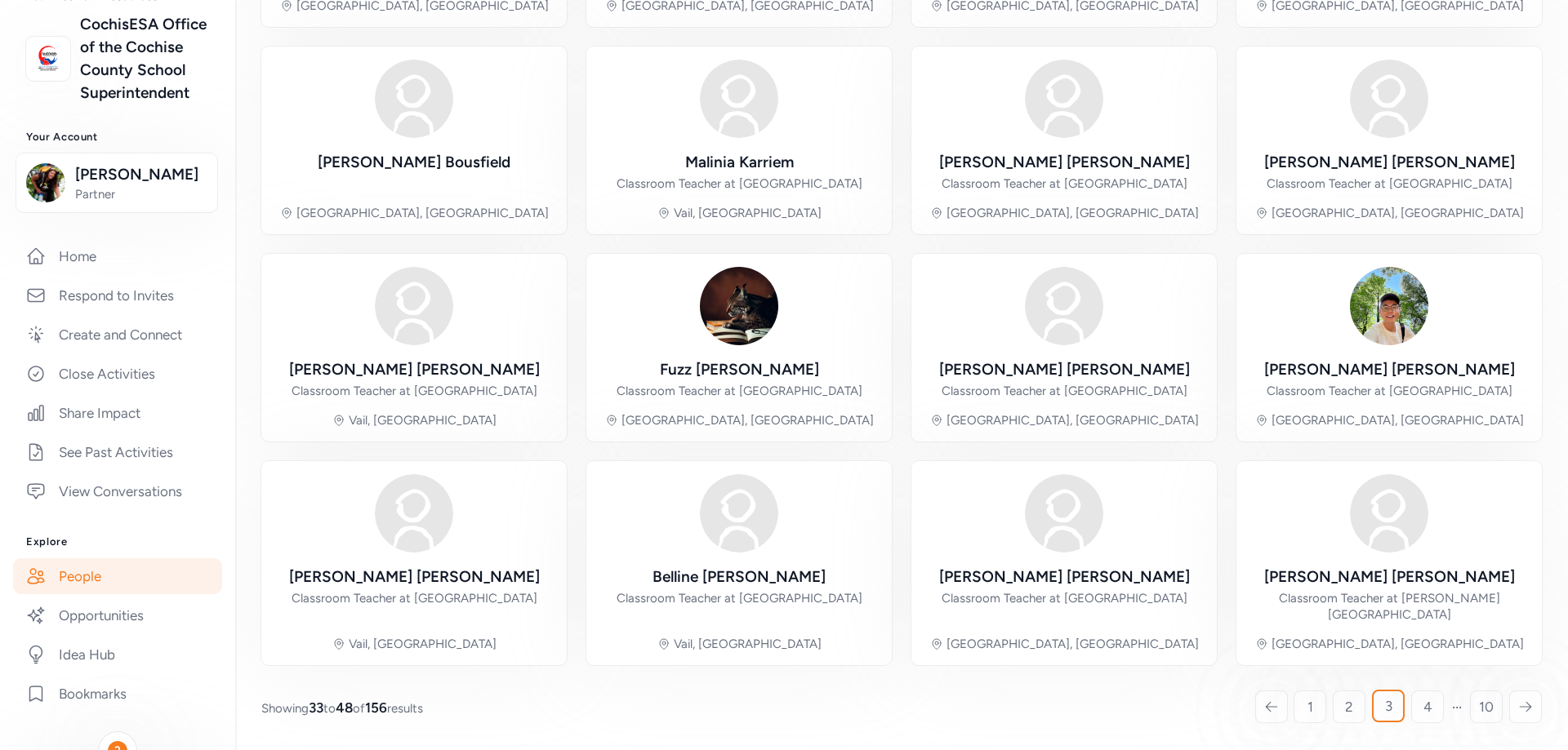
click at [1518, 706] on icon at bounding box center [1524, 706] width 15 height 16
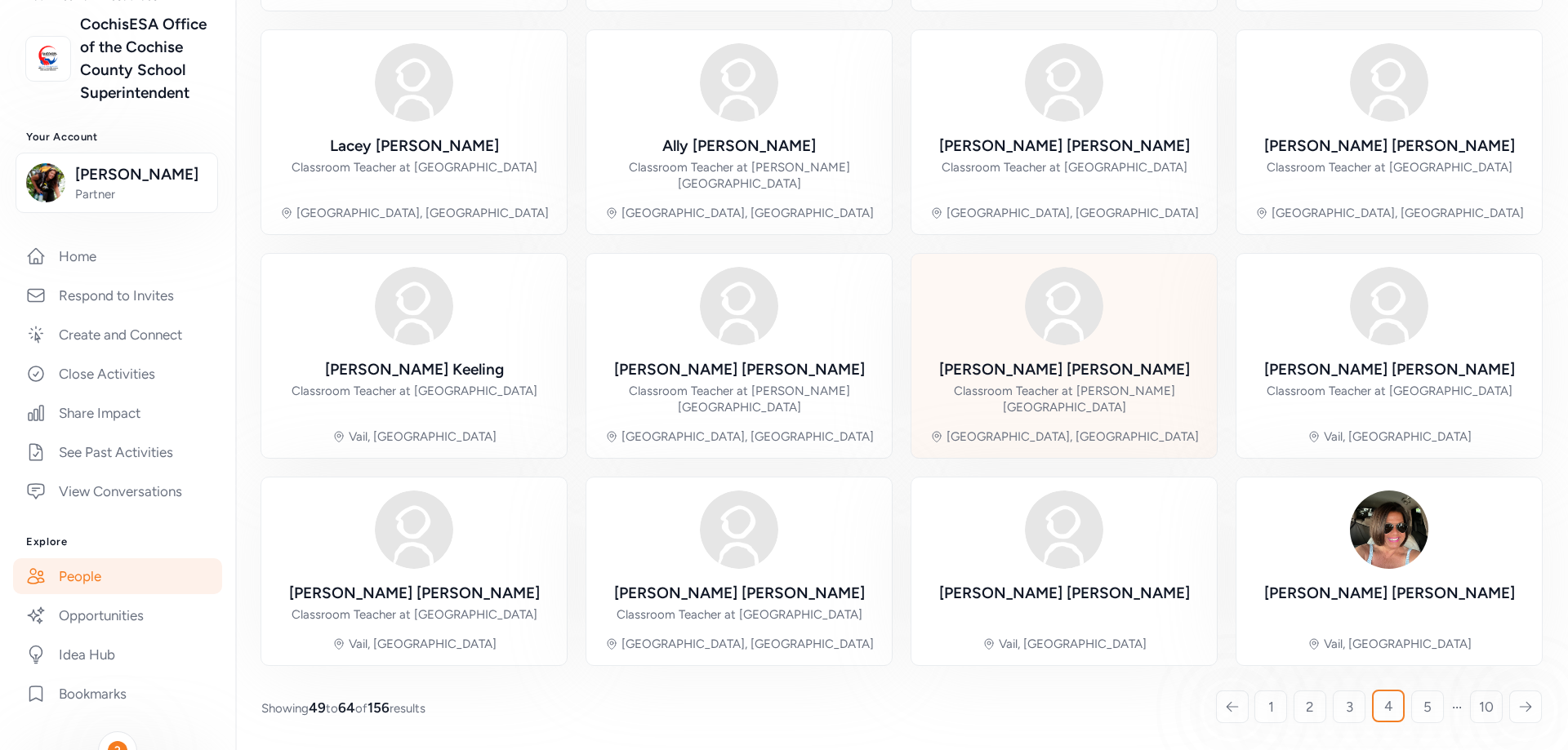
scroll to position [373, 0]
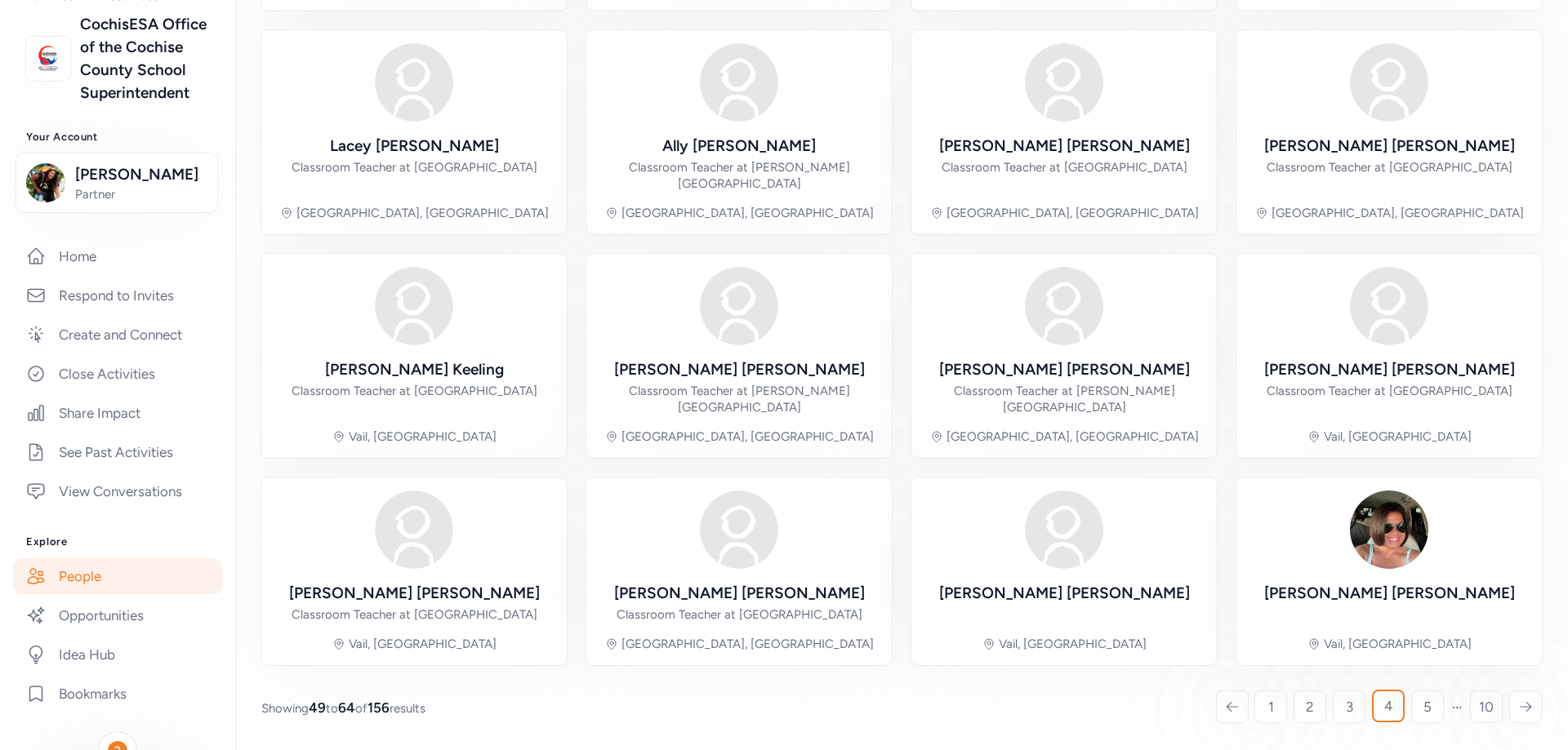
click at [1518, 706] on icon at bounding box center [1524, 706] width 15 height 16
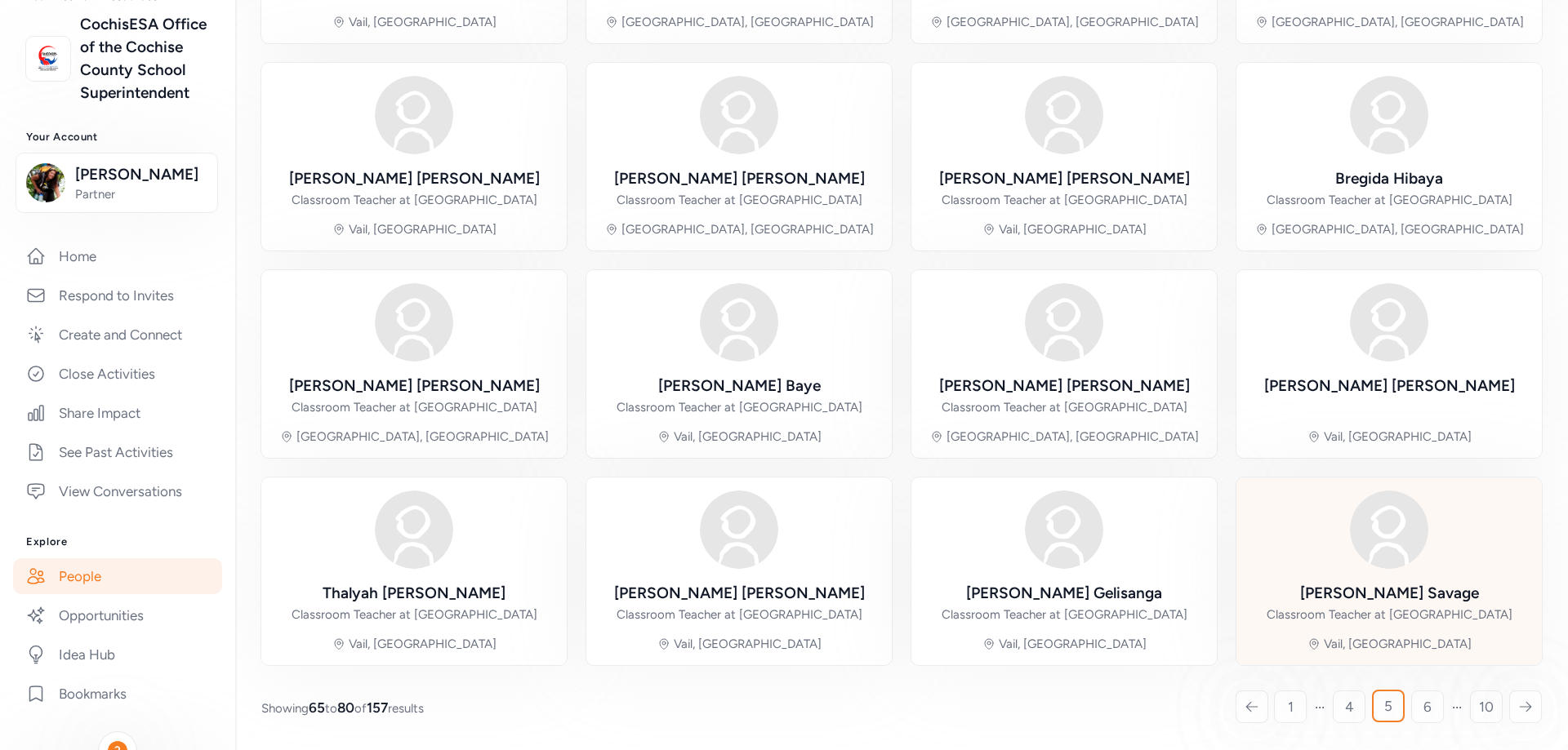
scroll to position [356, 0]
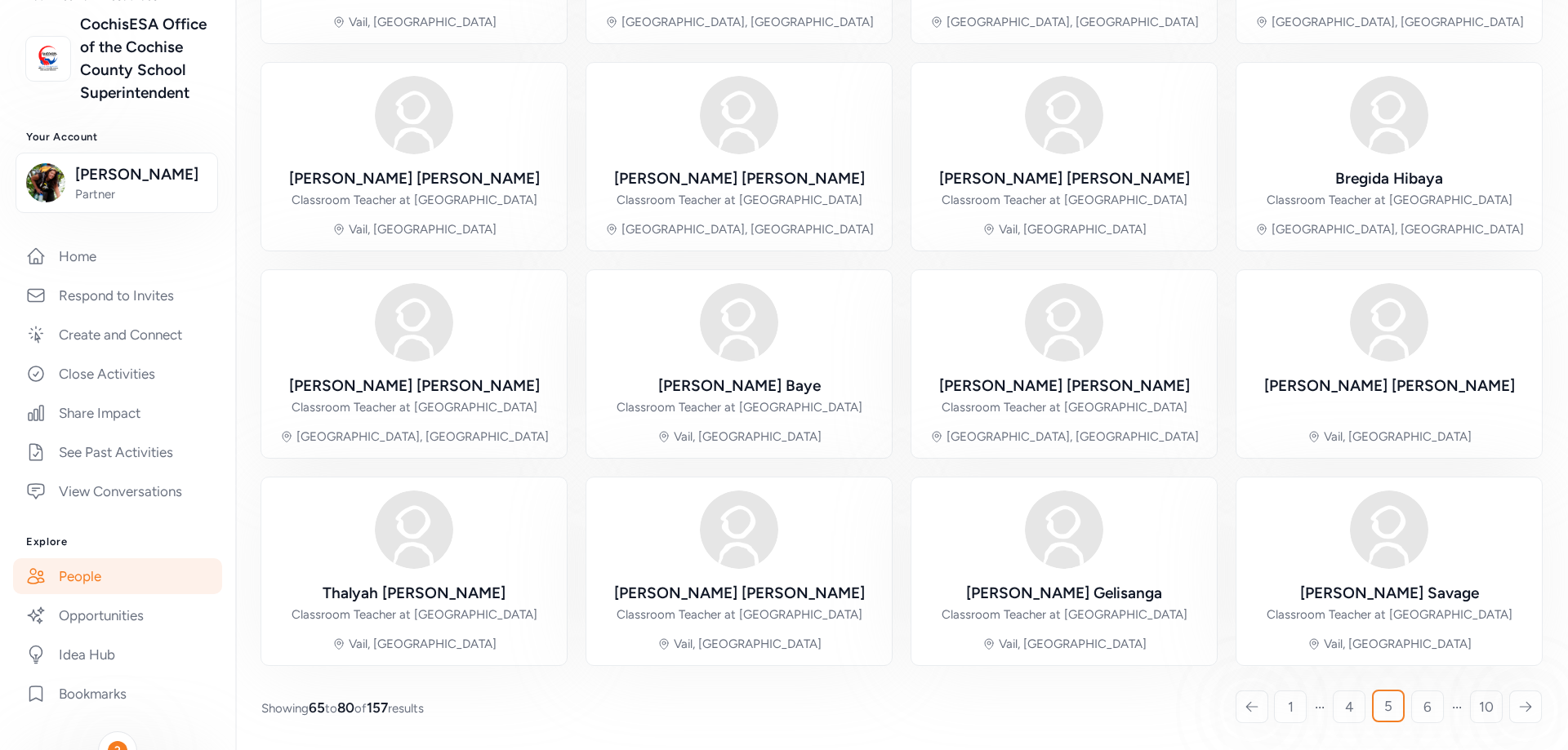
click at [1518, 705] on icon at bounding box center [1524, 706] width 15 height 16
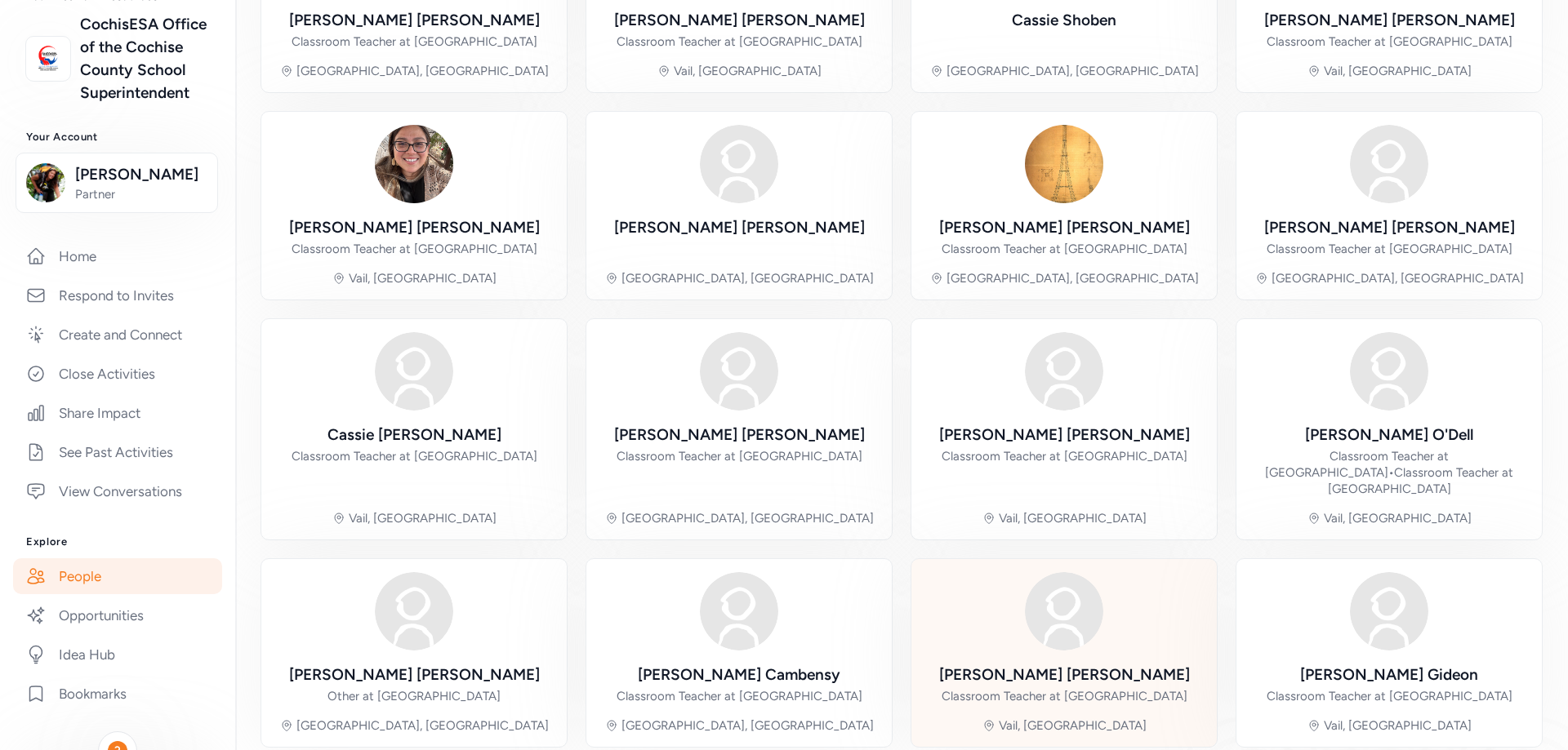
scroll to position [373, 0]
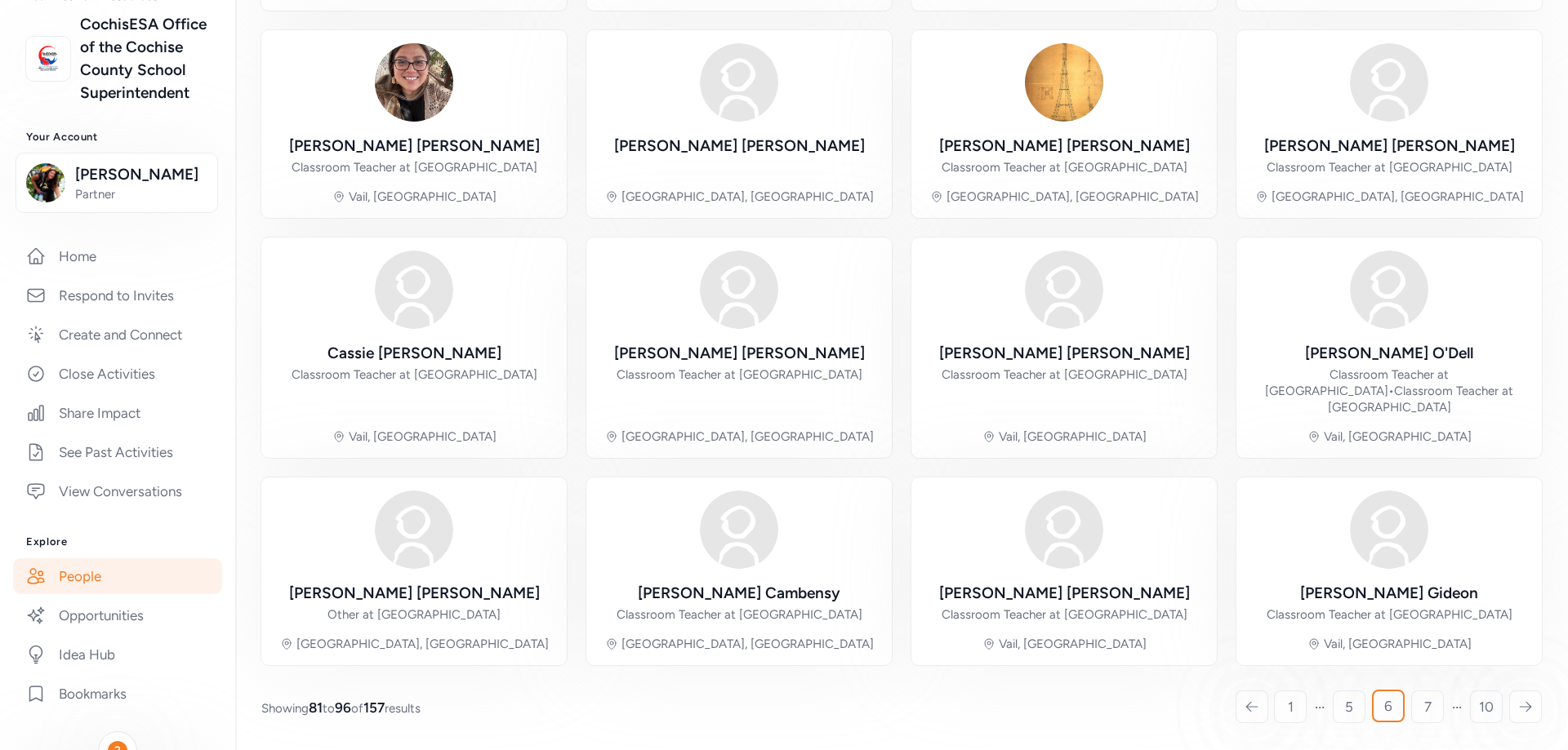
click at [1518, 702] on icon at bounding box center [1524, 706] width 15 height 16
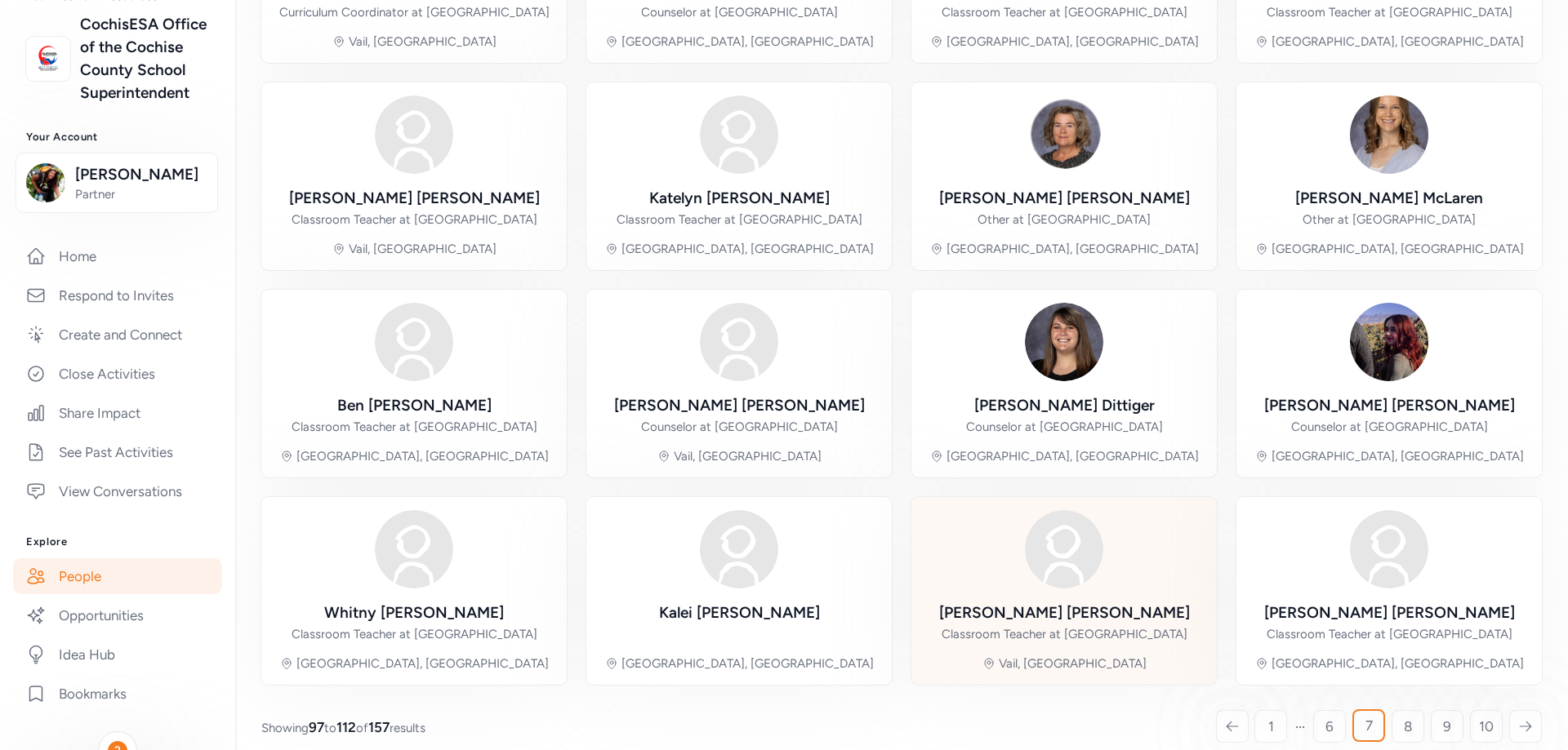
scroll to position [323, 0]
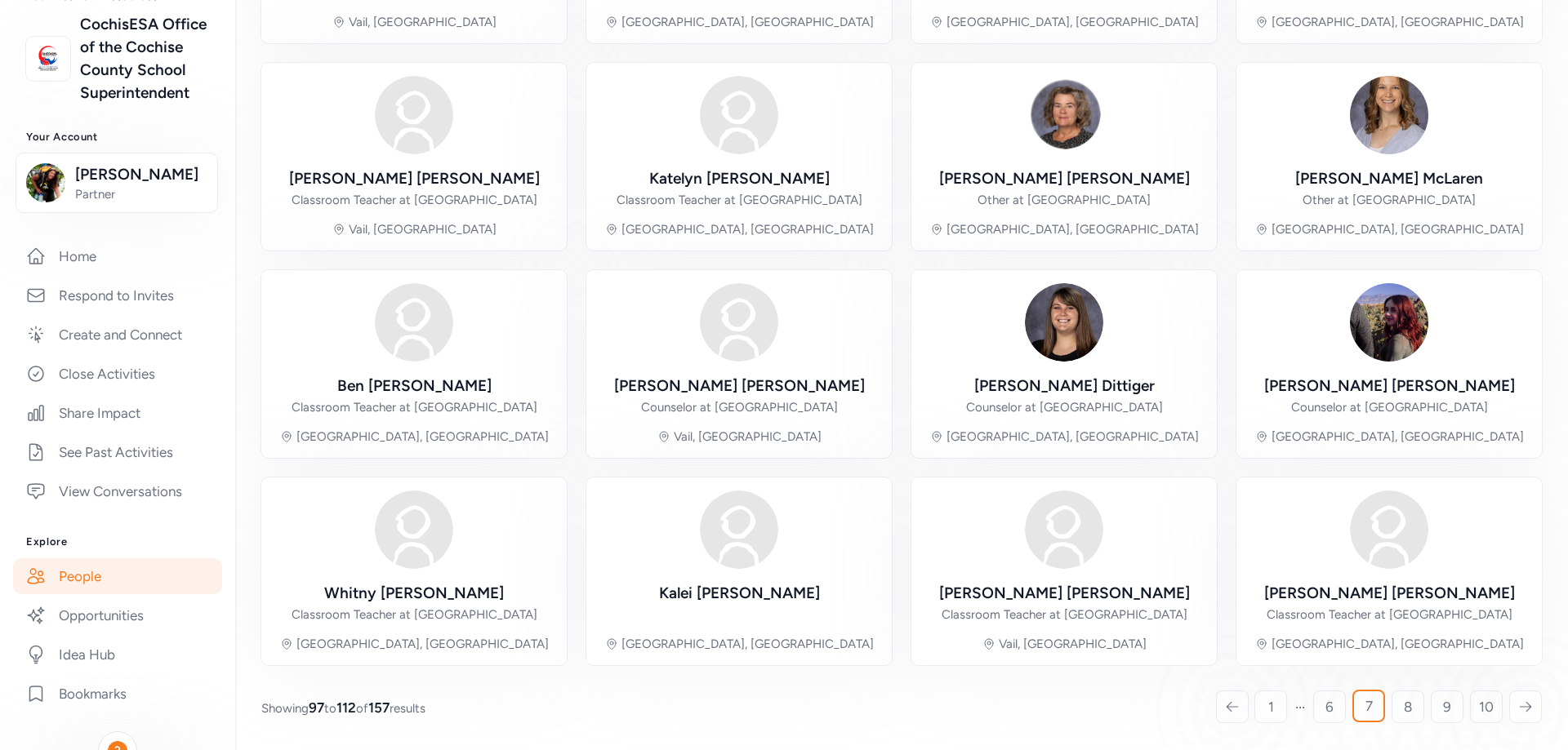
click at [1518, 705] on icon at bounding box center [1524, 706] width 15 height 16
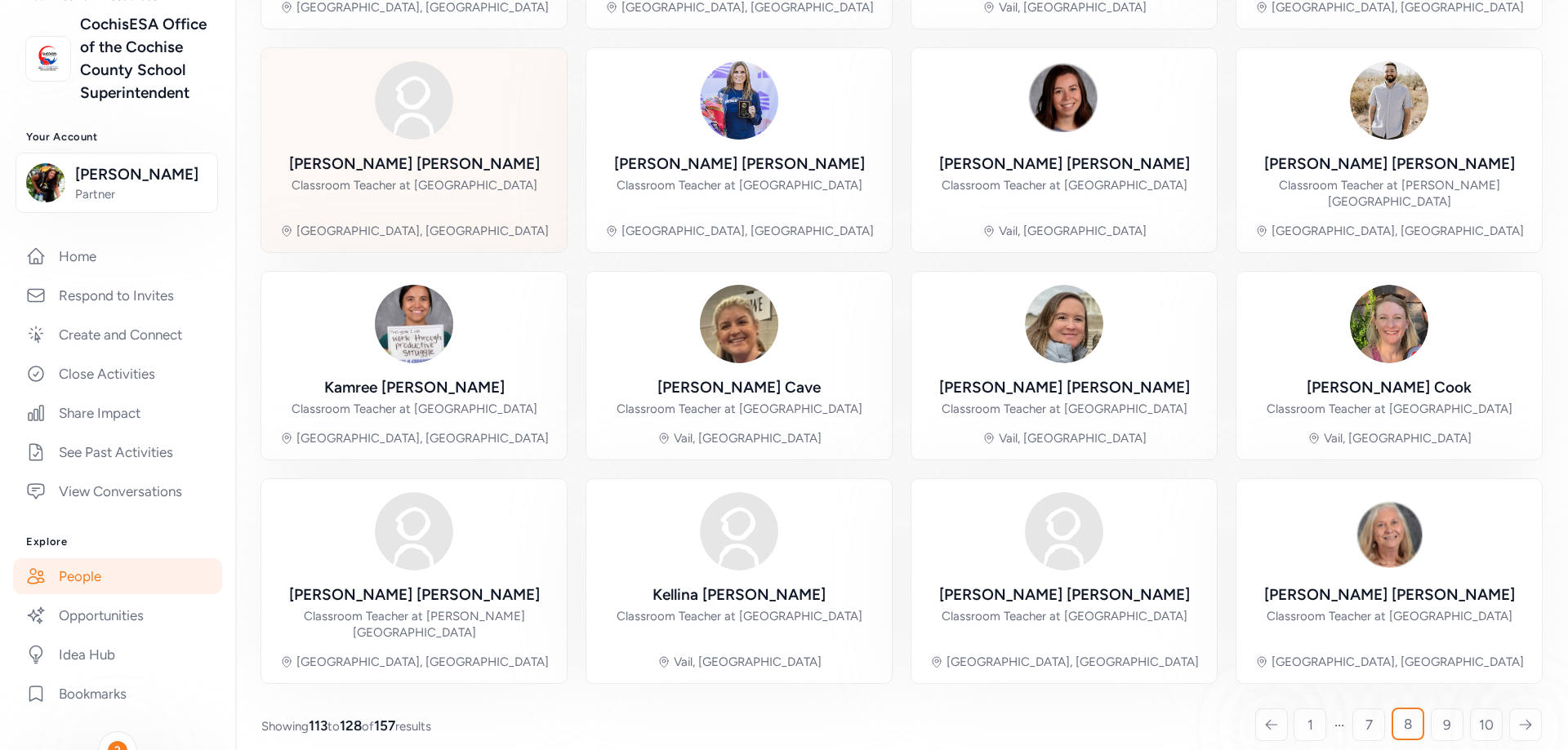
scroll to position [293, 0]
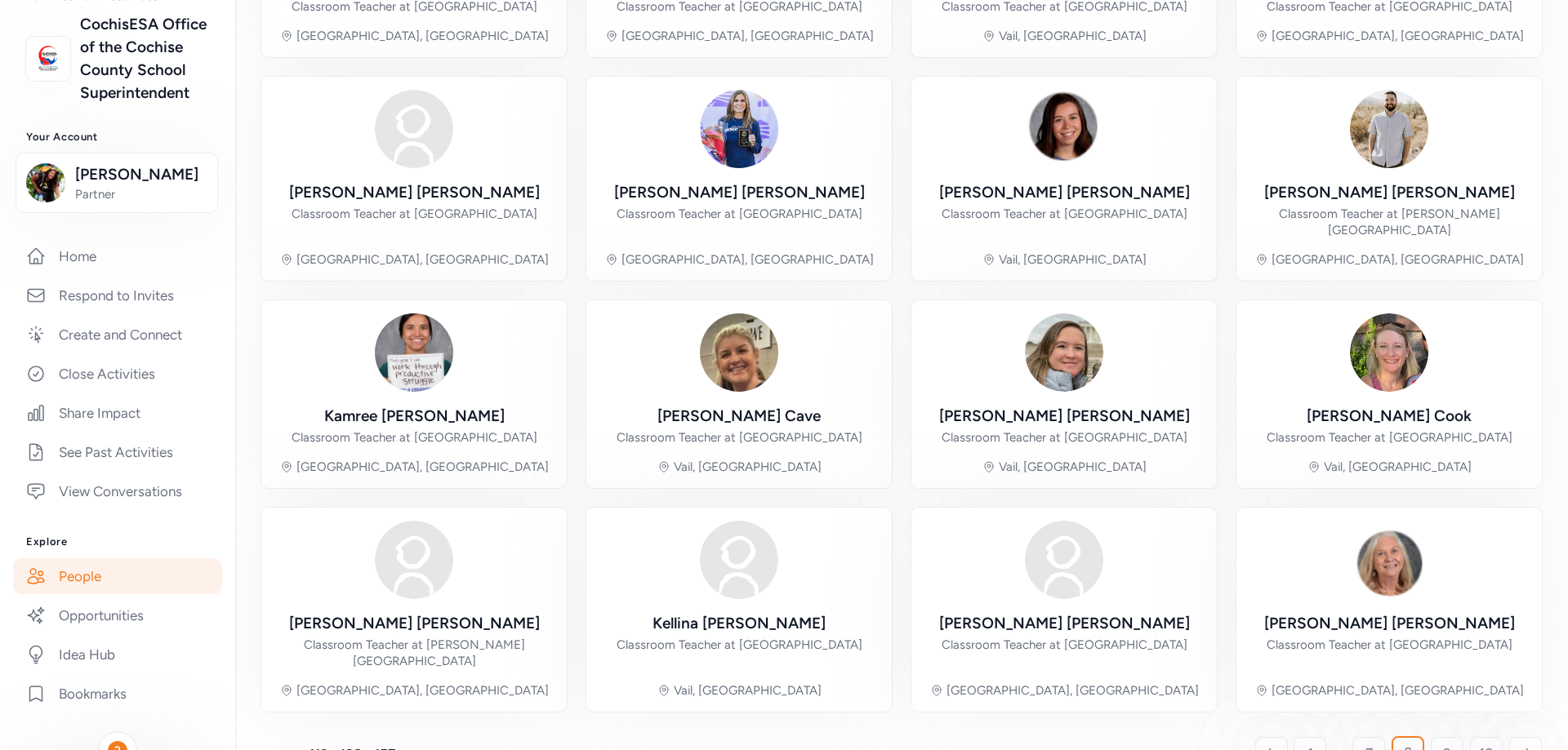
click at [82, 595] on link "People" at bounding box center [116, 576] width 209 height 36
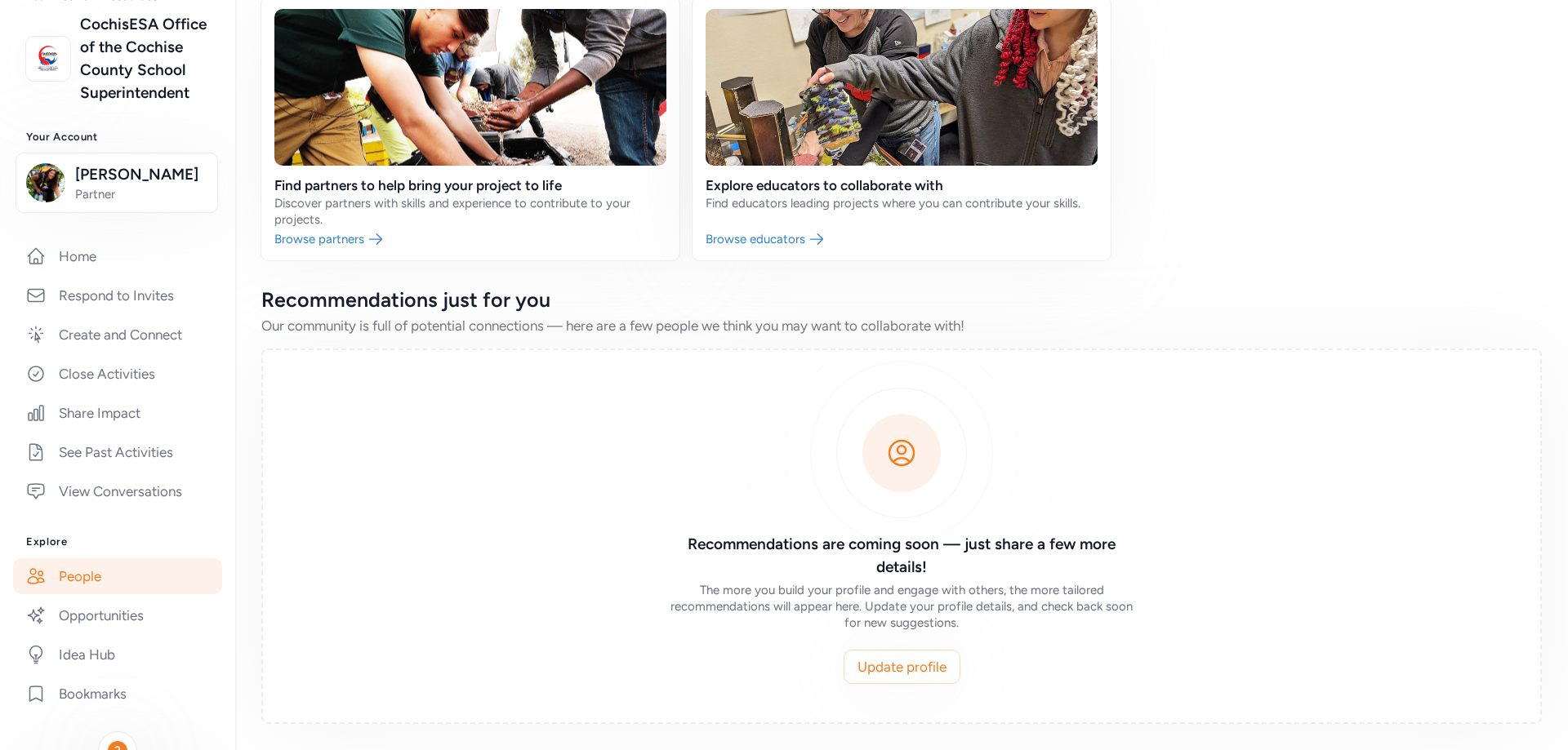
click at [321, 240] on link at bounding box center [470, 128] width 418 height 265
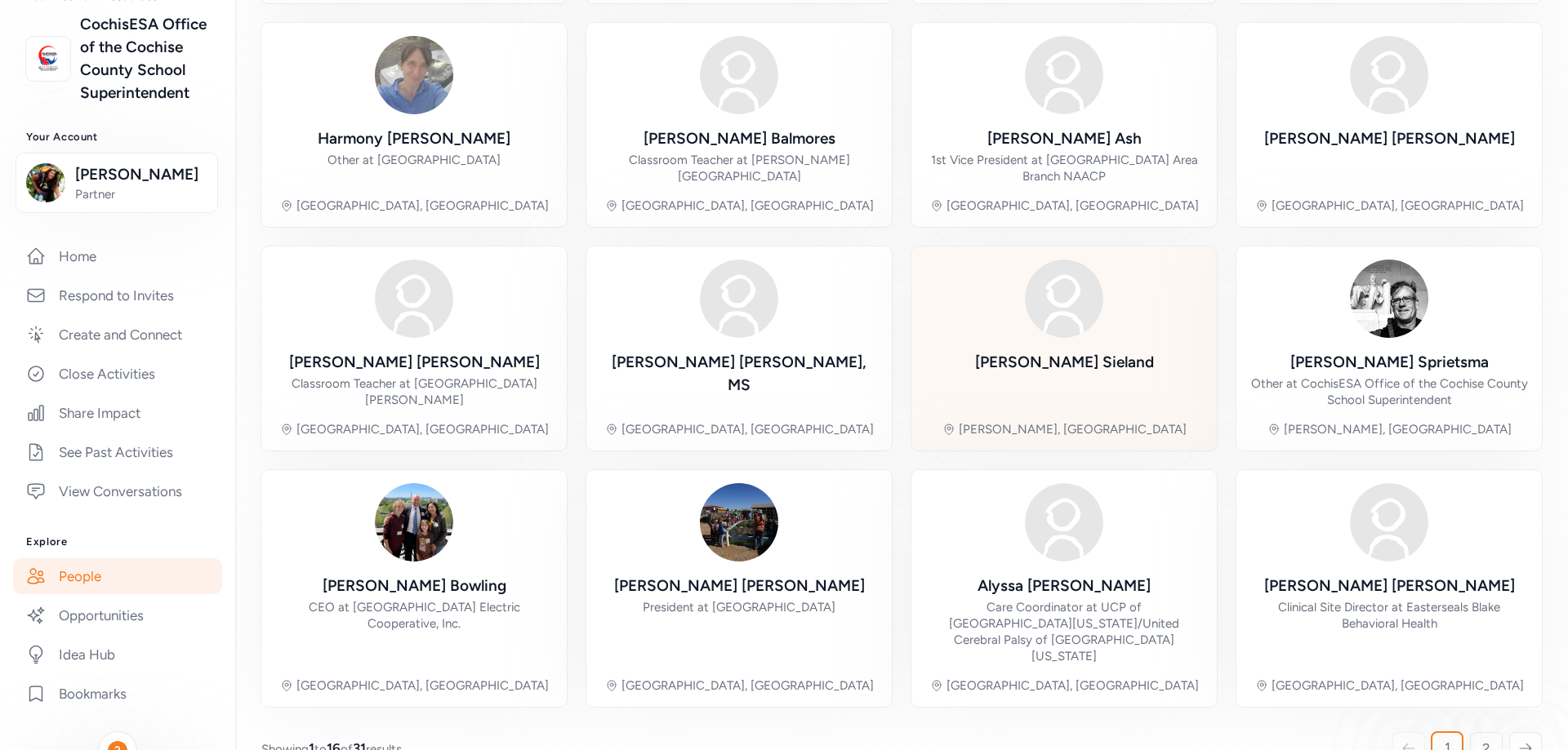
scroll to position [387, 0]
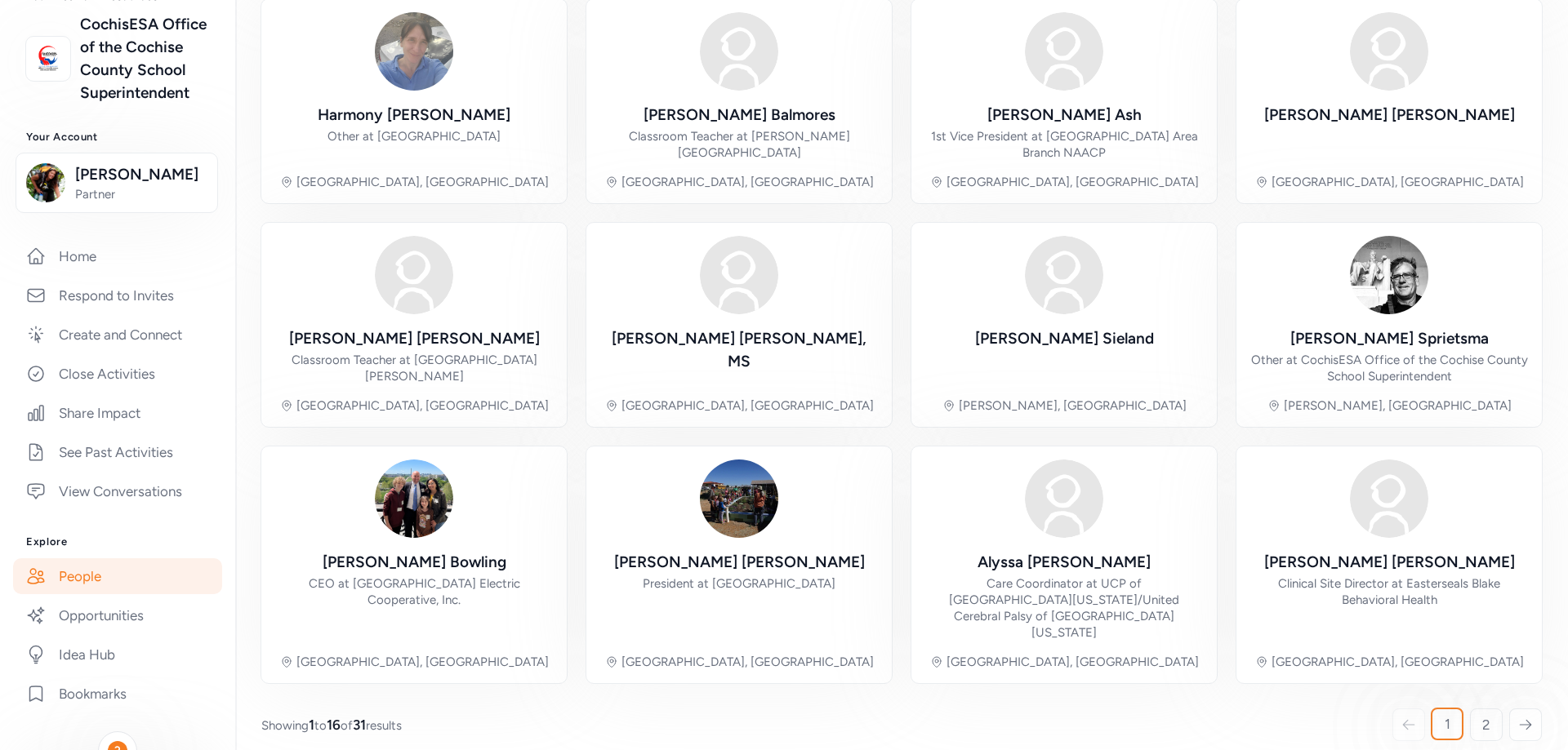
click at [1518, 717] on icon at bounding box center [1524, 725] width 15 height 16
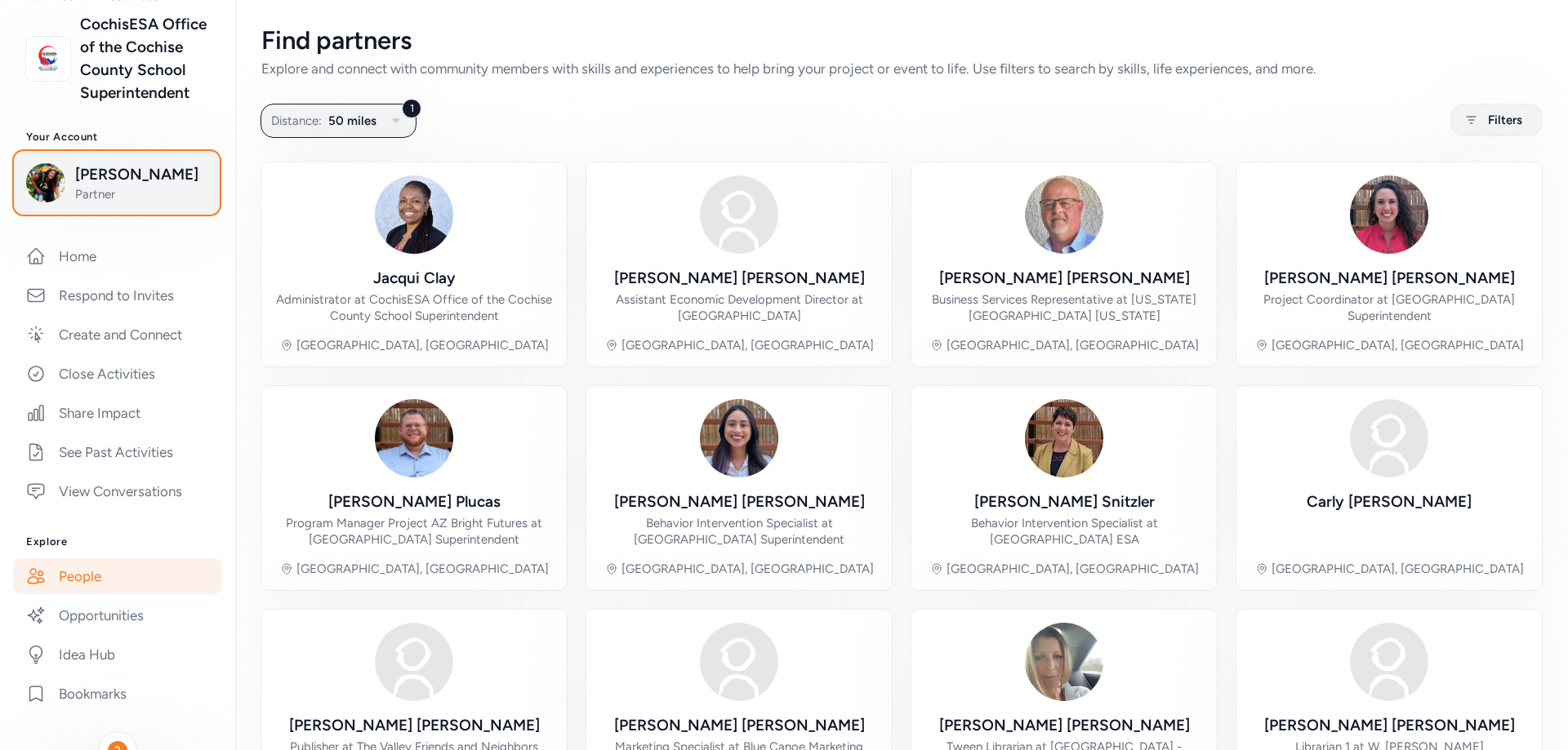
click at [34, 203] on img "button" at bounding box center [46, 182] width 39 height 39
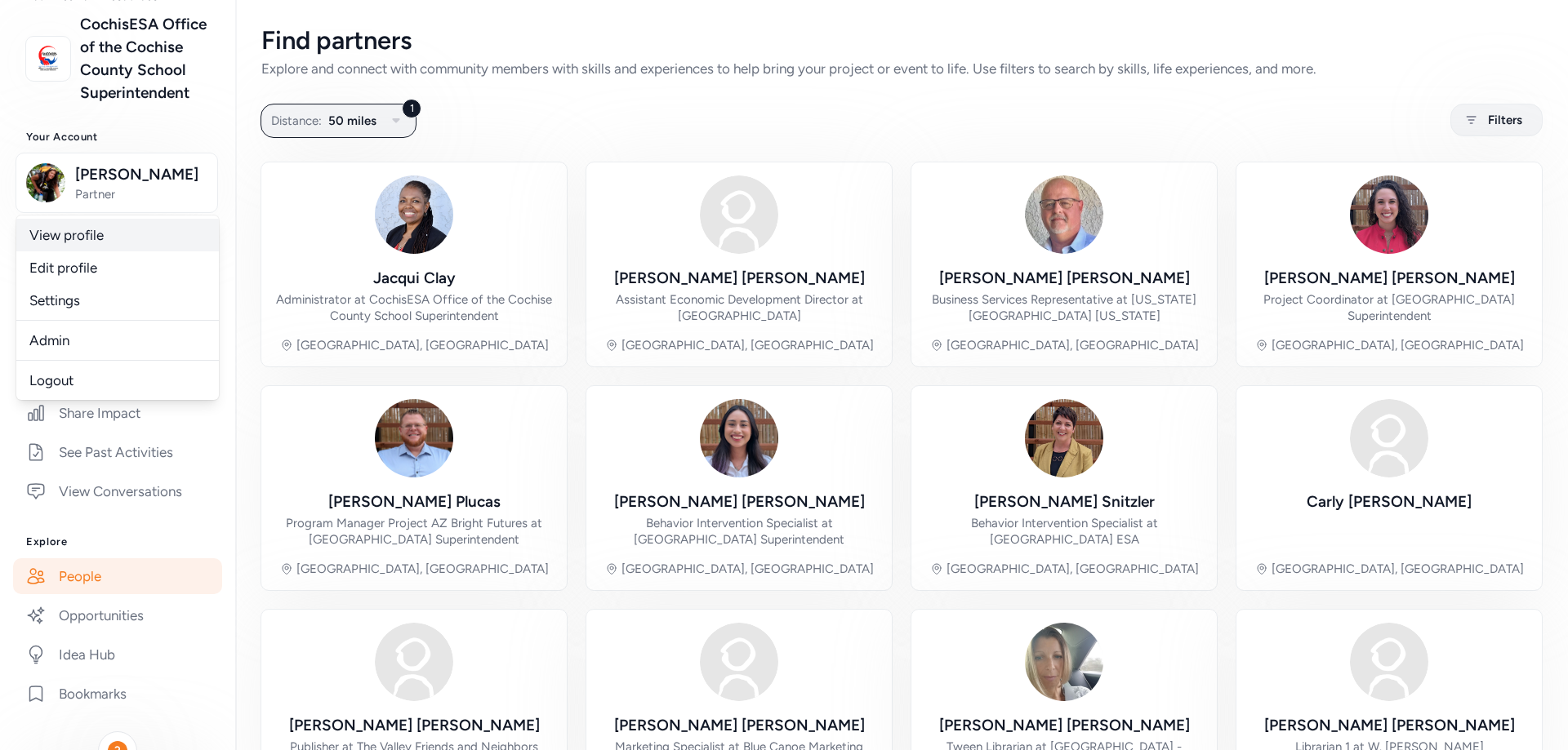
click at [84, 251] on link "View profile" at bounding box center [117, 236] width 203 height 33
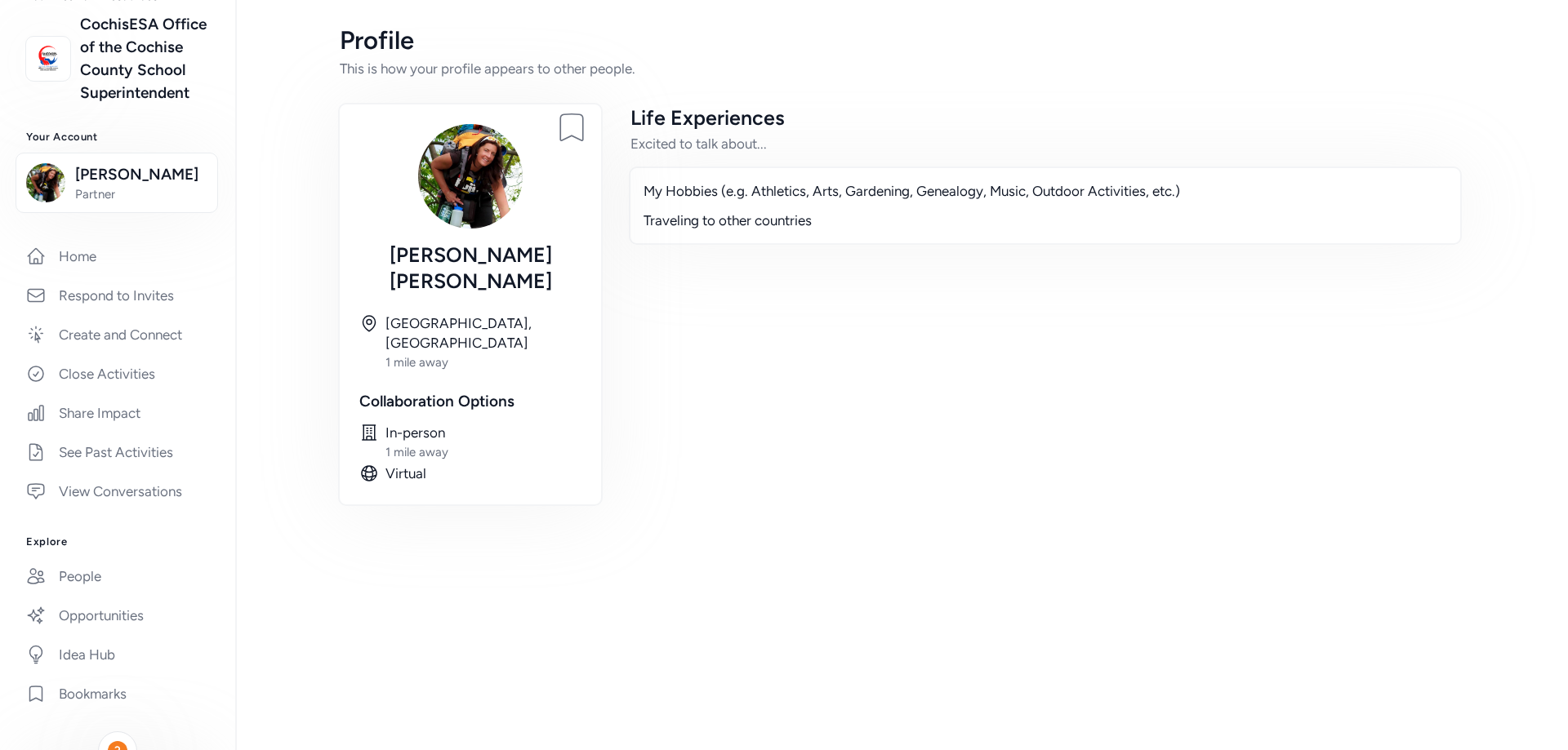
click at [464, 169] on img at bounding box center [471, 177] width 105 height 105
click at [465, 170] on img at bounding box center [471, 177] width 105 height 105
